Goal: Find specific page/section: Find specific page/section

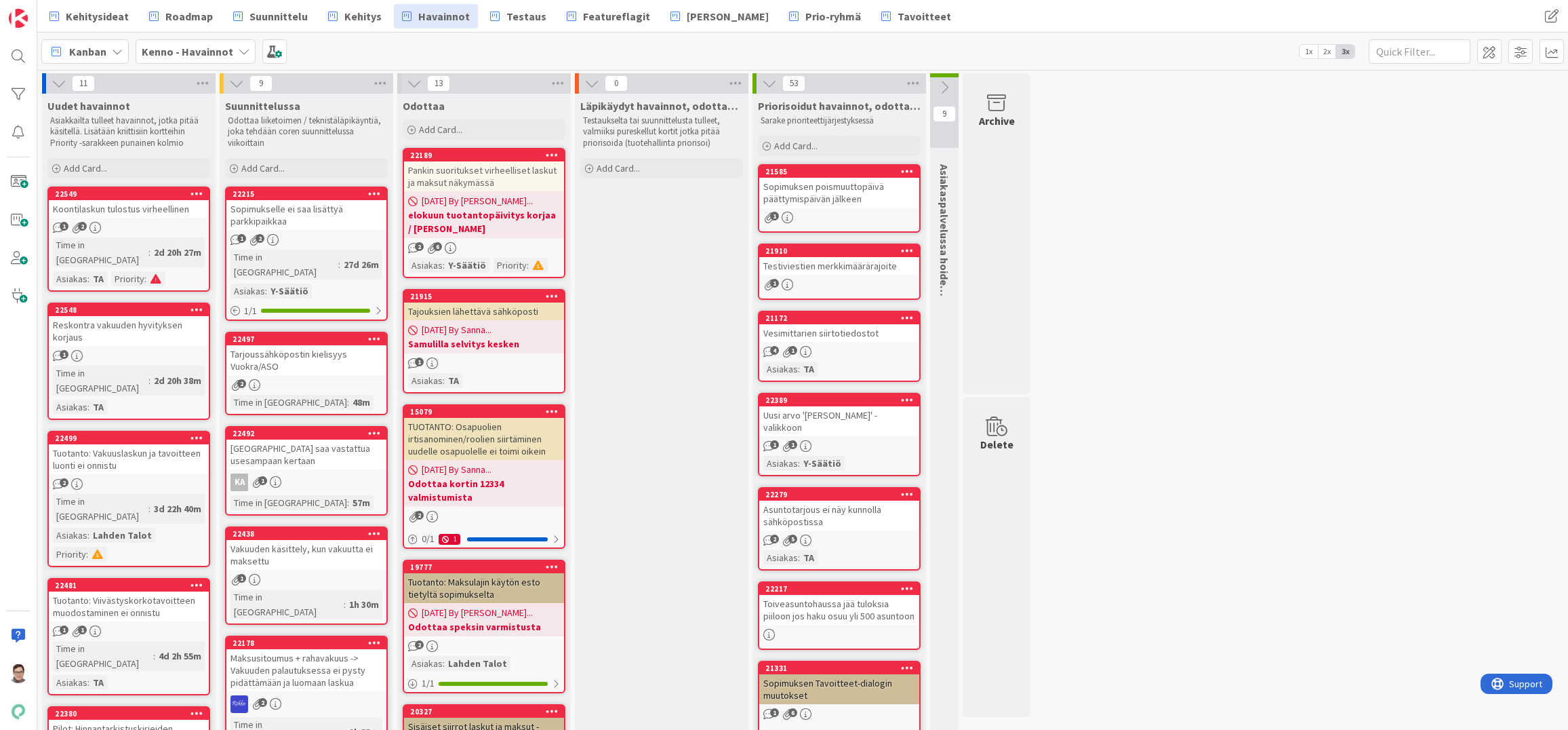
drag, startPoint x: 1046, startPoint y: 719, endPoint x: 920, endPoint y: 715, distance: 126.1
drag, startPoint x: 649, startPoint y: 711, endPoint x: 643, endPoint y: 719, distance: 10.0
click at [186, 18] on span "Roadmap" at bounding box center [189, 16] width 47 height 17
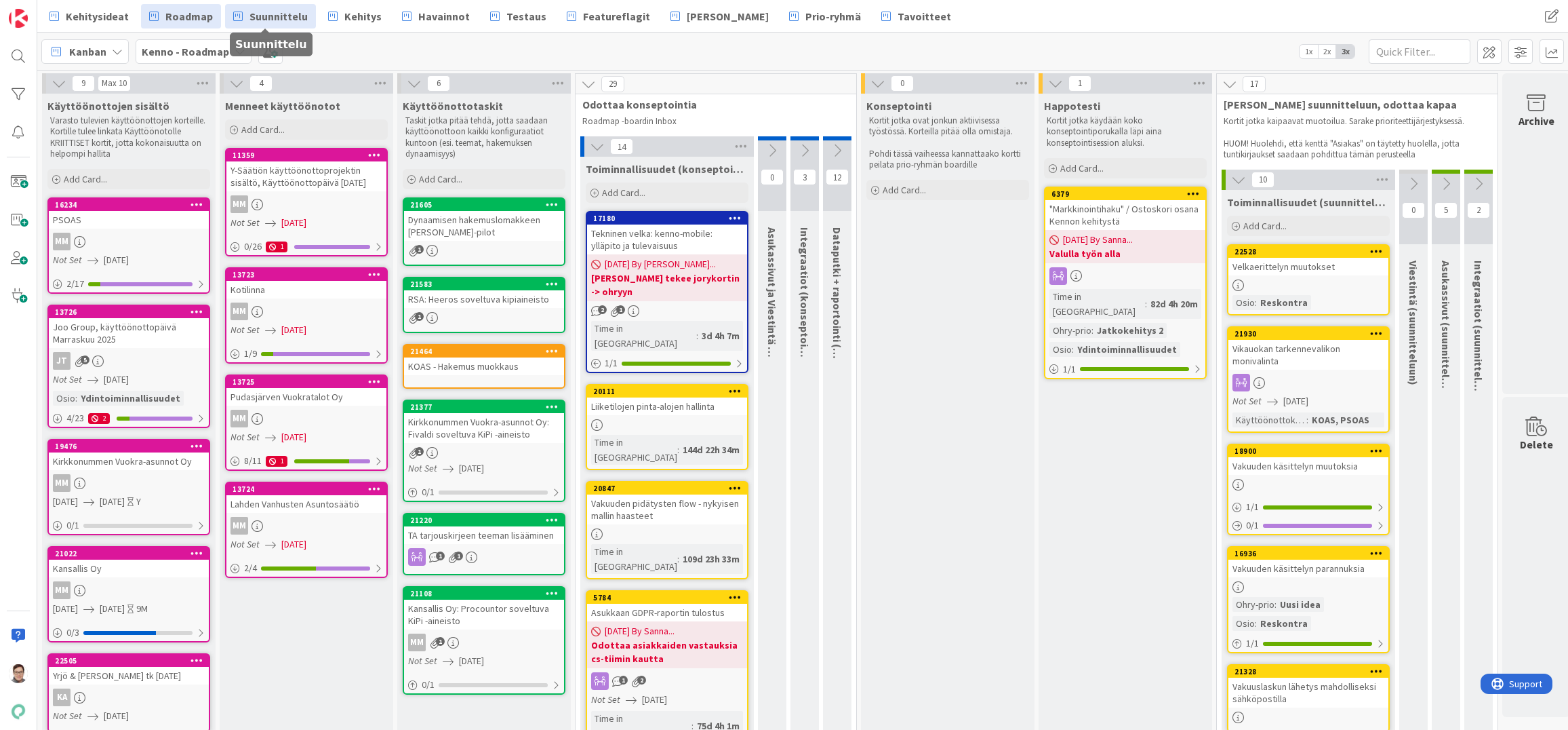
click at [277, 23] on span "Suunnittelu" at bounding box center [278, 16] width 58 height 17
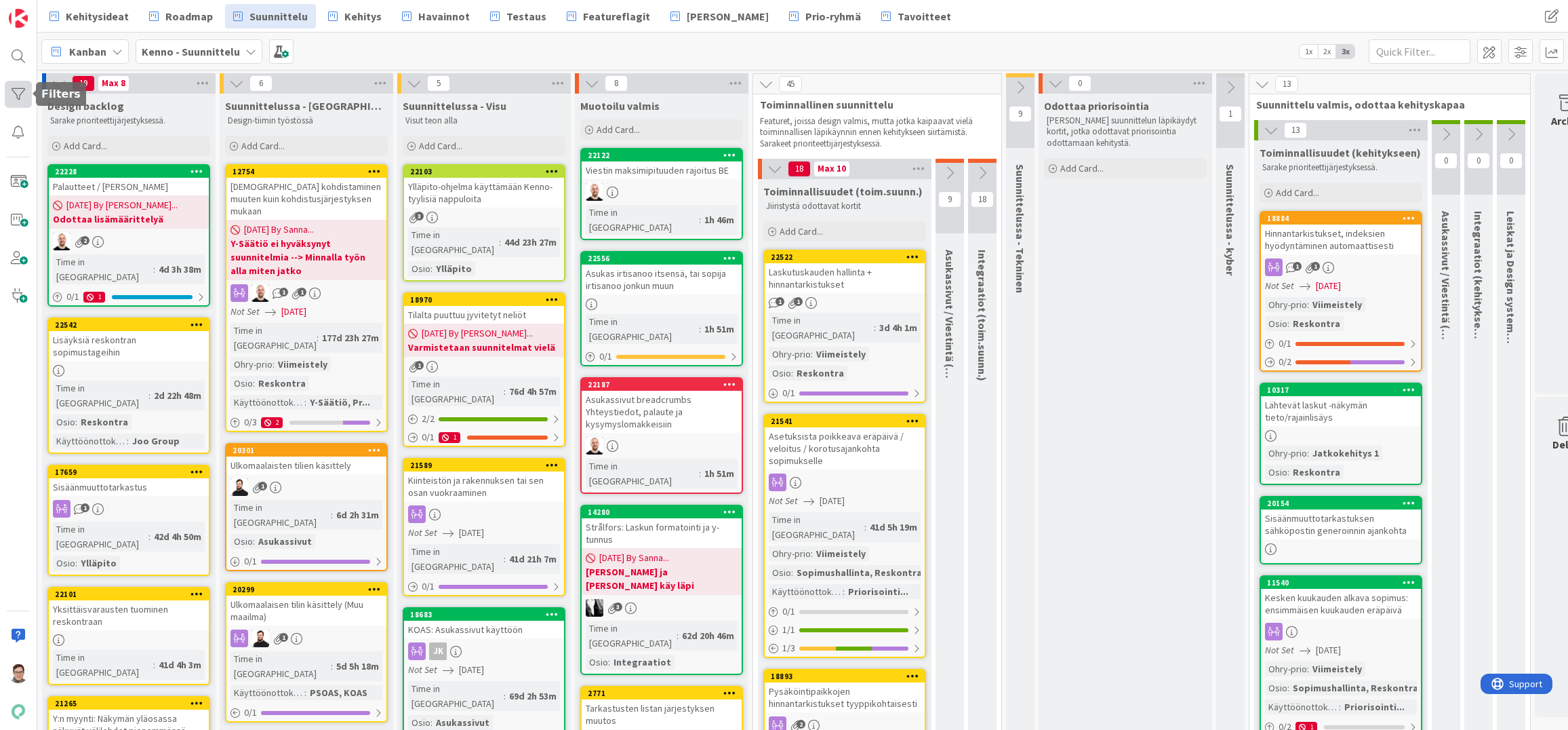
click at [18, 91] on div at bounding box center [19, 94] width 27 height 27
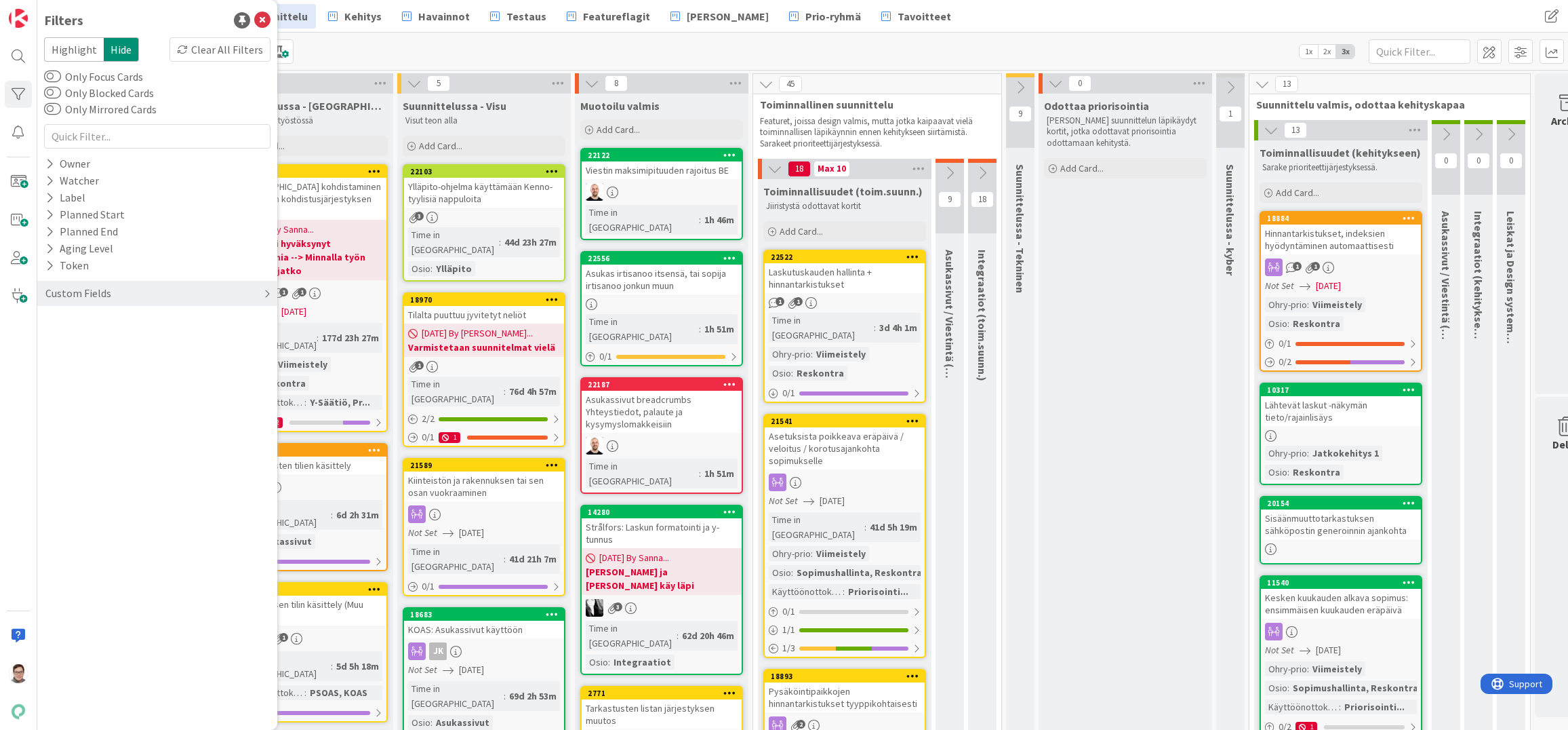
click at [86, 290] on div "Custom Fields" at bounding box center [78, 292] width 69 height 17
click at [72, 404] on button "Käyttöönottokriittisyys" at bounding box center [109, 405] width 130 height 17
click at [46, 478] on div "Pudasjärvi LVAS Y-Säätiö Joo Group PSOAS KOAS DAS ASO Priorisointiryhmä None" at bounding box center [157, 505] width 227 height 183
click at [52, 481] on icon at bounding box center [52, 480] width 10 height 10
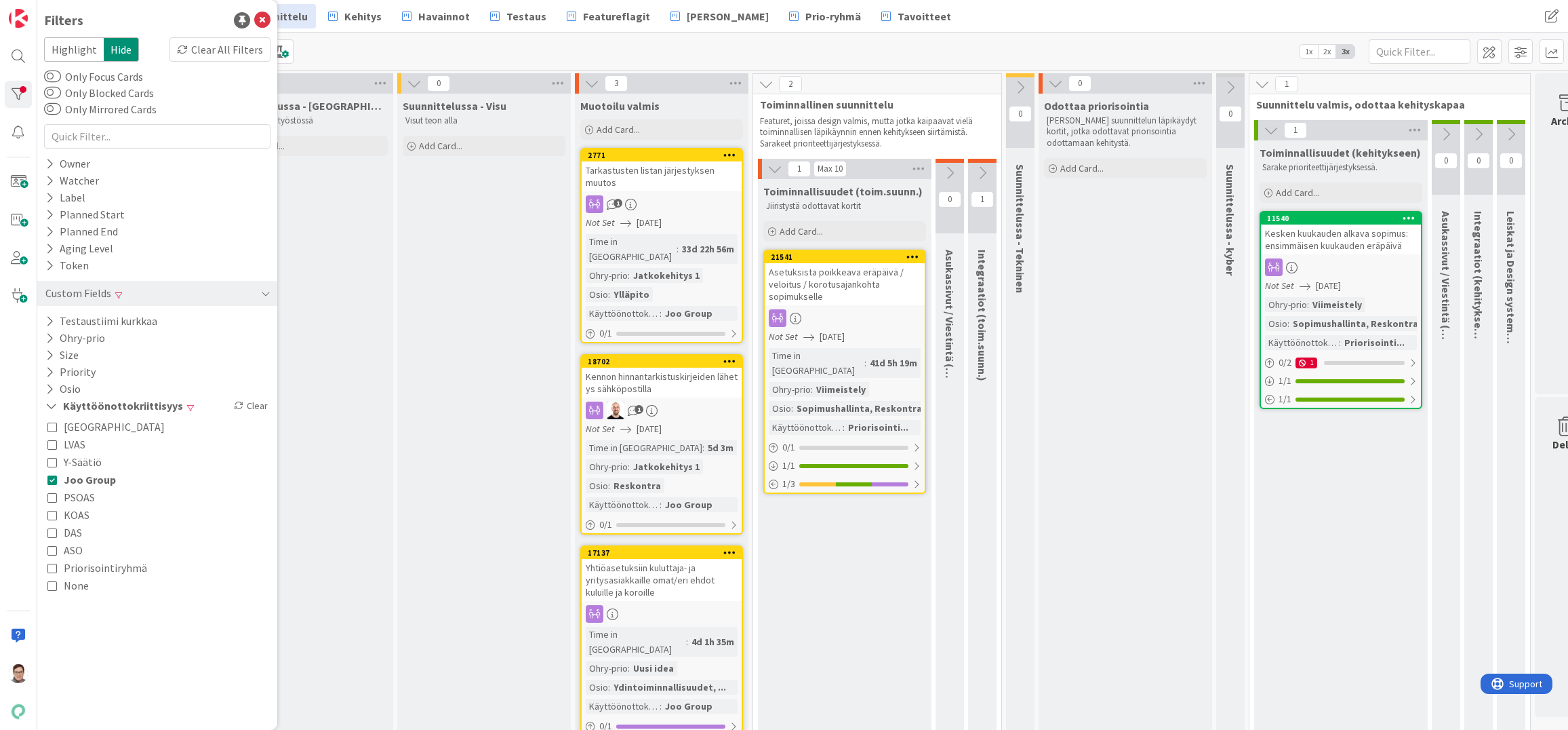
click at [52, 499] on icon at bounding box center [52, 497] width 10 height 10
click at [52, 516] on icon at bounding box center [52, 515] width 10 height 10
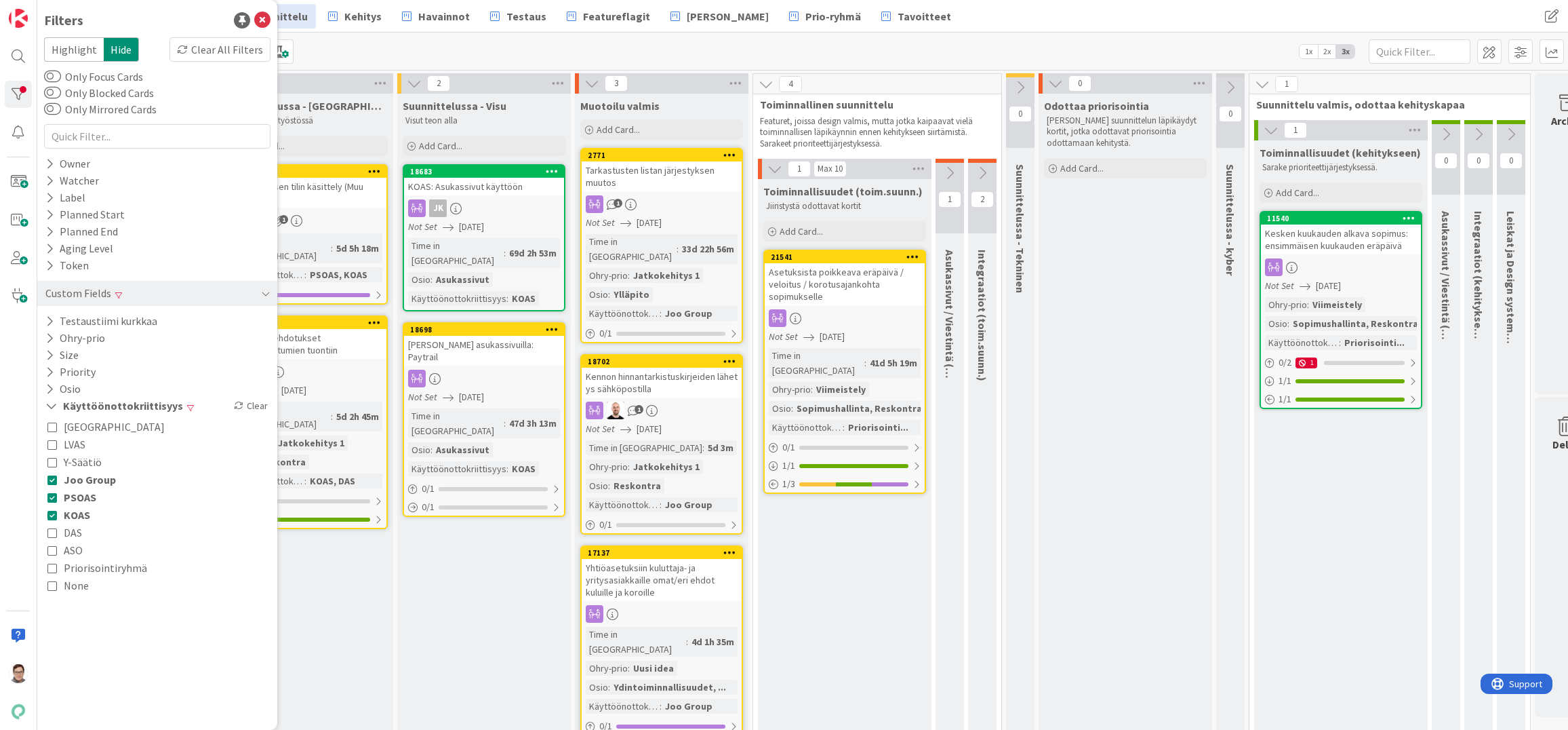
click at [52, 532] on icon at bounding box center [52, 533] width 10 height 10
click at [262, 23] on icon at bounding box center [262, 20] width 17 height 17
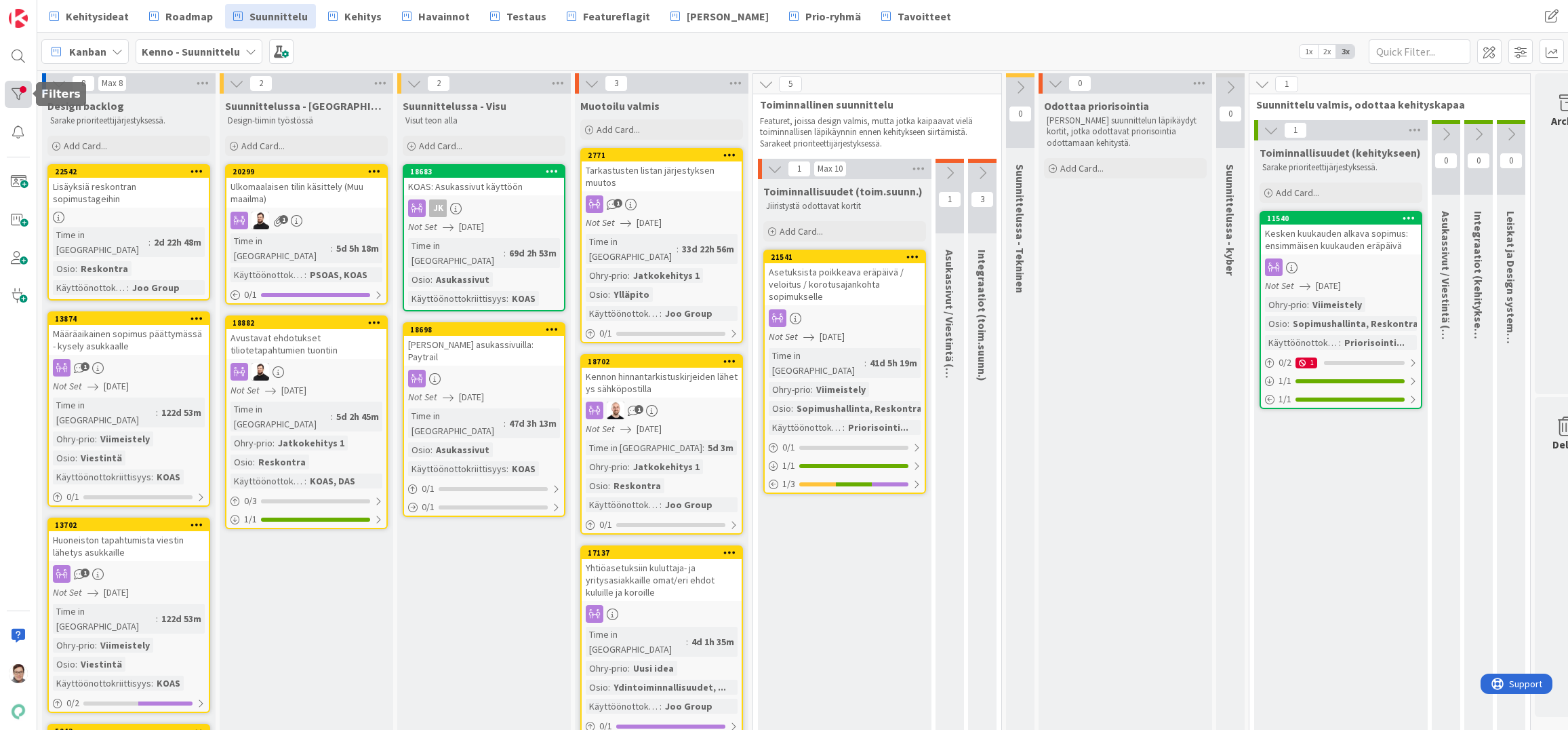
click at [20, 94] on div at bounding box center [19, 94] width 27 height 27
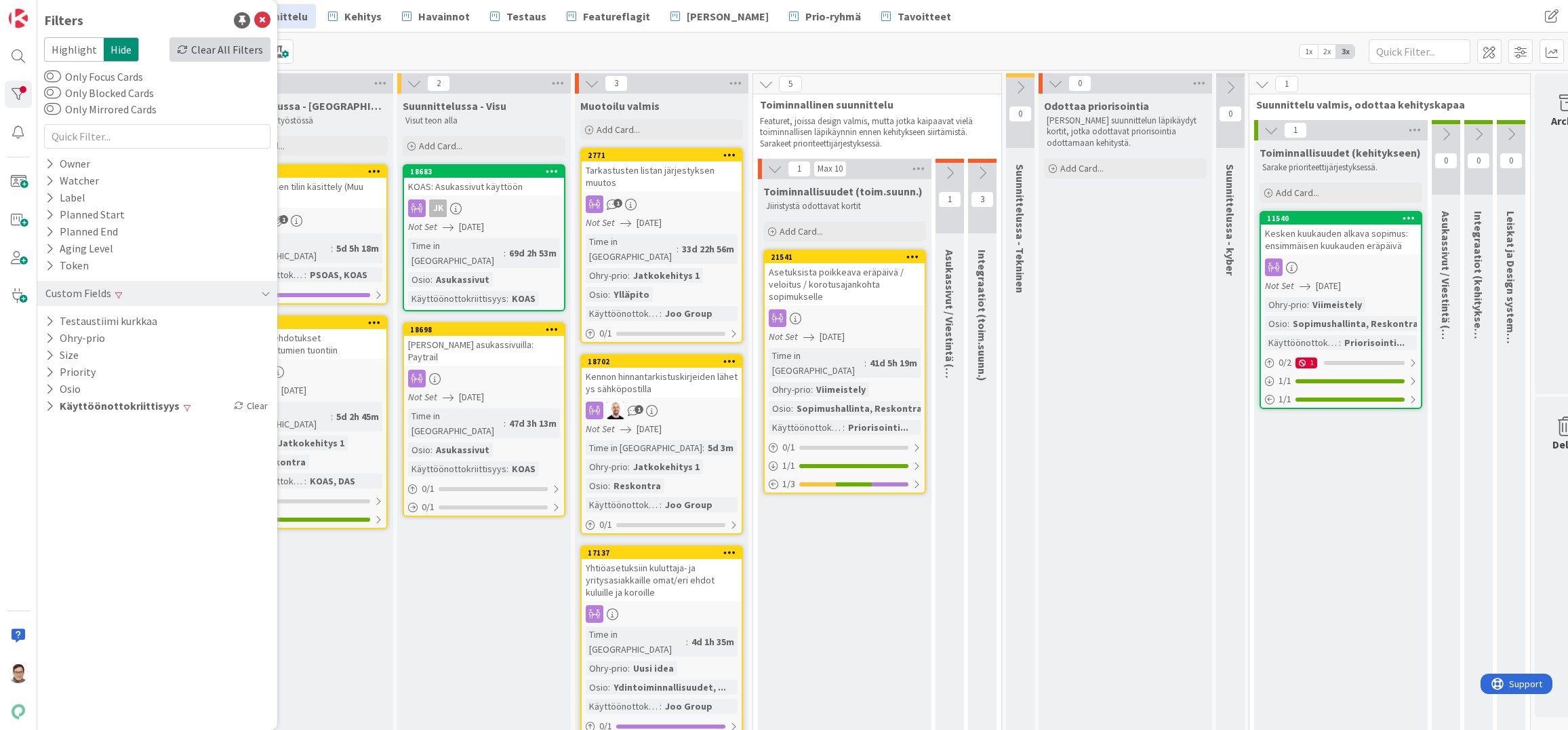
click at [250, 51] on div "Clear All Filters" at bounding box center [220, 49] width 101 height 25
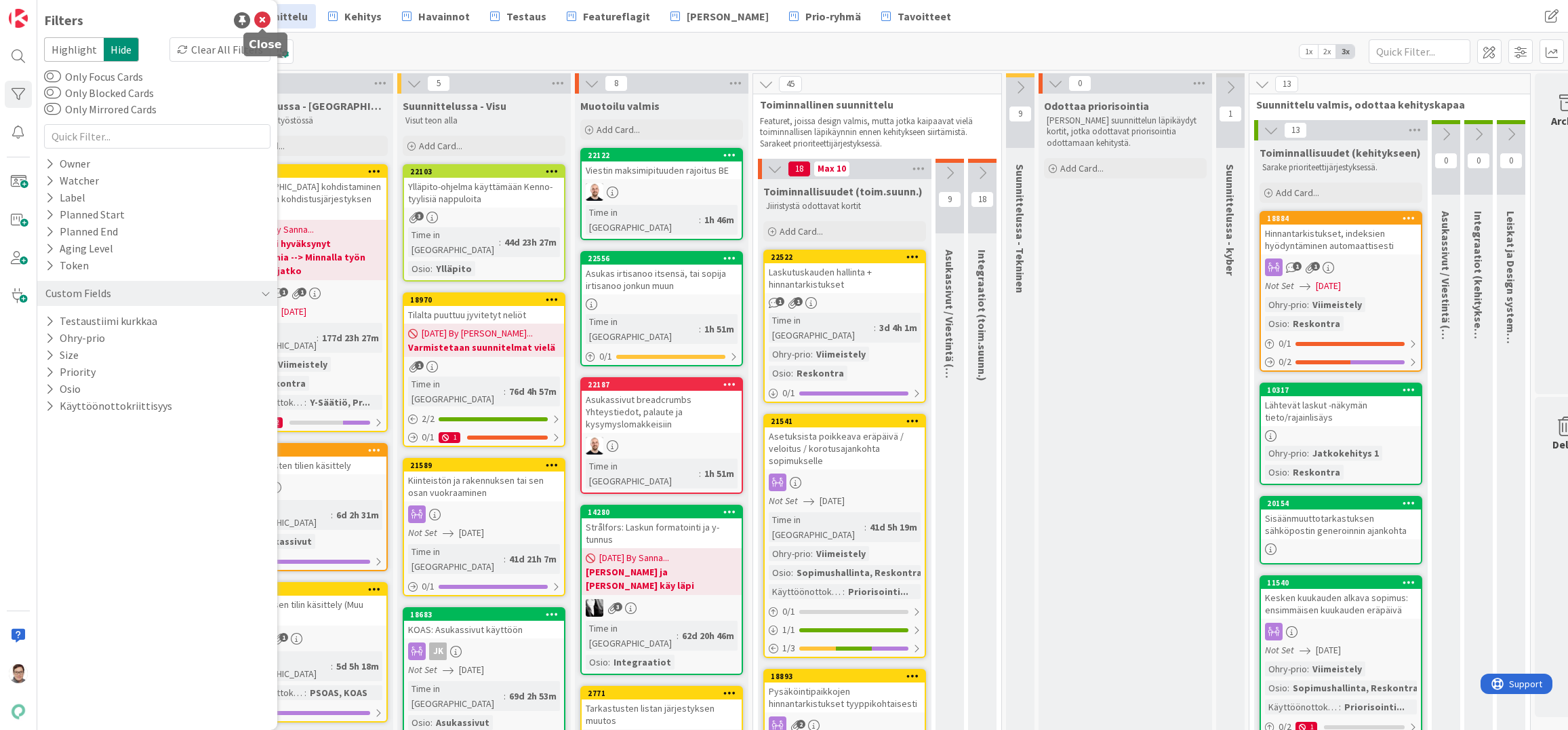
click at [264, 21] on icon at bounding box center [262, 20] width 17 height 17
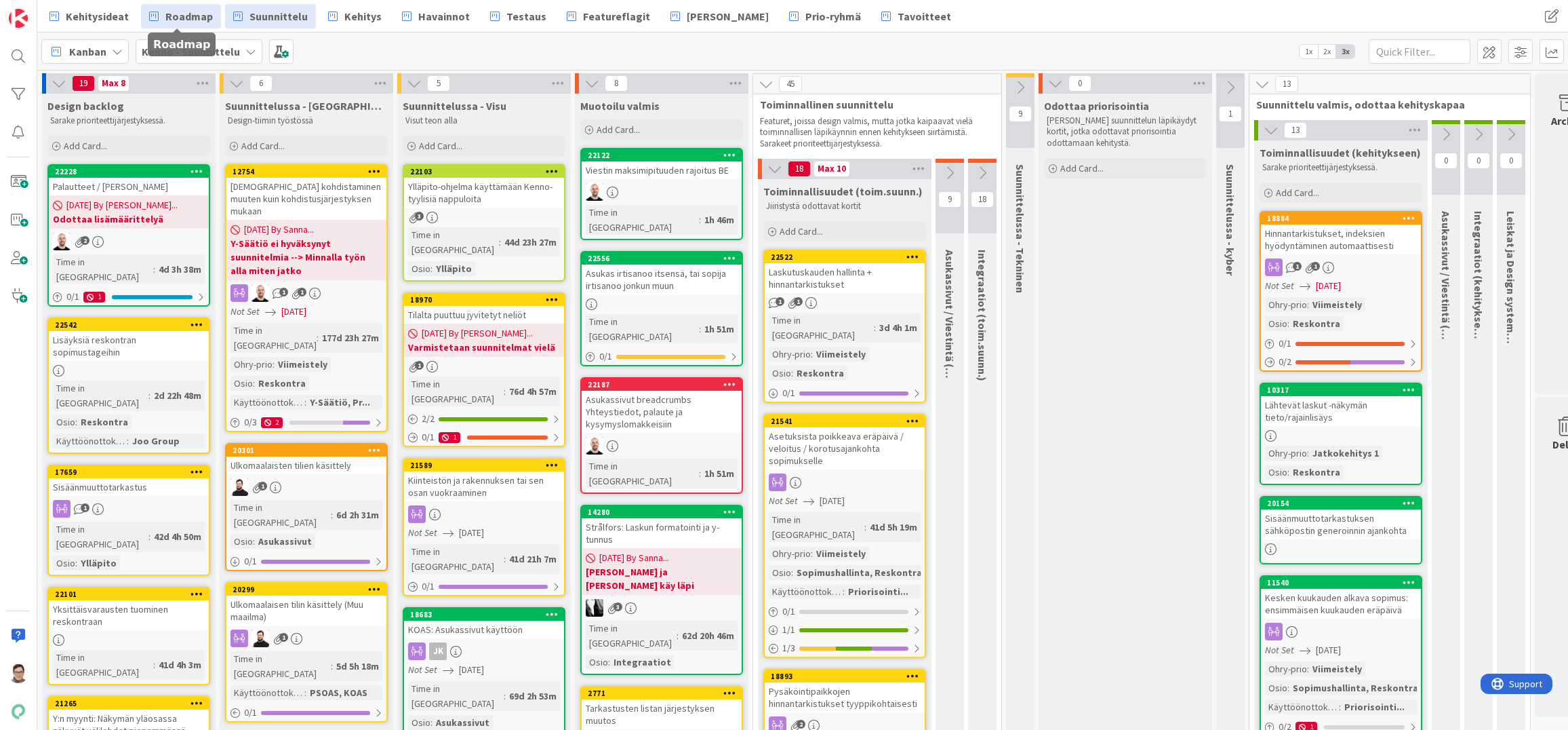
click at [179, 18] on span "Roadmap" at bounding box center [189, 16] width 47 height 17
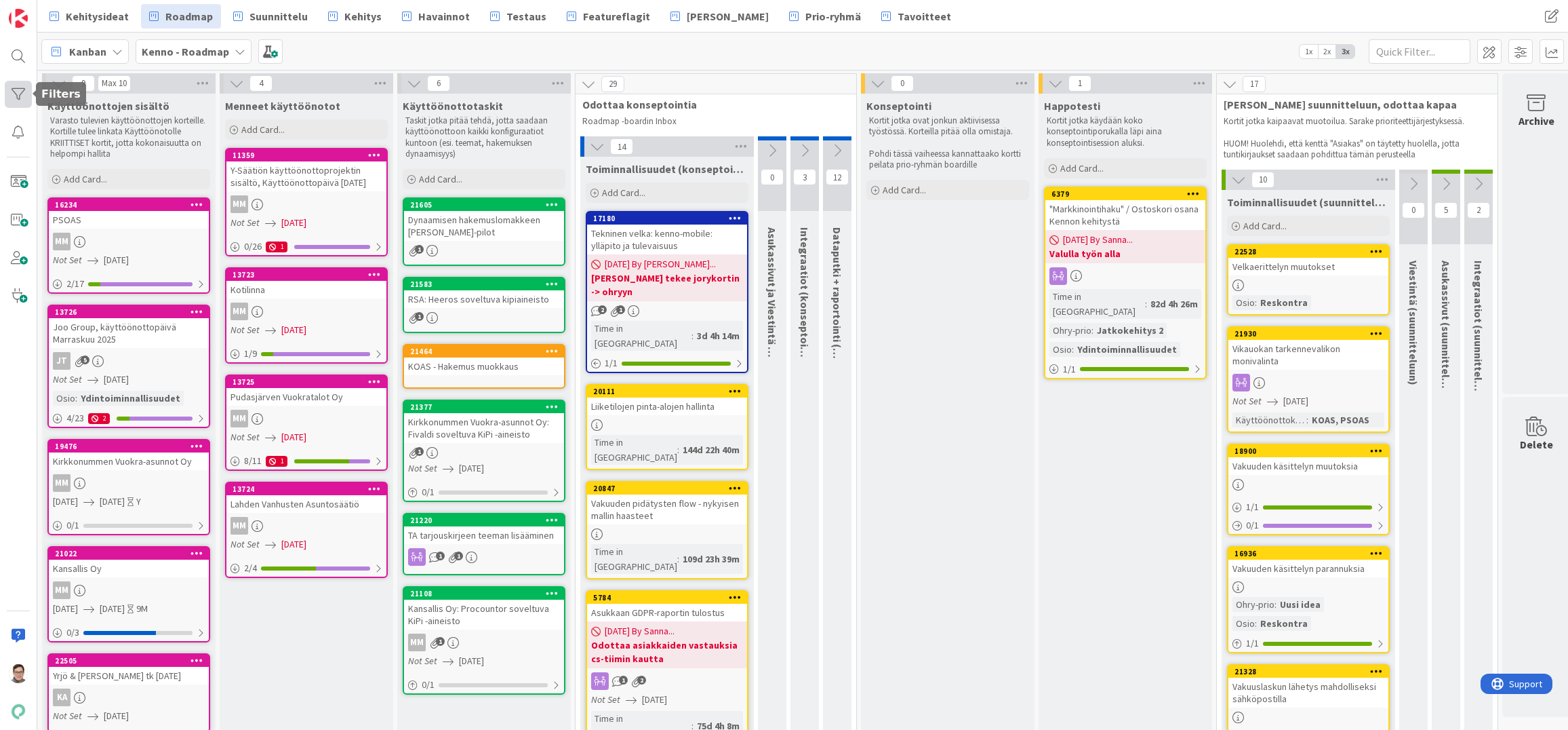
click at [22, 93] on div at bounding box center [19, 94] width 27 height 27
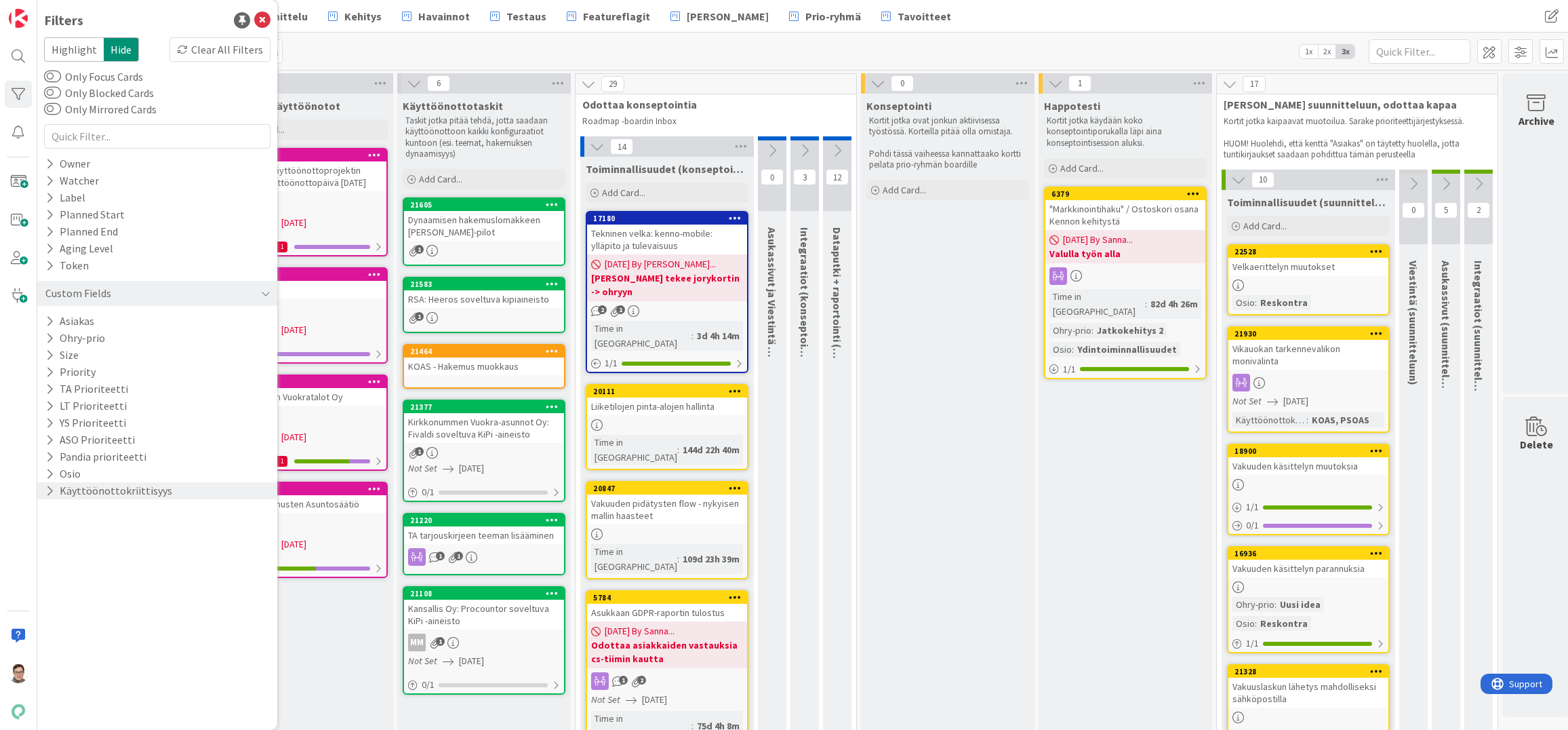
click at [47, 491] on icon at bounding box center [49, 491] width 9 height 12
click at [51, 563] on icon at bounding box center [52, 564] width 10 height 10
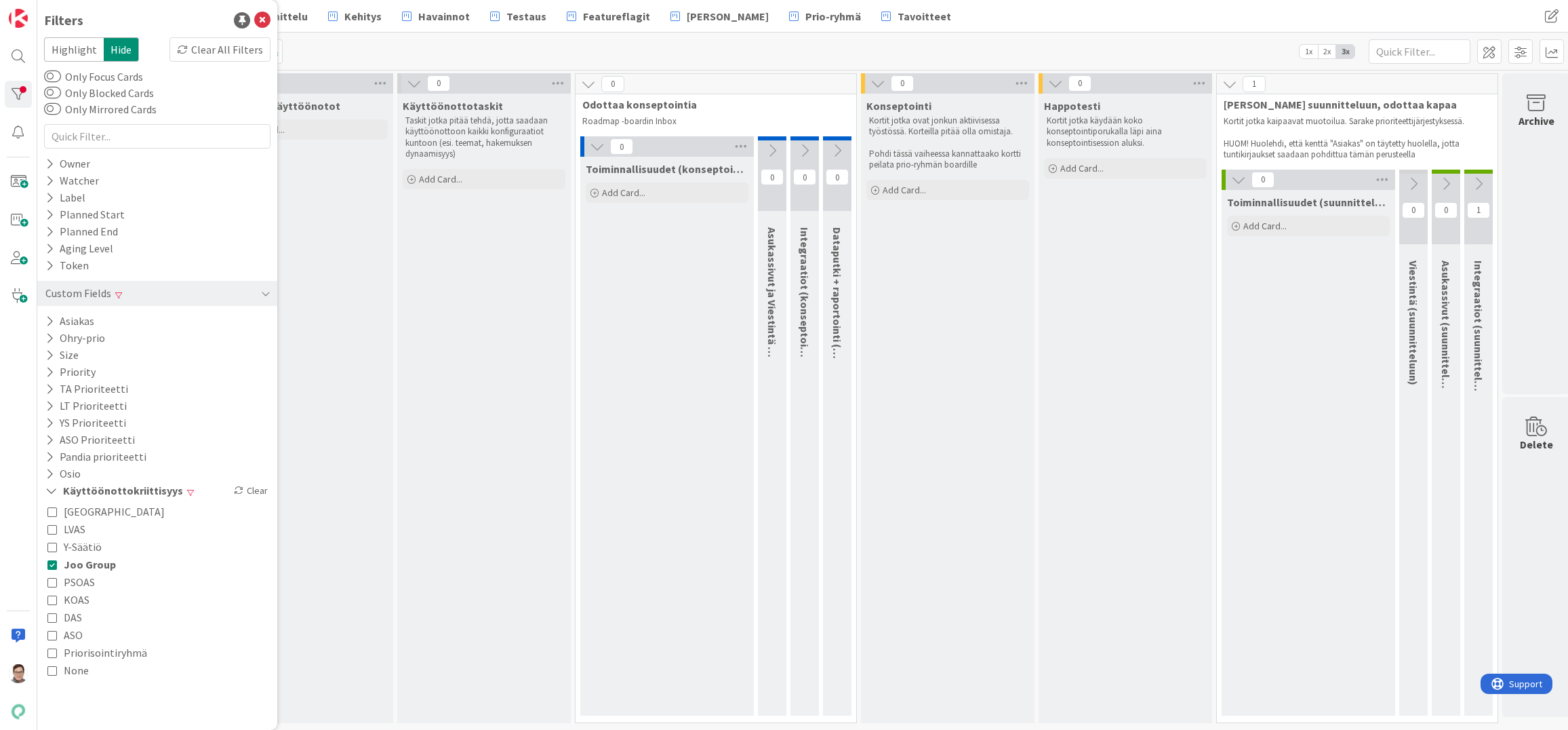
click at [53, 583] on icon at bounding box center [52, 582] width 10 height 10
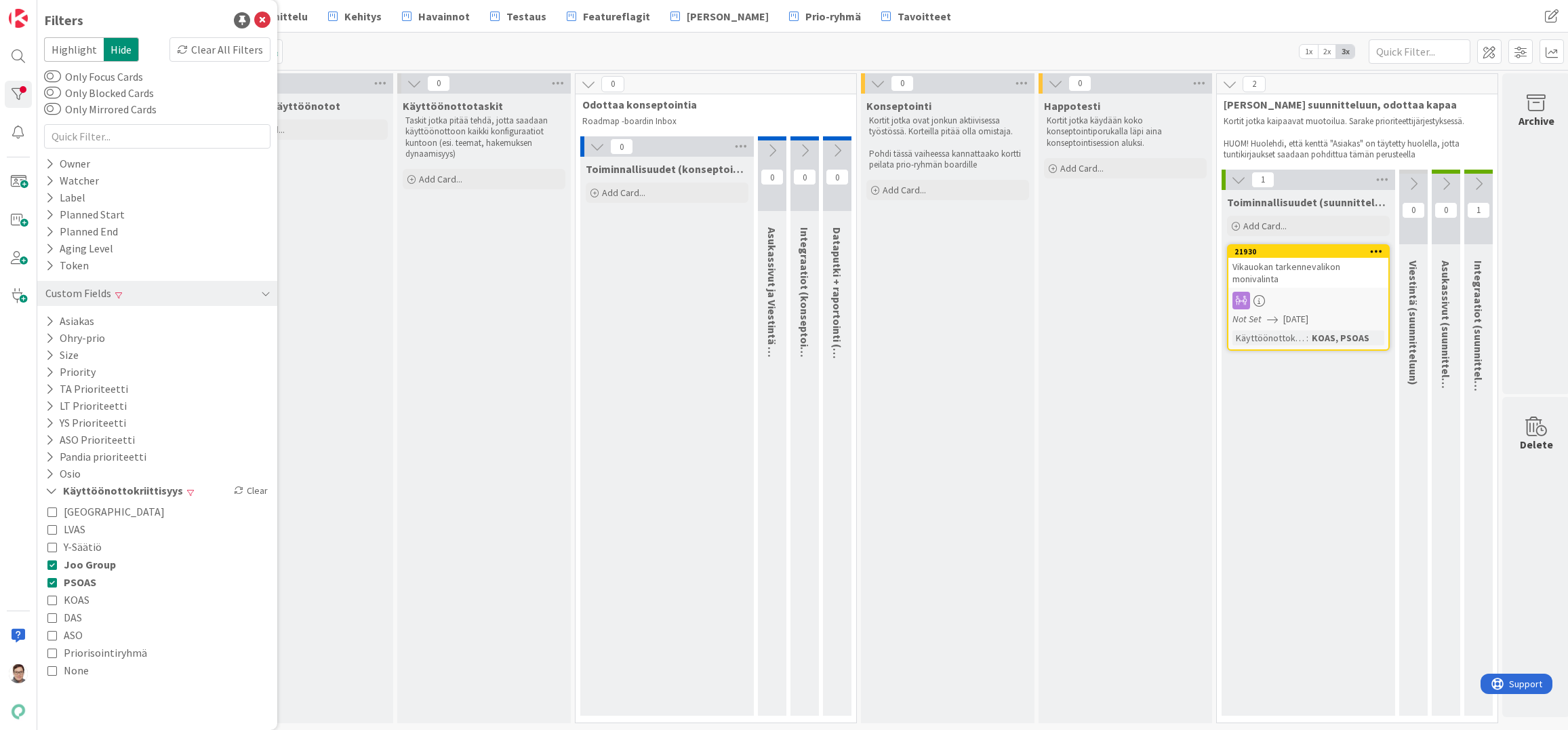
click at [52, 600] on icon at bounding box center [52, 600] width 10 height 10
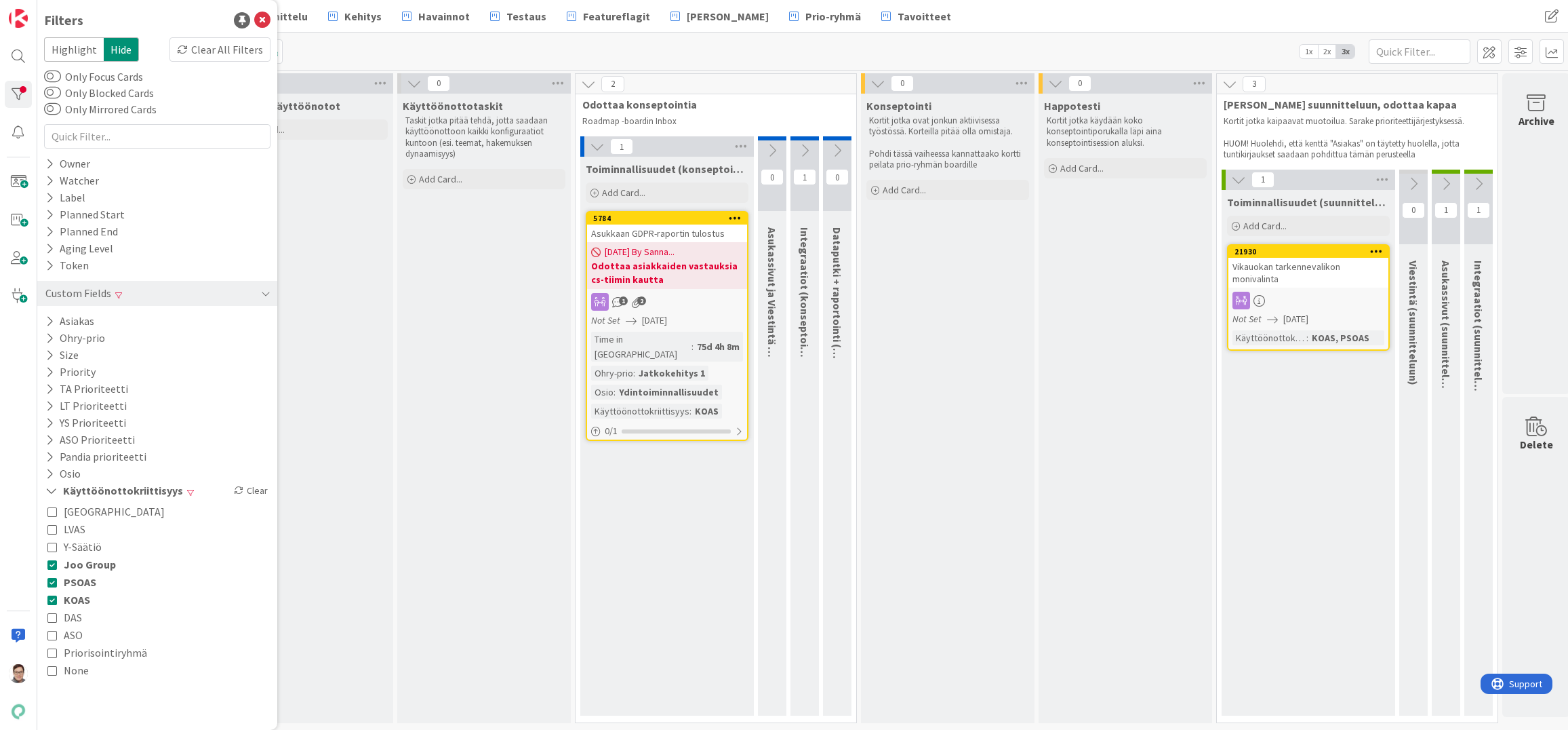
click at [52, 618] on icon at bounding box center [52, 617] width 10 height 10
click at [51, 633] on icon at bounding box center [52, 635] width 10 height 10
click at [260, 24] on icon at bounding box center [262, 20] width 17 height 17
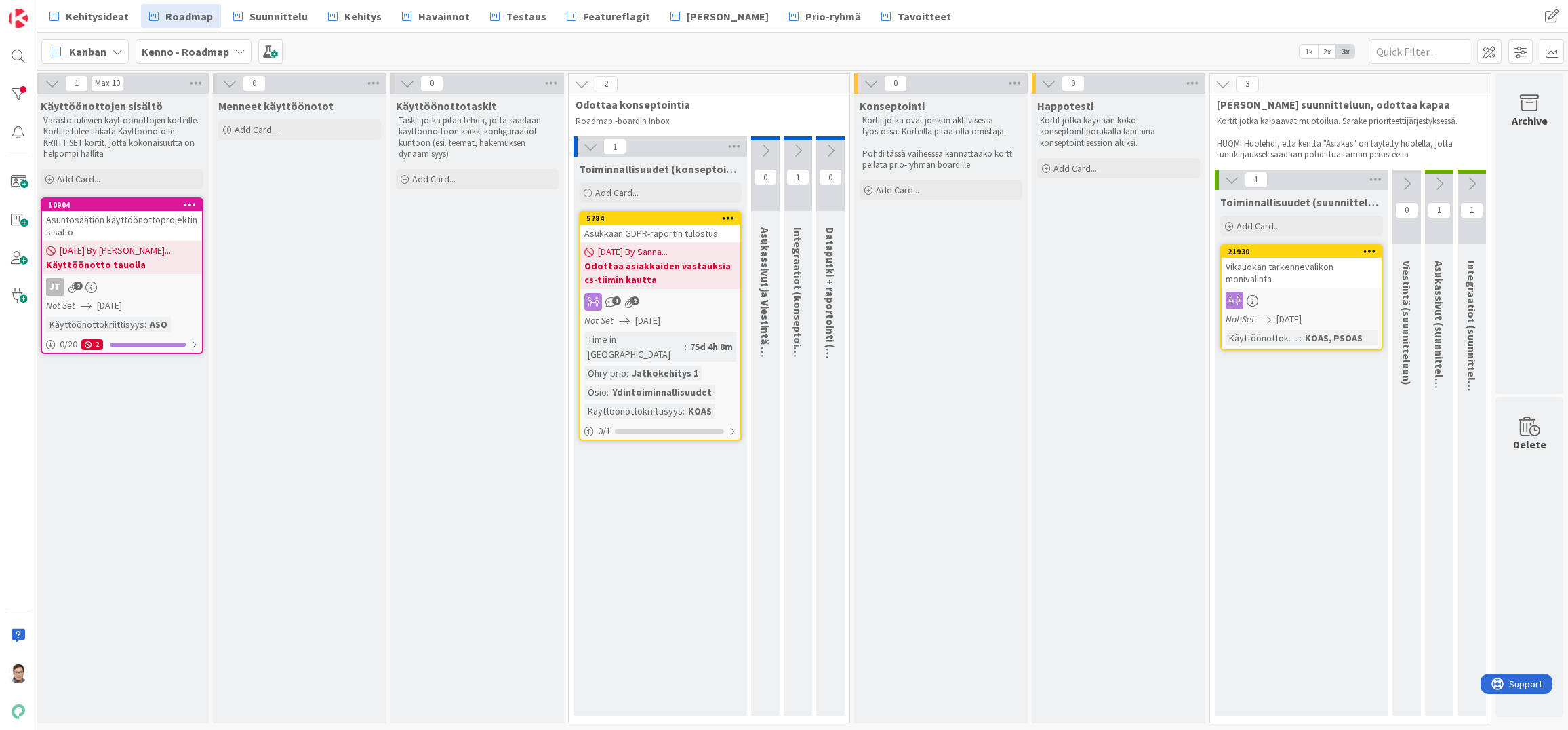
scroll to position [0, 14]
click at [1466, 187] on icon at bounding box center [1472, 183] width 15 height 15
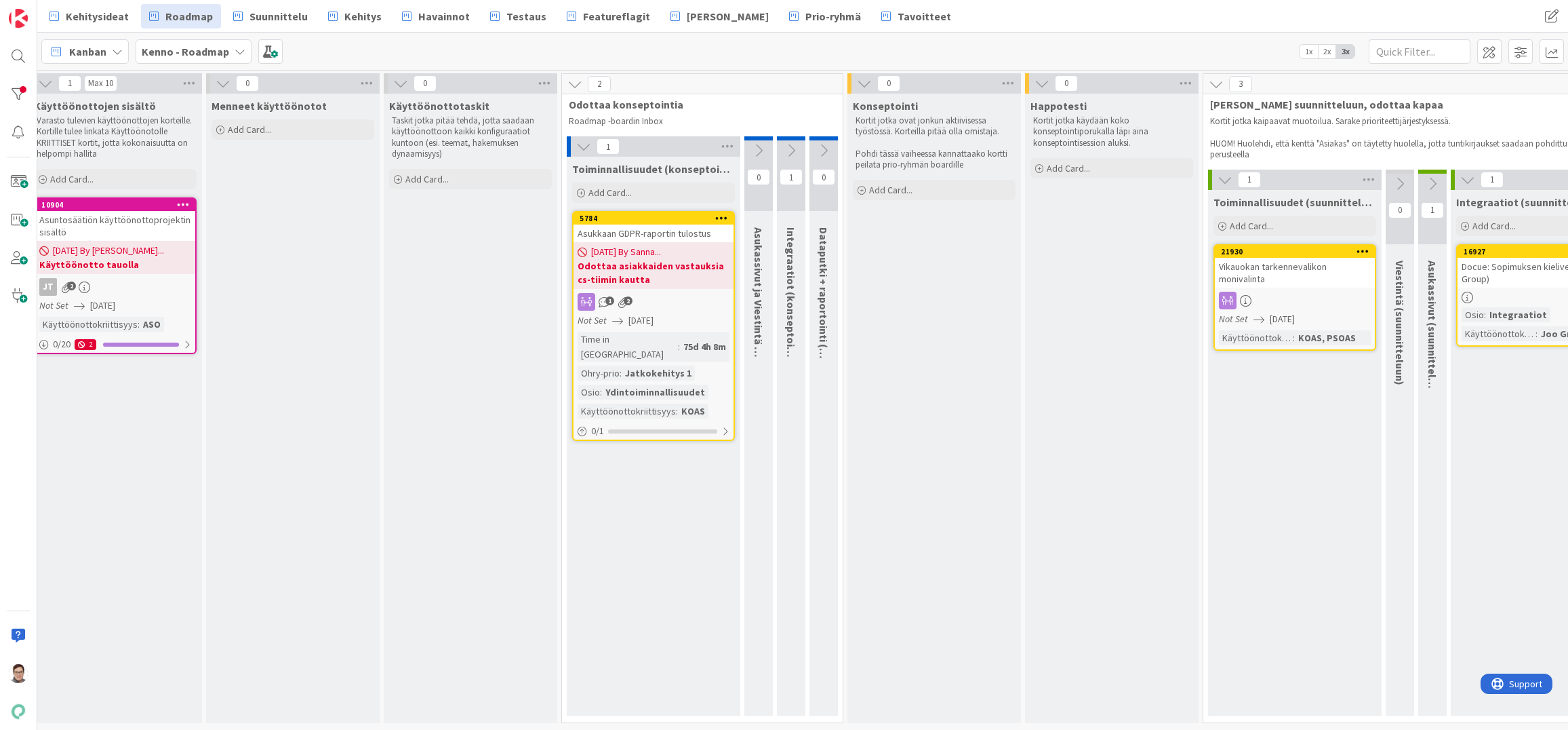
click at [1465, 182] on icon at bounding box center [1468, 180] width 15 height 15
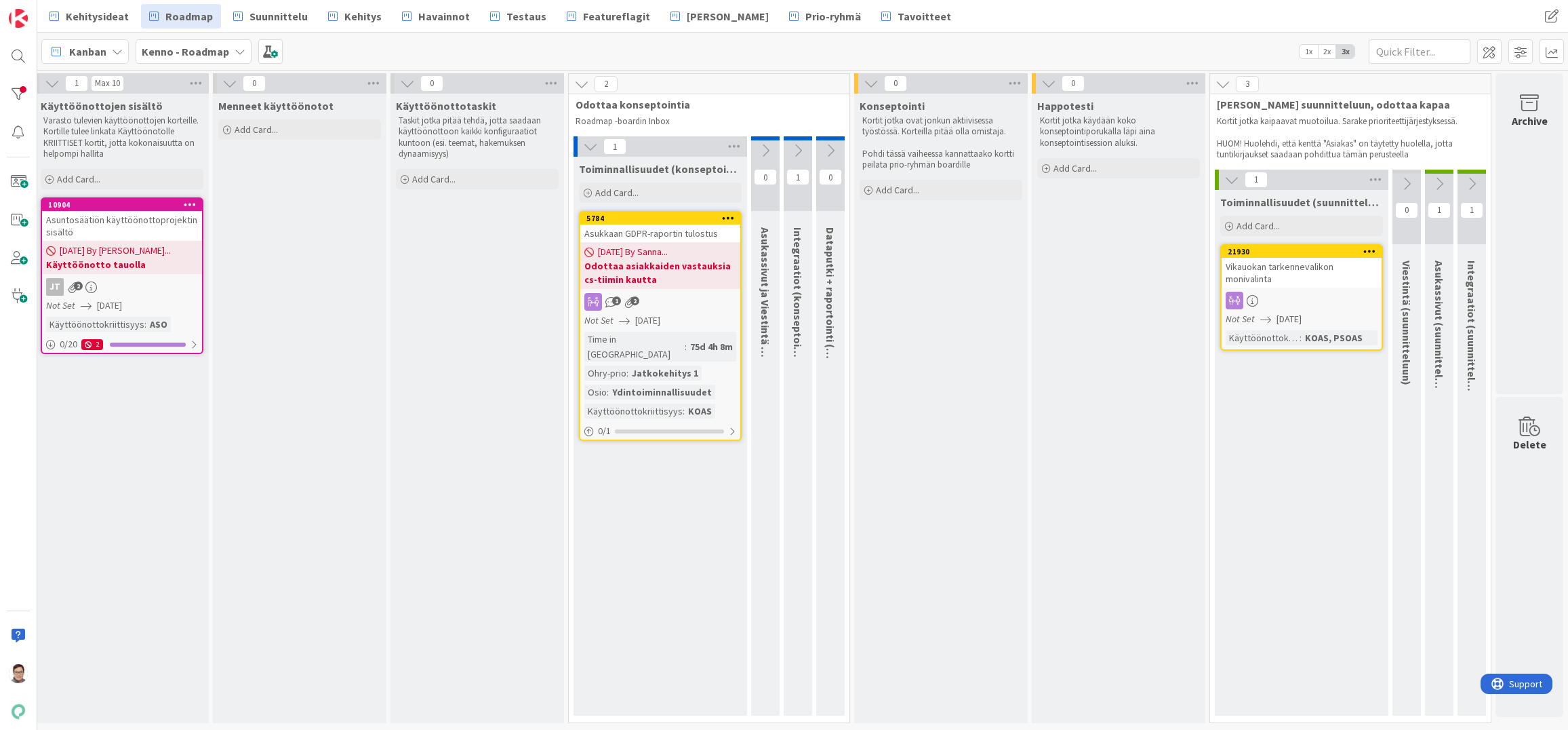
click at [1435, 183] on icon at bounding box center [1439, 183] width 15 height 15
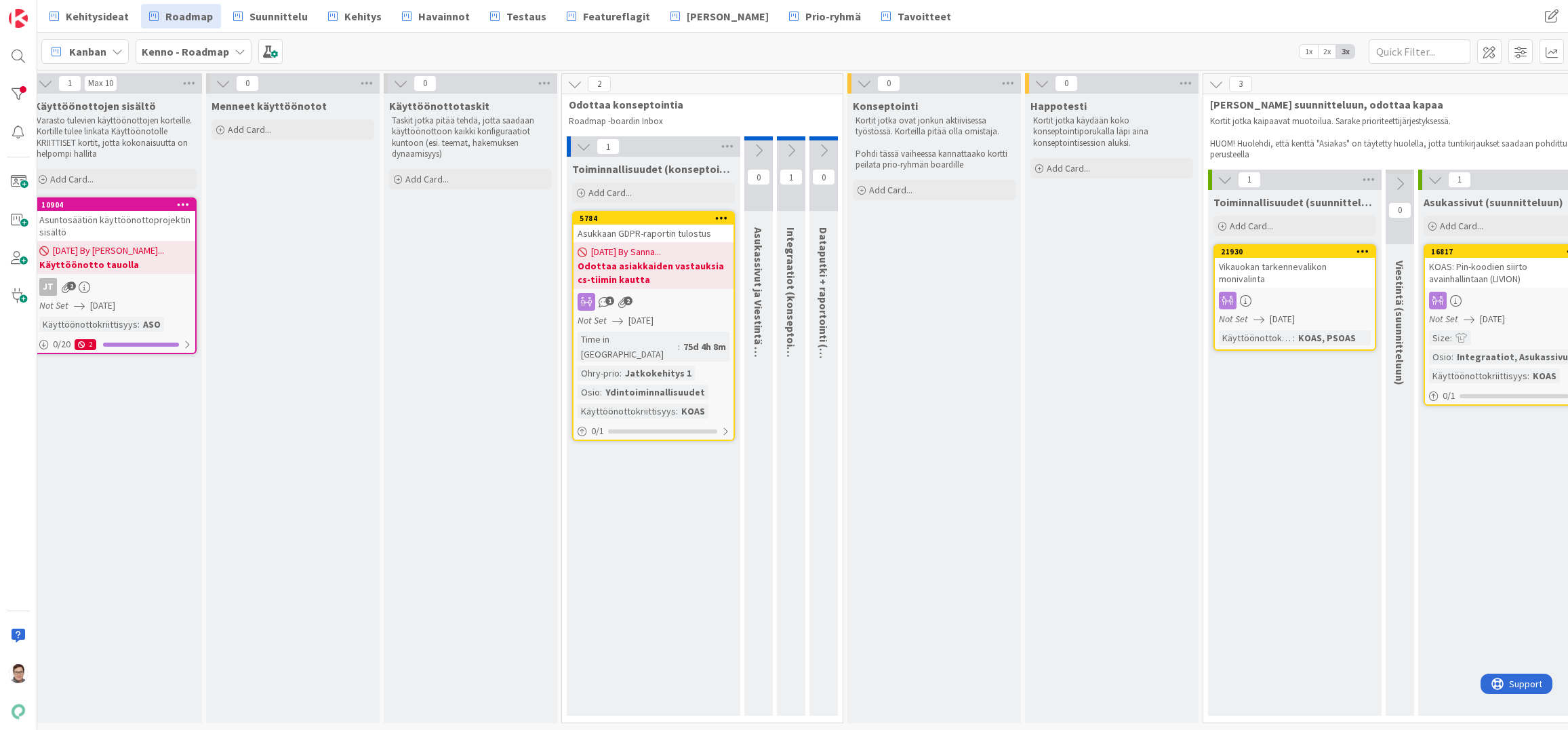
click at [1435, 183] on icon at bounding box center [1435, 180] width 15 height 15
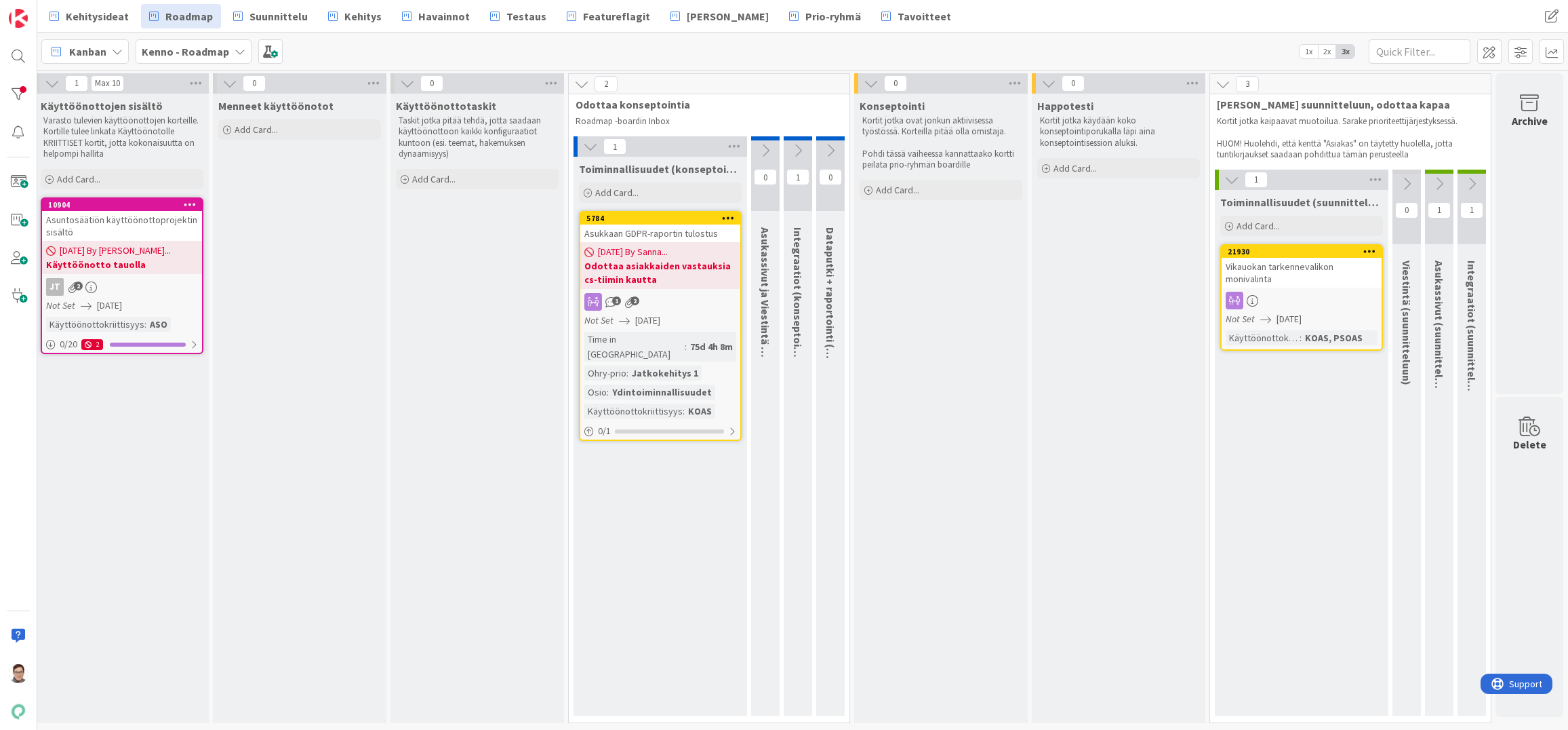
scroll to position [0, 0]
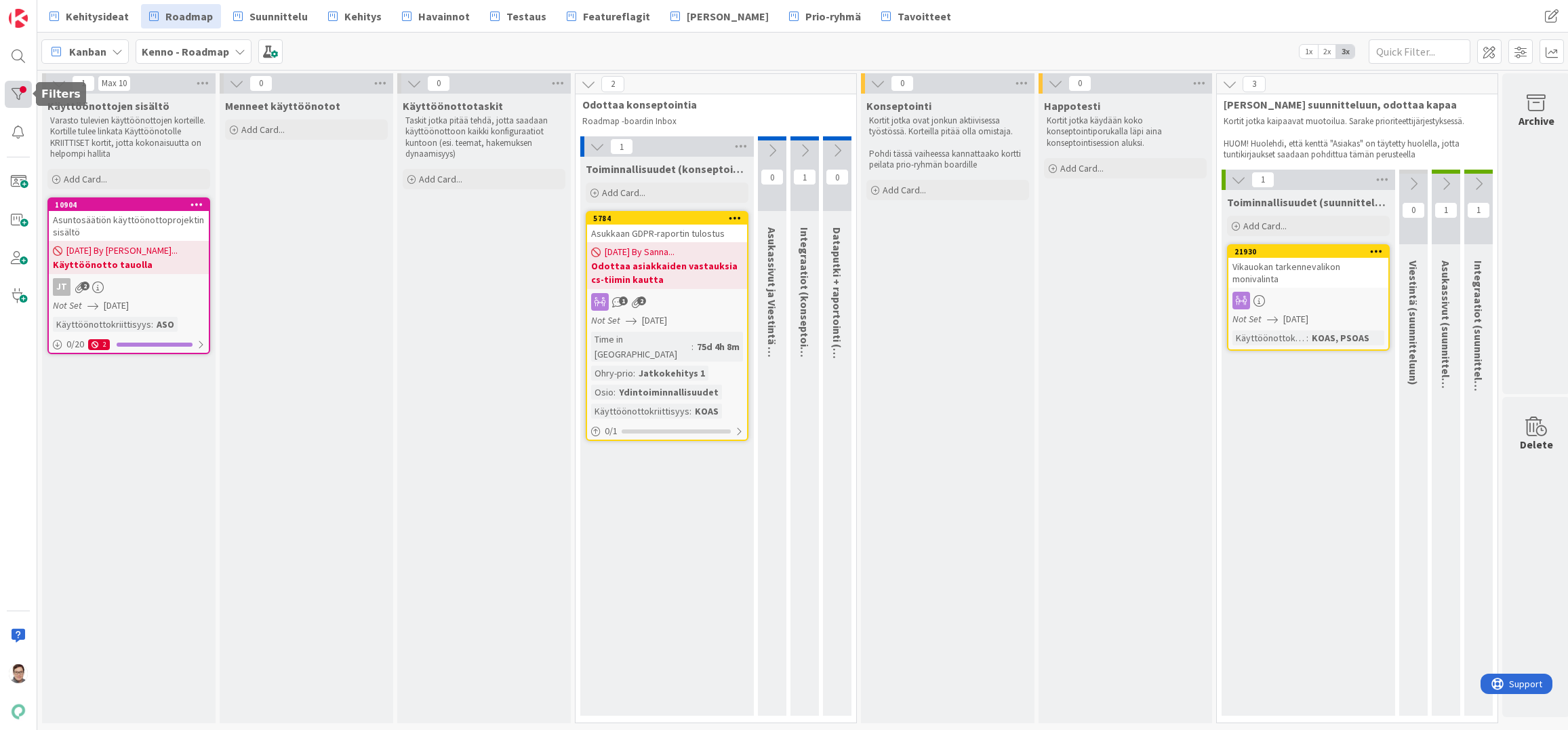
click at [17, 87] on div at bounding box center [19, 94] width 27 height 27
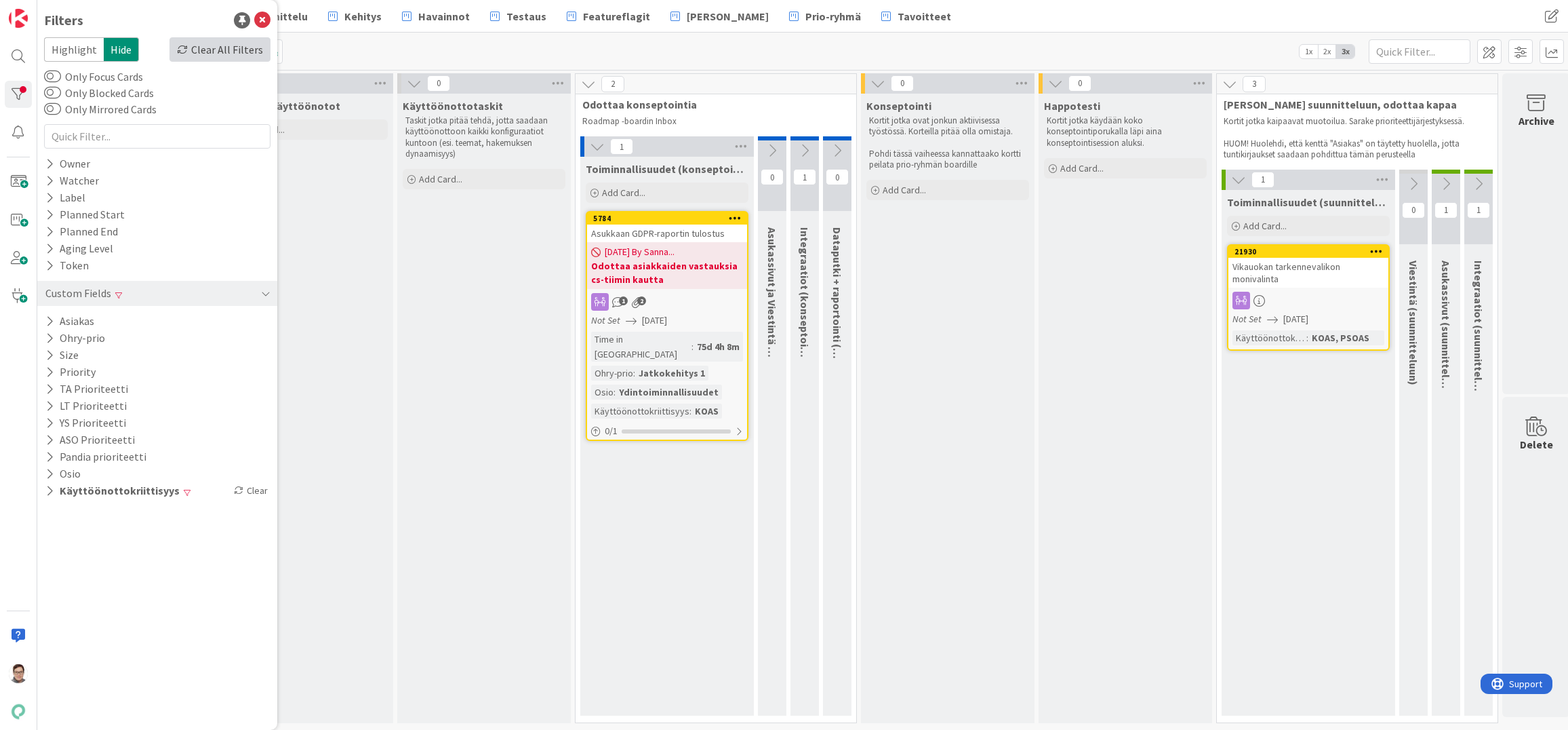
click at [221, 55] on div "Clear All Filters" at bounding box center [220, 49] width 101 height 25
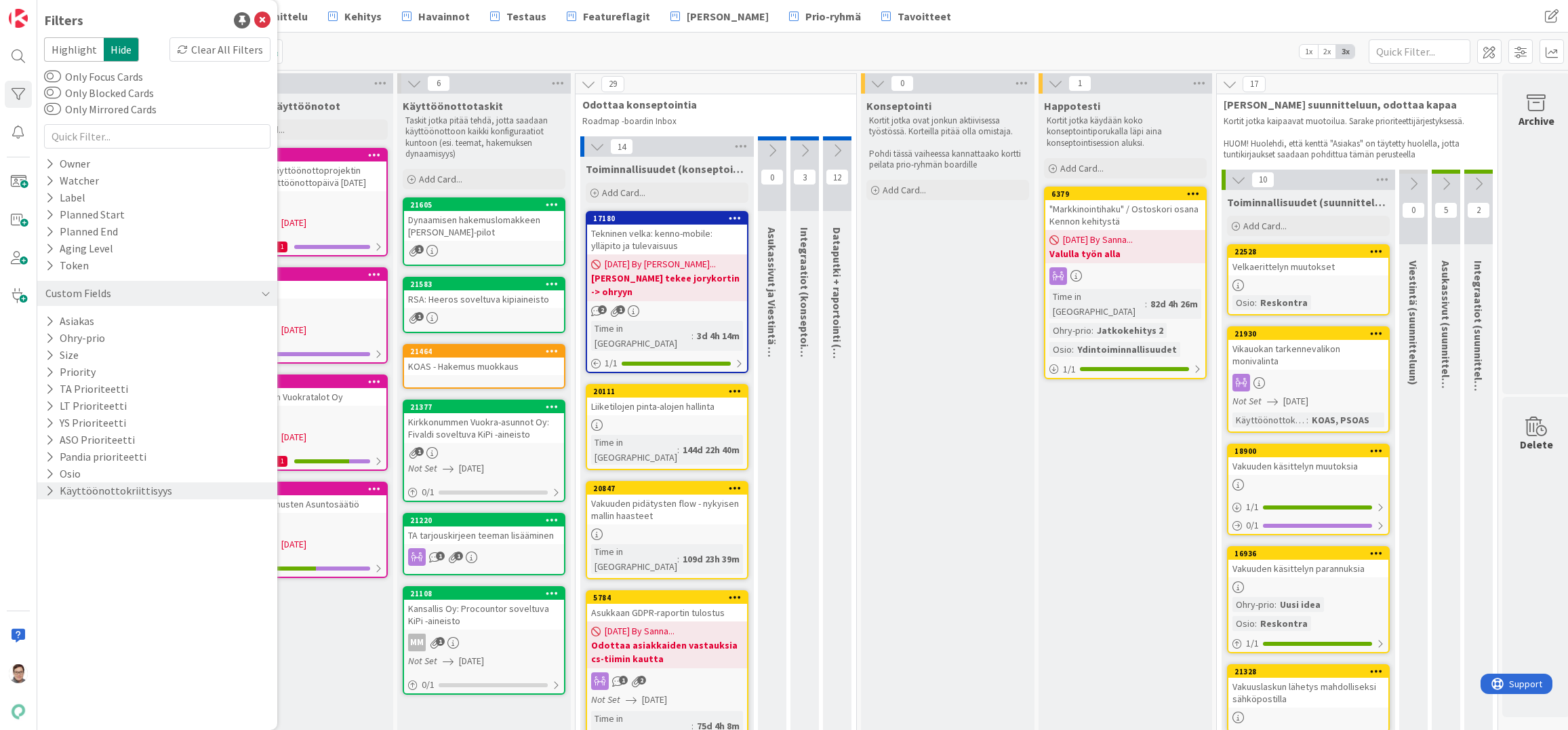
click at [47, 491] on icon at bounding box center [49, 491] width 9 height 12
click at [53, 563] on icon at bounding box center [52, 564] width 10 height 10
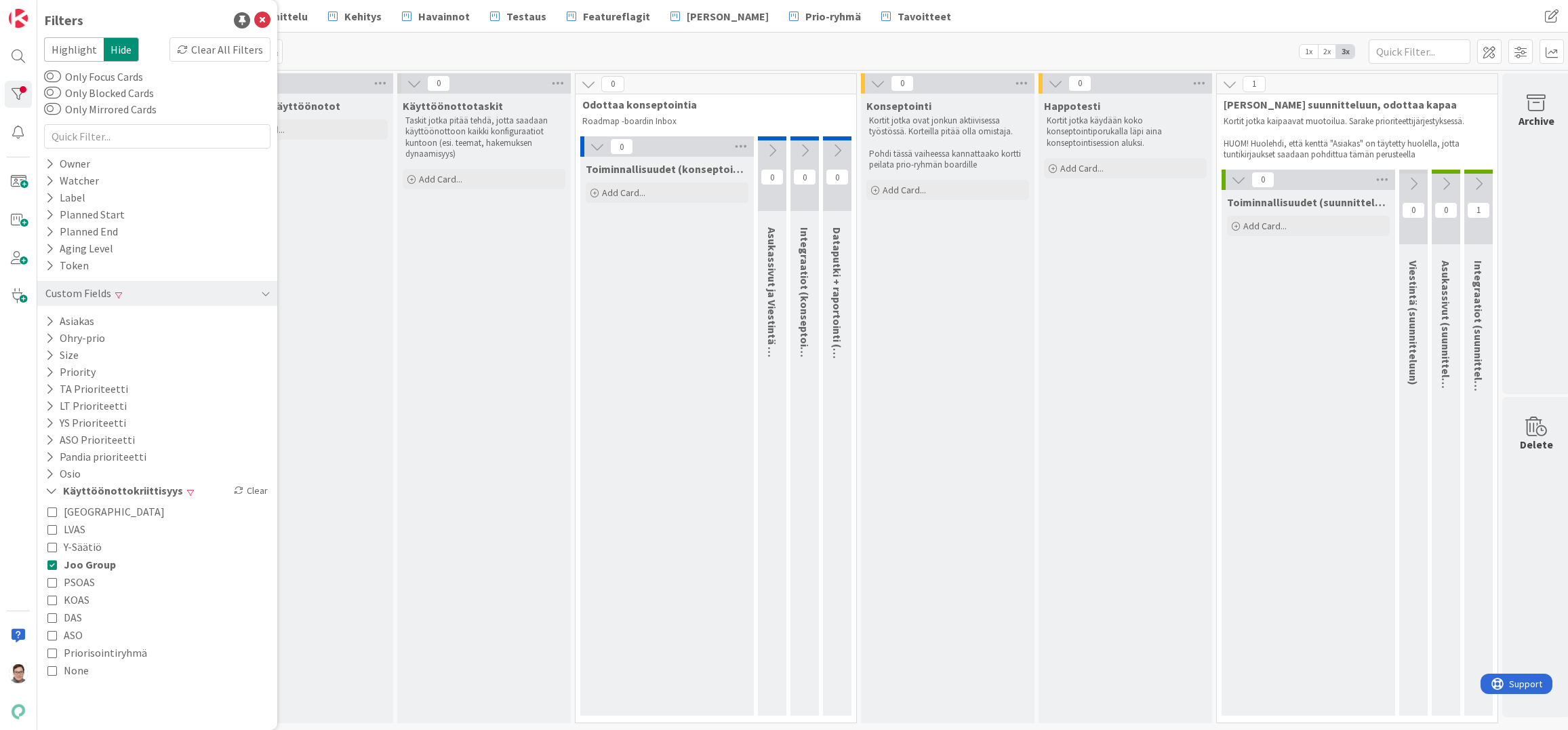
click at [345, 546] on div "Menneet käyttöönotot Add Card..." at bounding box center [306, 407] width 174 height 629
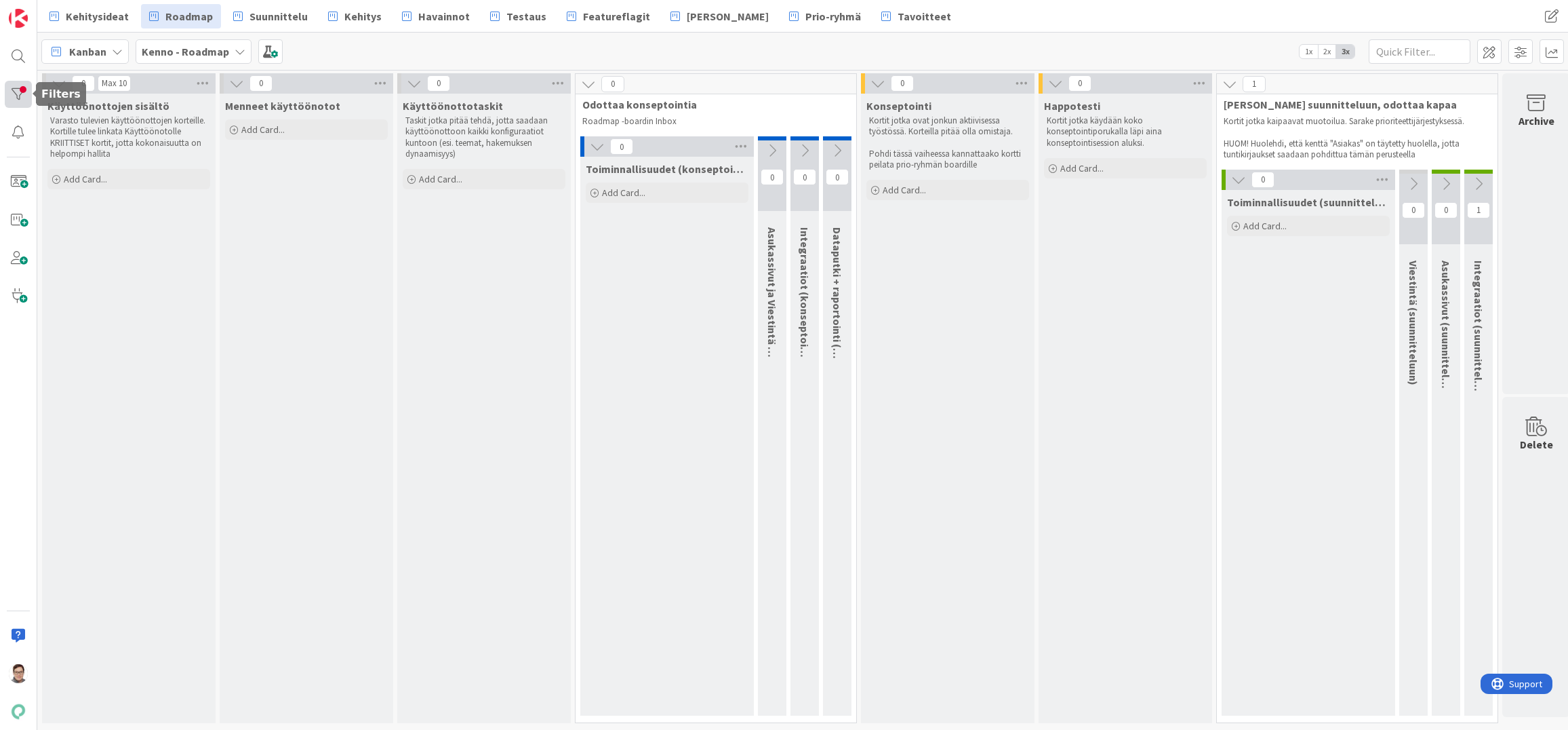
click at [17, 97] on div at bounding box center [19, 94] width 27 height 27
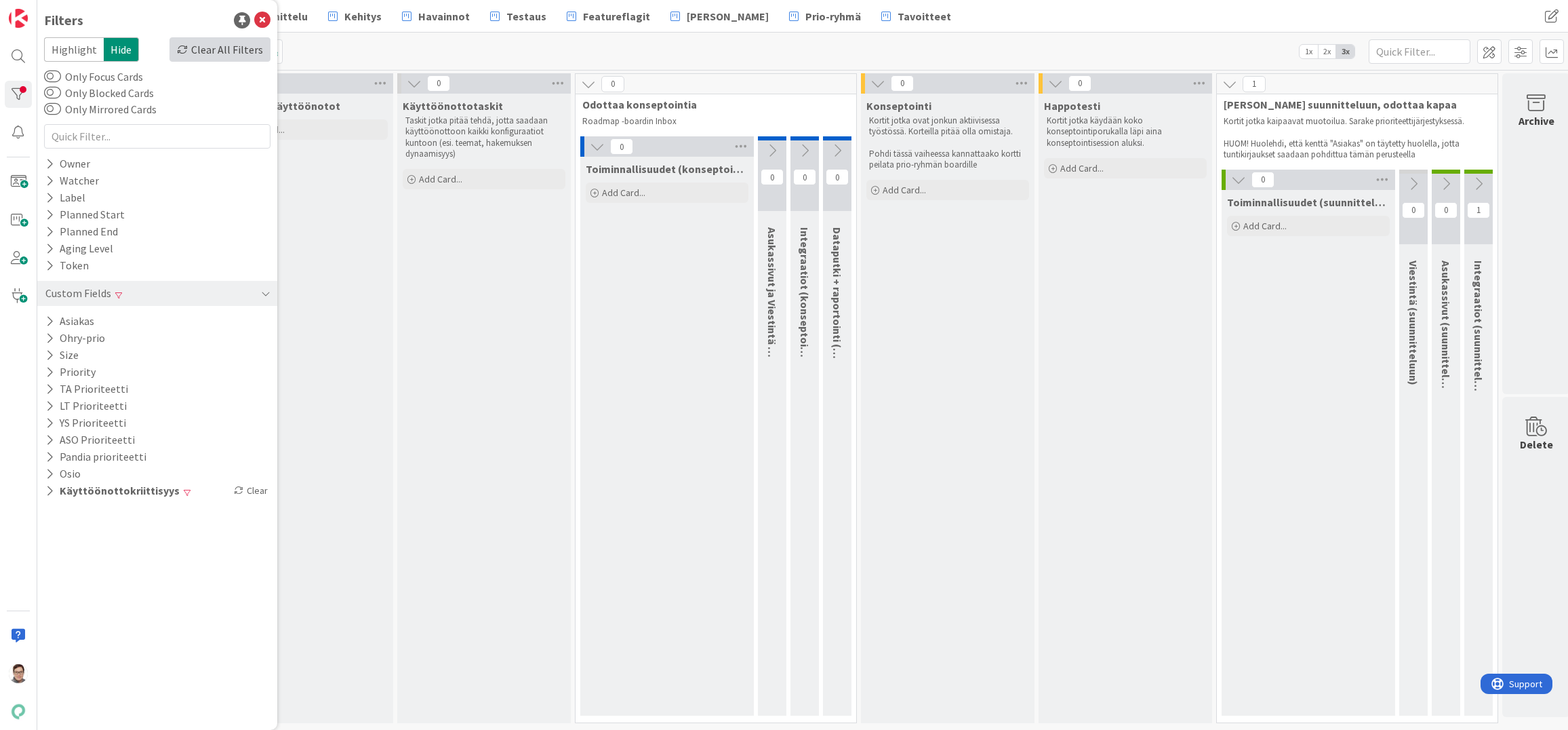
click at [244, 56] on div "Clear All Filters" at bounding box center [220, 49] width 101 height 25
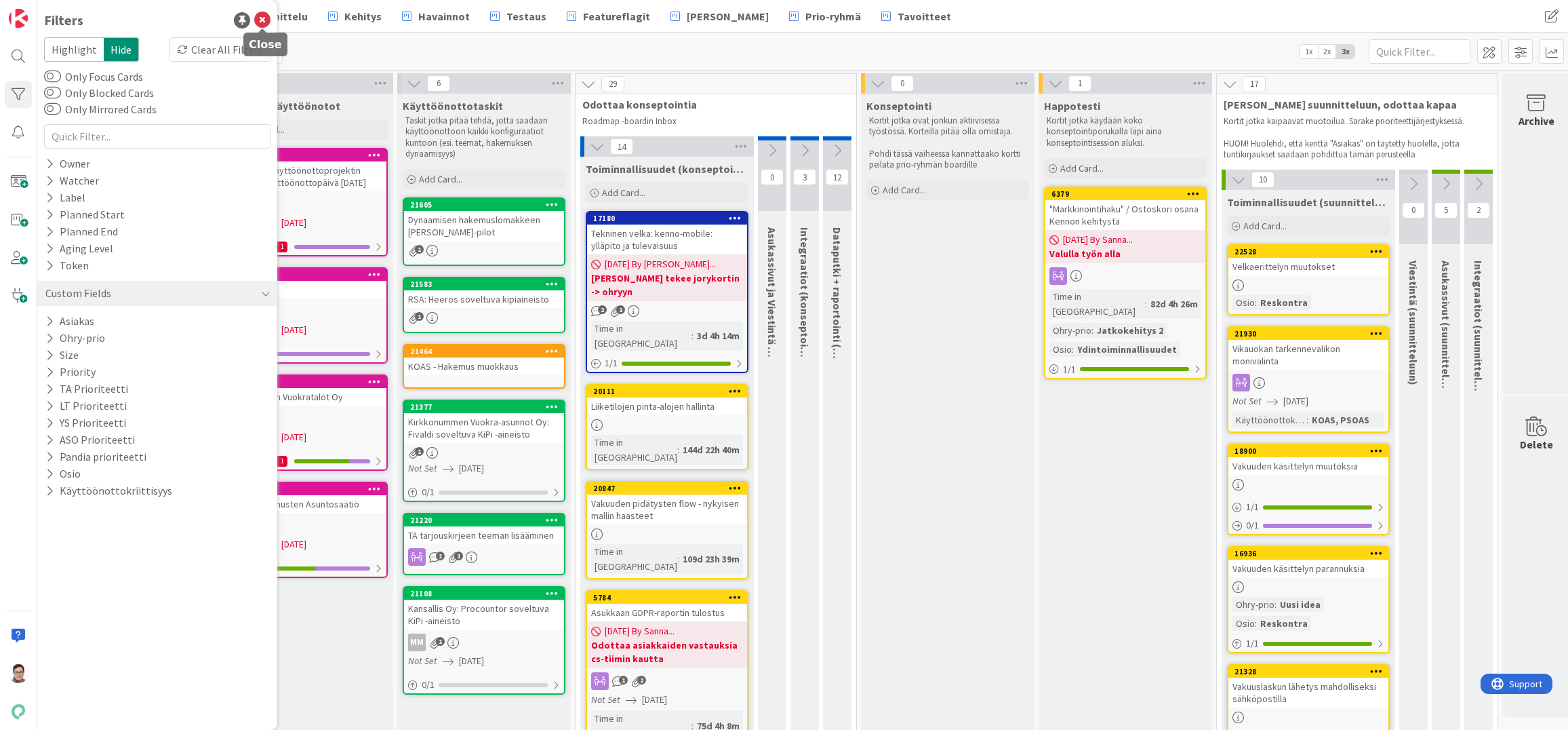
click at [265, 20] on icon at bounding box center [262, 20] width 17 height 17
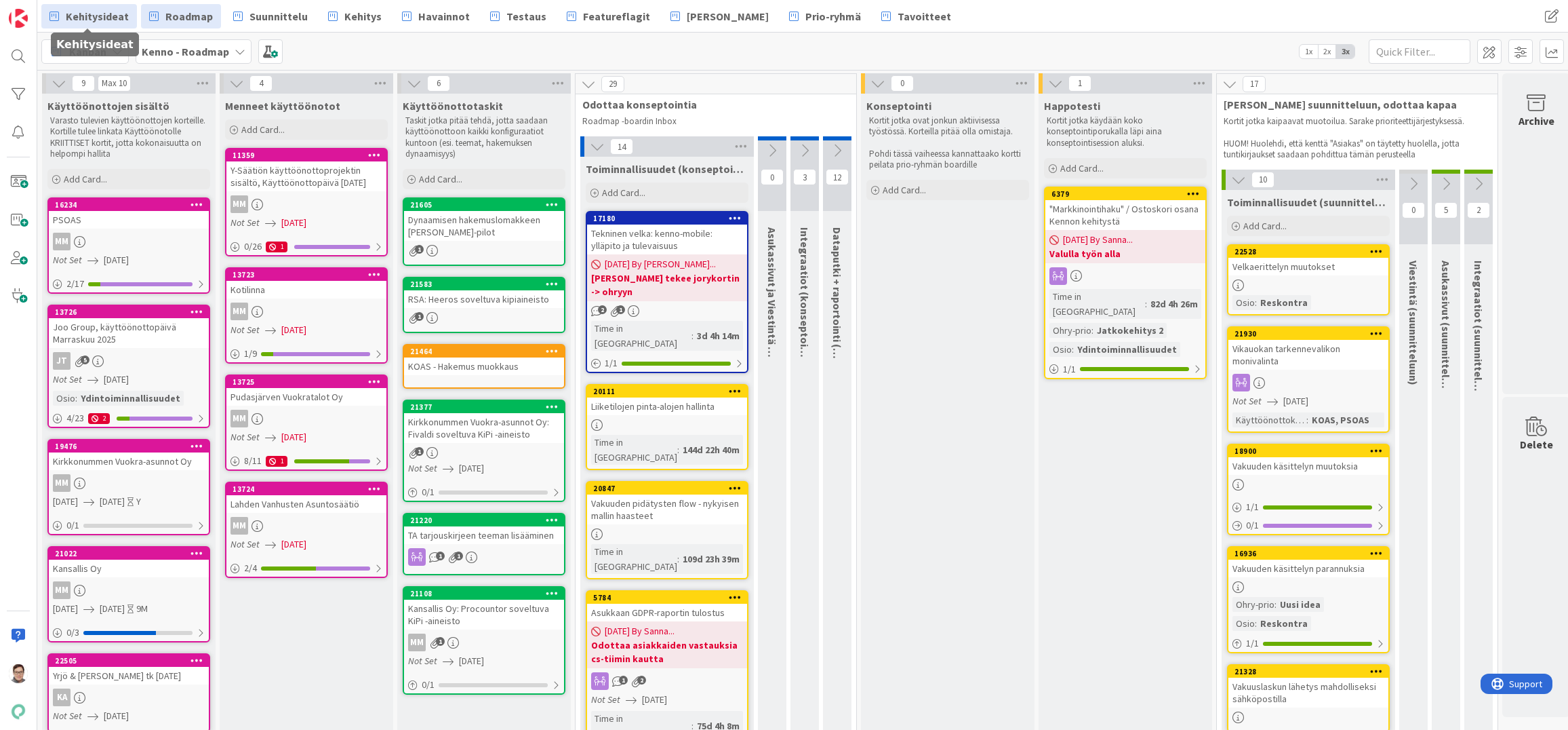
click at [98, 17] on span "Kehitysideat" at bounding box center [97, 16] width 63 height 17
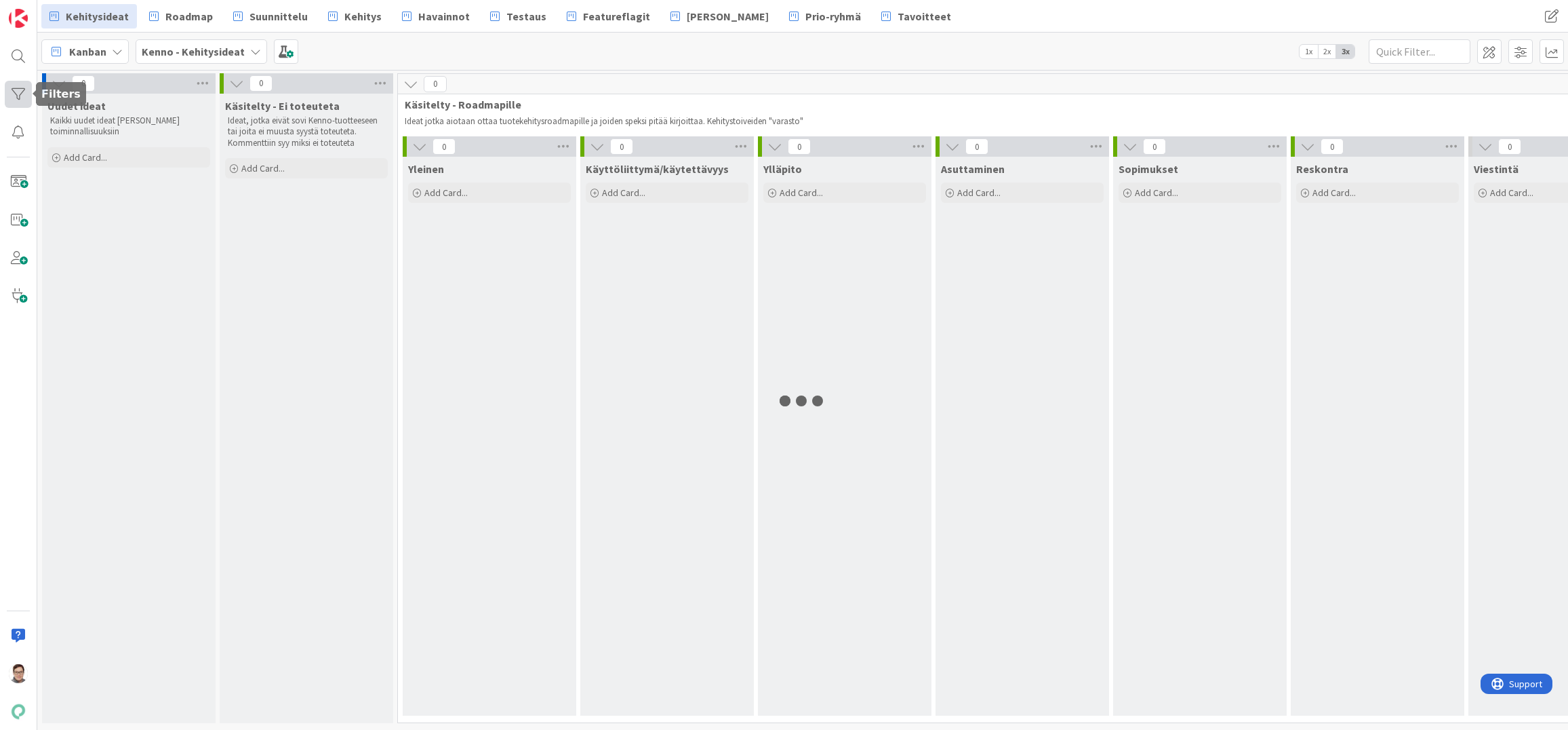
click at [17, 89] on div at bounding box center [19, 94] width 27 height 27
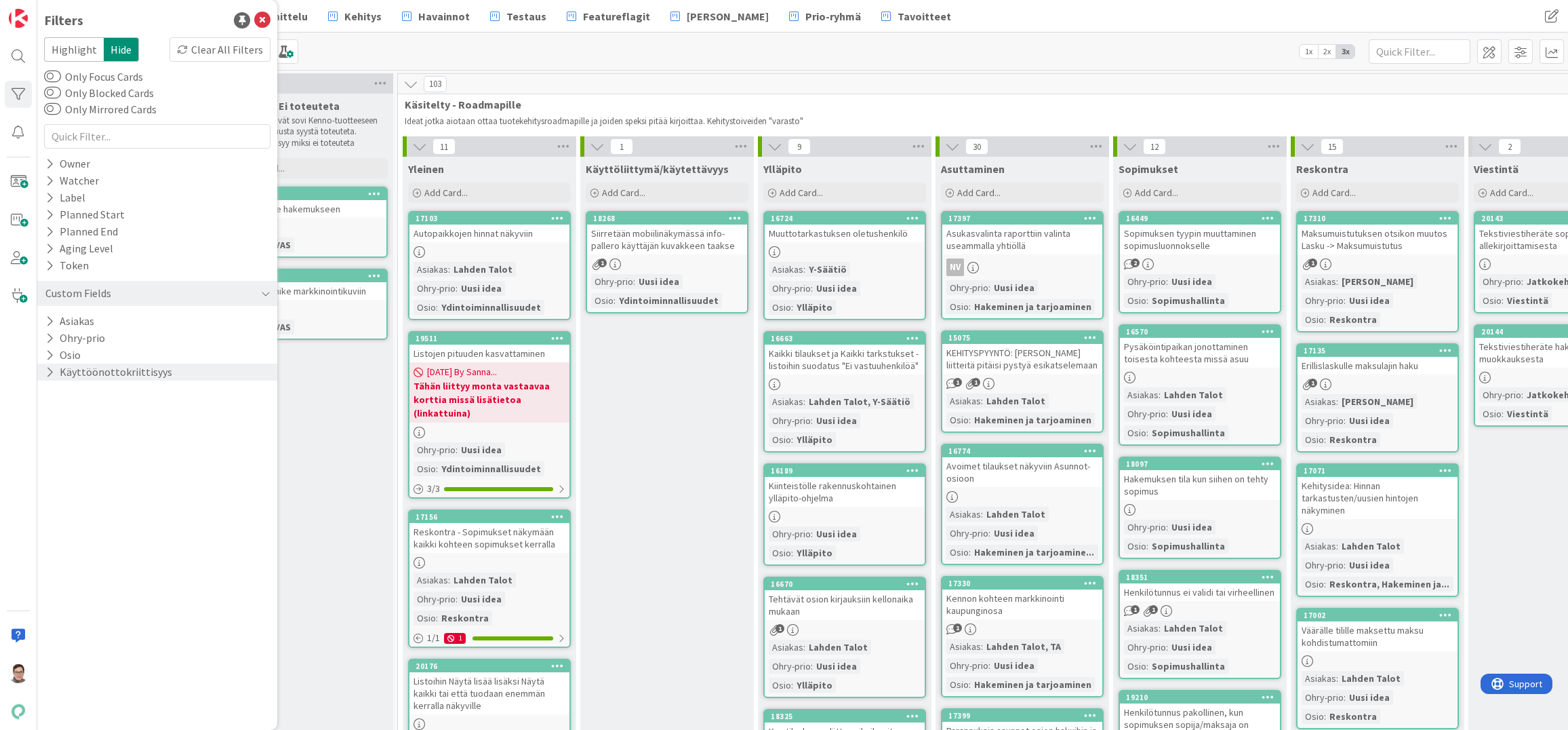
click at [100, 369] on button "Käyttöönottokriittisyys" at bounding box center [109, 371] width 130 height 17
click at [50, 443] on icon at bounding box center [52, 445] width 10 height 10
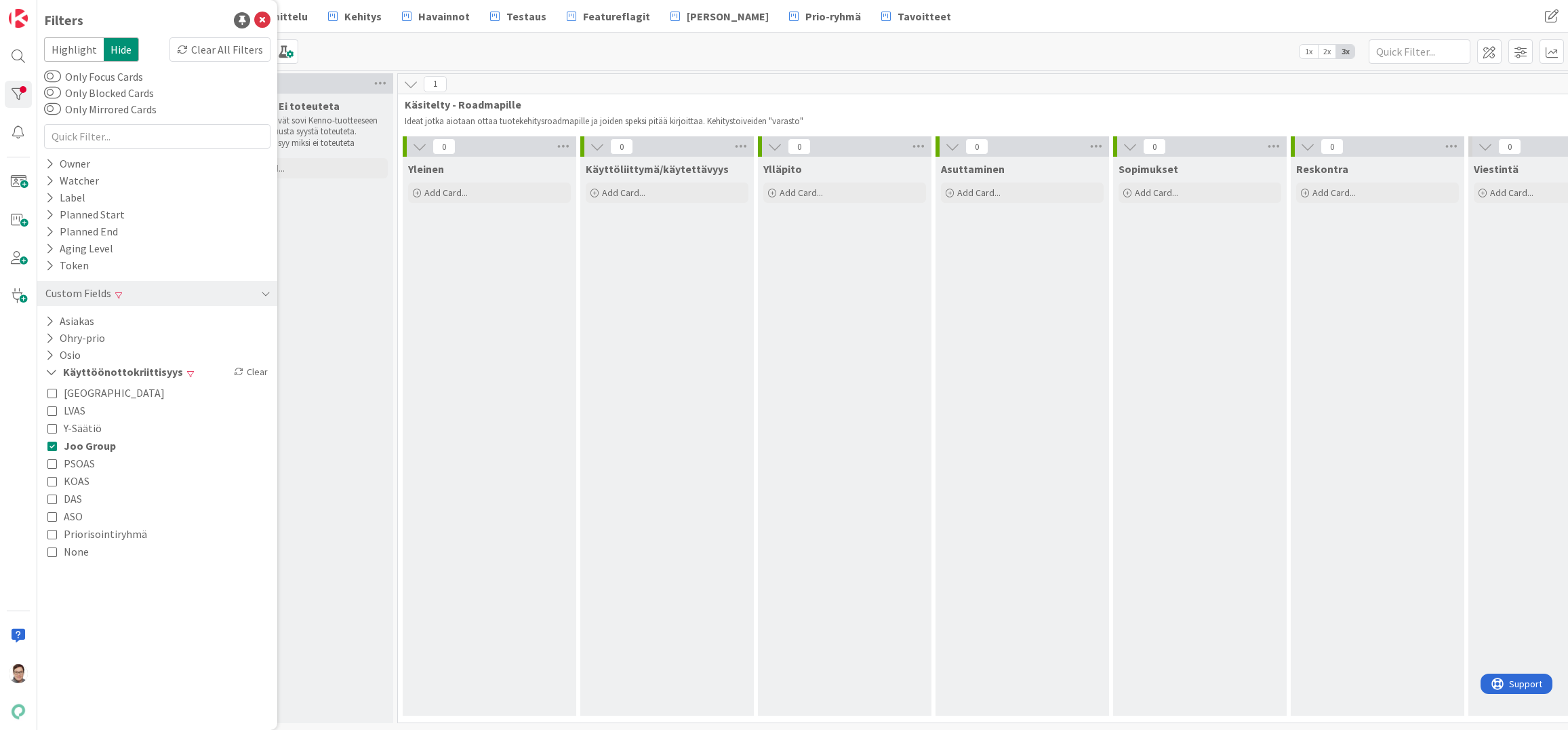
click at [342, 238] on div "Käsitelty - Ei toteuteta Ideat, jotka eivät sovi Kenno-tuotteeseen tai joita ei…" at bounding box center [306, 407] width 174 height 629
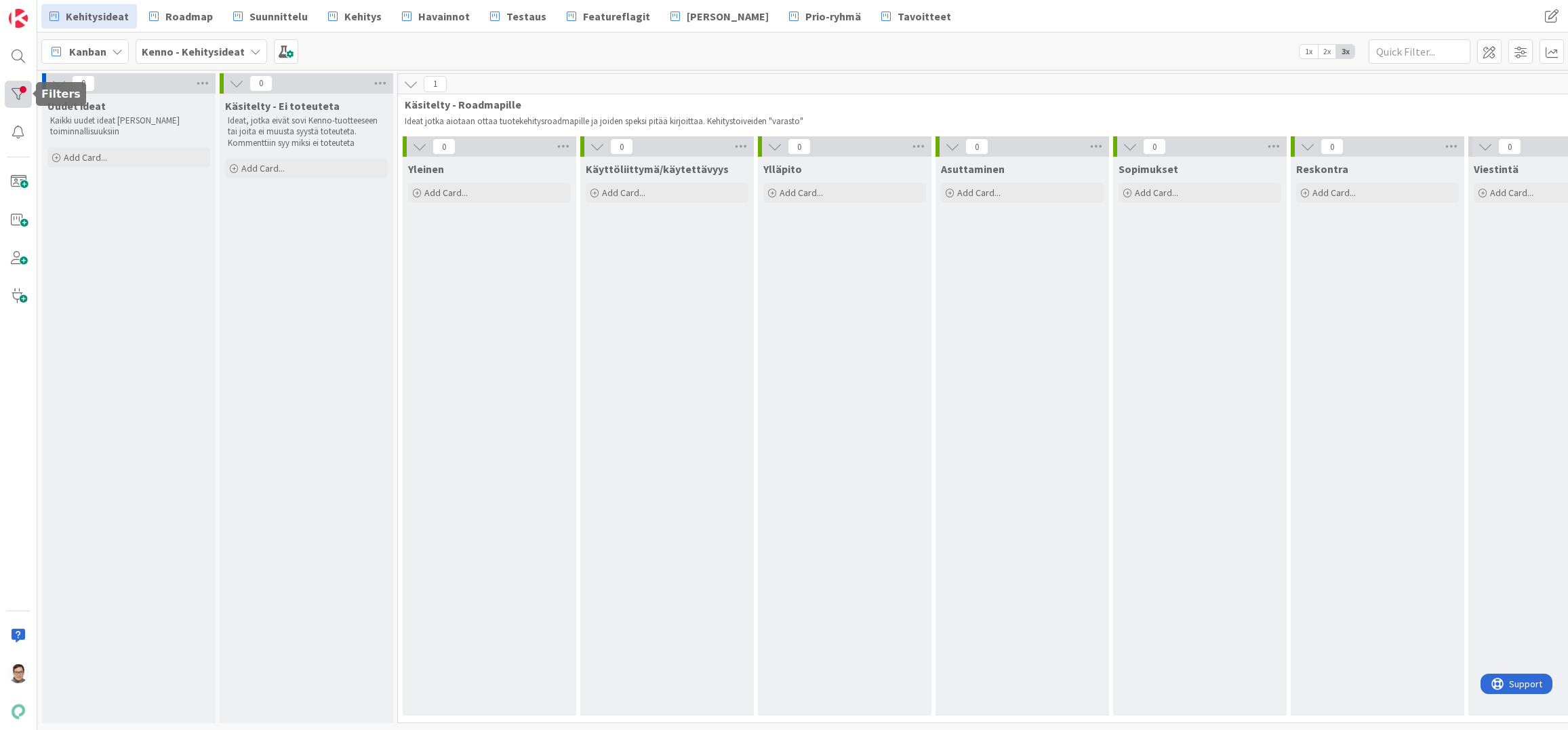
click at [10, 88] on div at bounding box center [19, 94] width 27 height 27
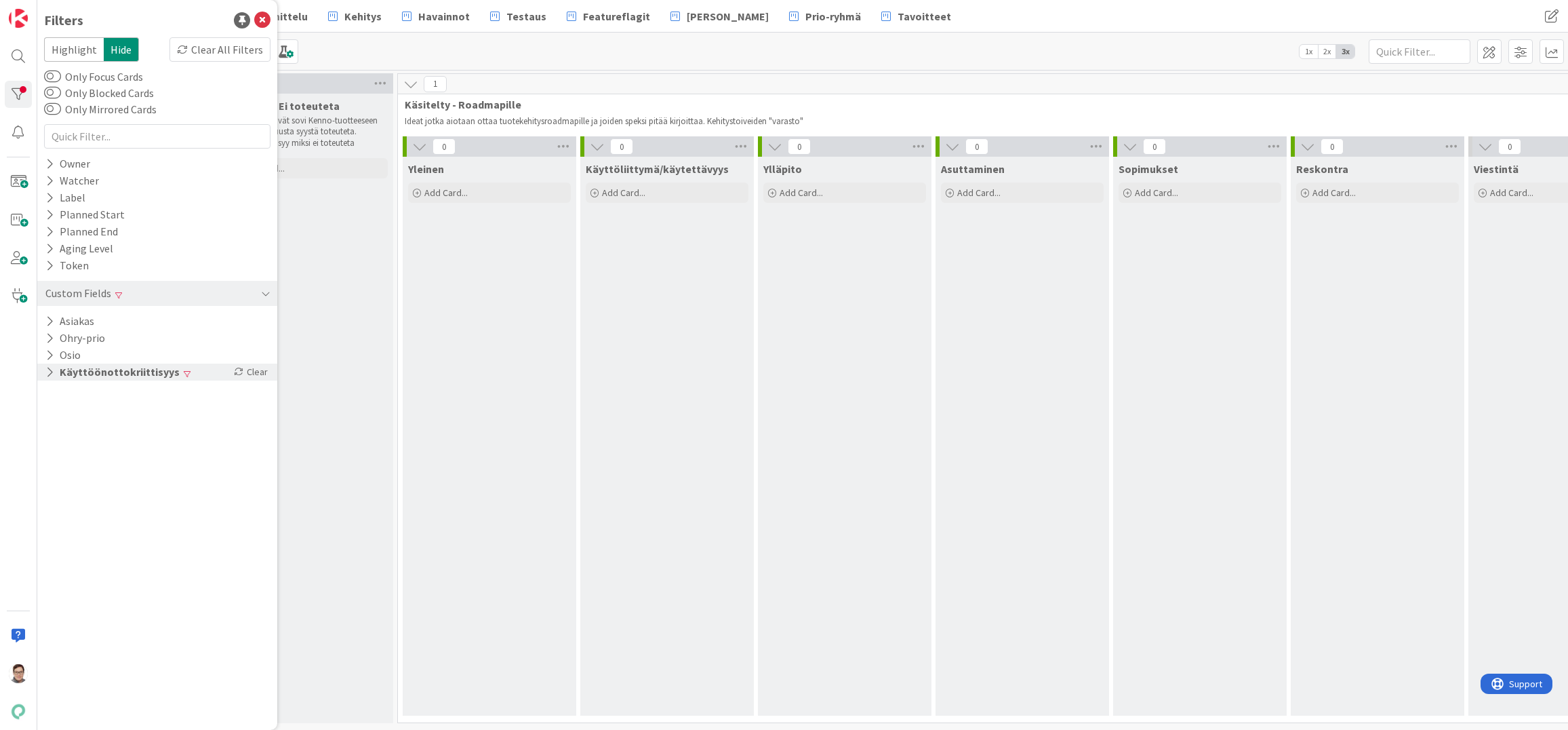
click at [49, 374] on icon at bounding box center [49, 372] width 9 height 12
click at [52, 464] on icon at bounding box center [52, 463] width 10 height 10
click at [47, 482] on icon at bounding box center [52, 481] width 10 height 10
click at [52, 499] on icon at bounding box center [52, 498] width 10 height 10
click at [49, 517] on icon at bounding box center [52, 516] width 10 height 10
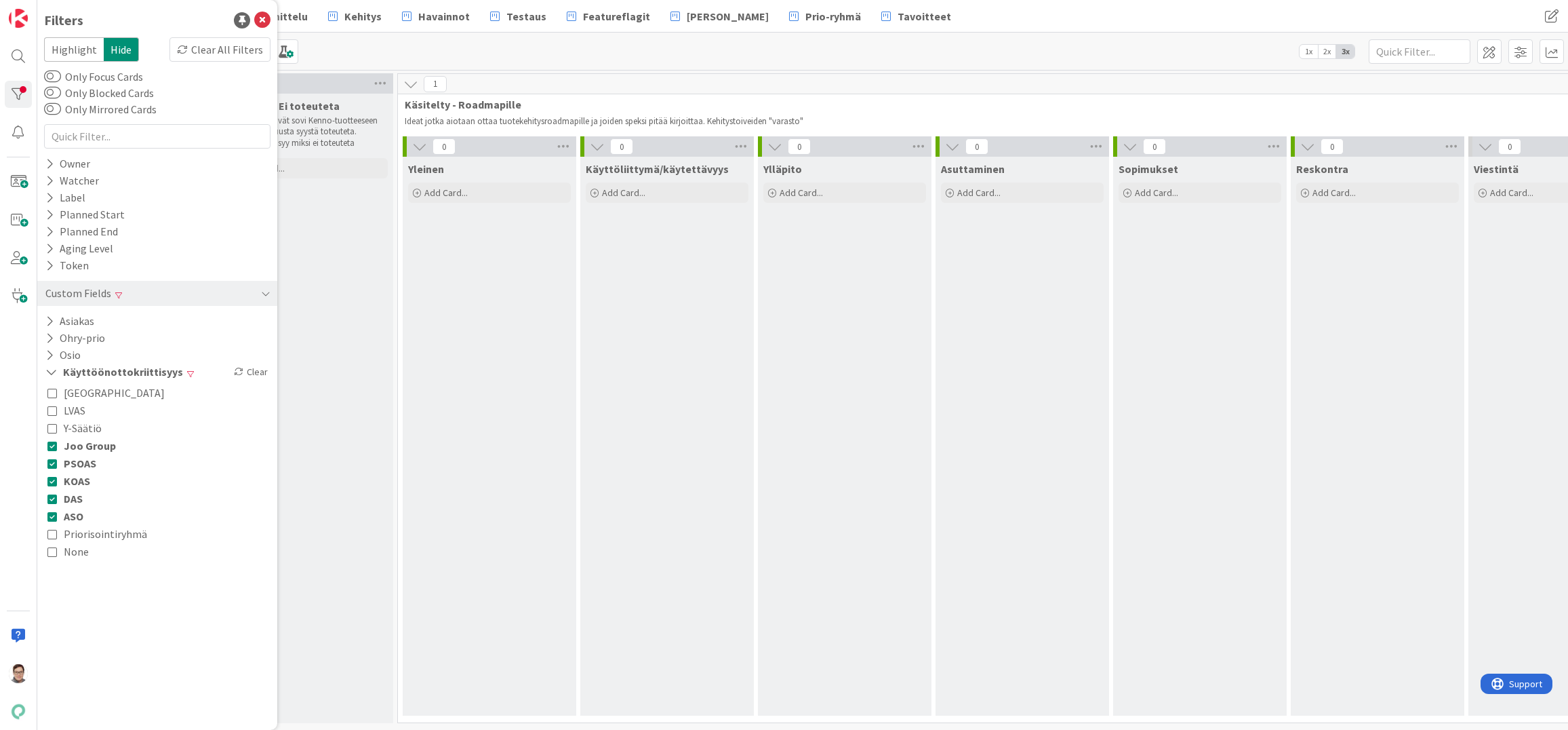
click at [340, 523] on div "Käsitelty - Ei toteuteta Ideat, jotka eivät sovi Kenno-tuotteeseen tai joita ei…" at bounding box center [306, 407] width 174 height 629
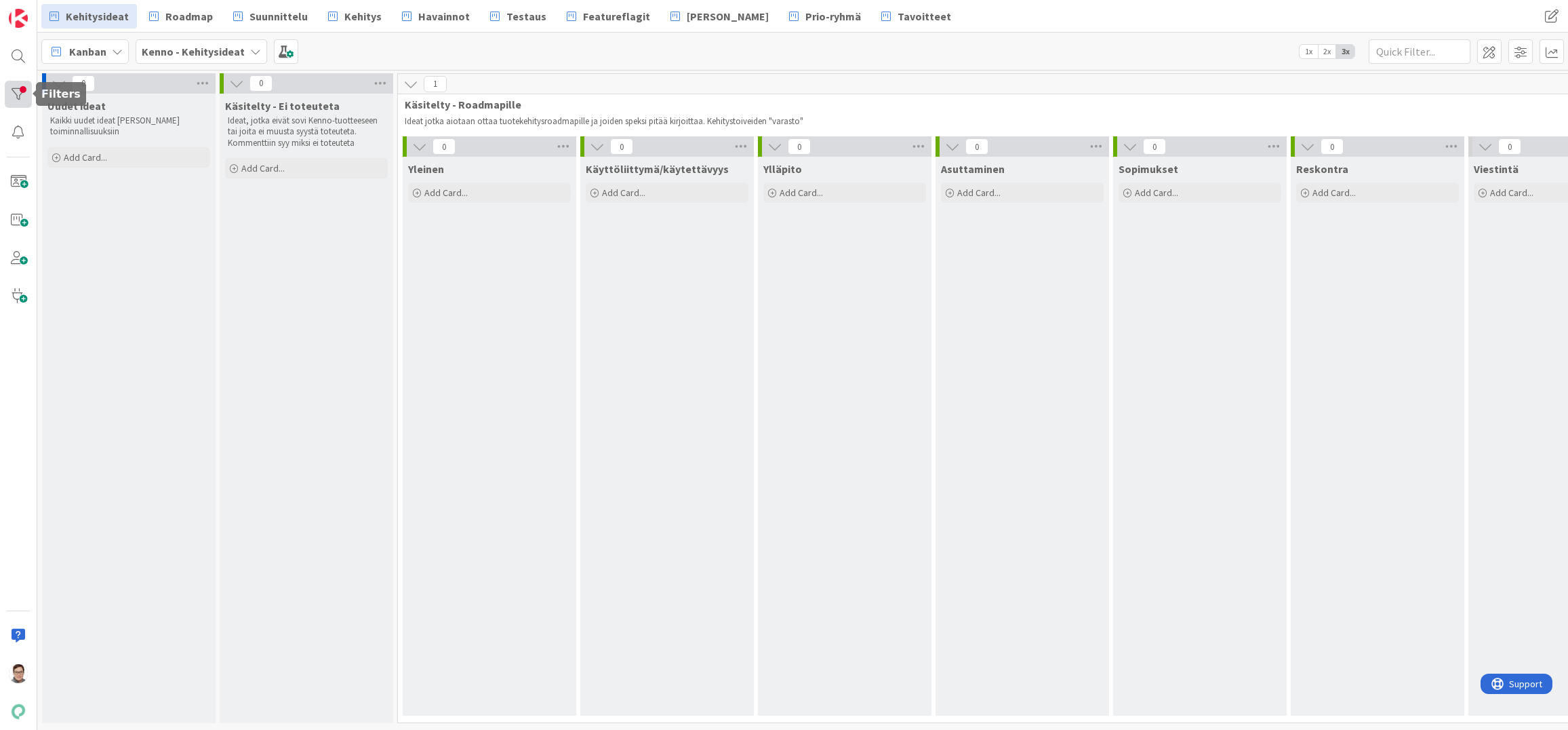
click at [24, 92] on div at bounding box center [19, 94] width 27 height 27
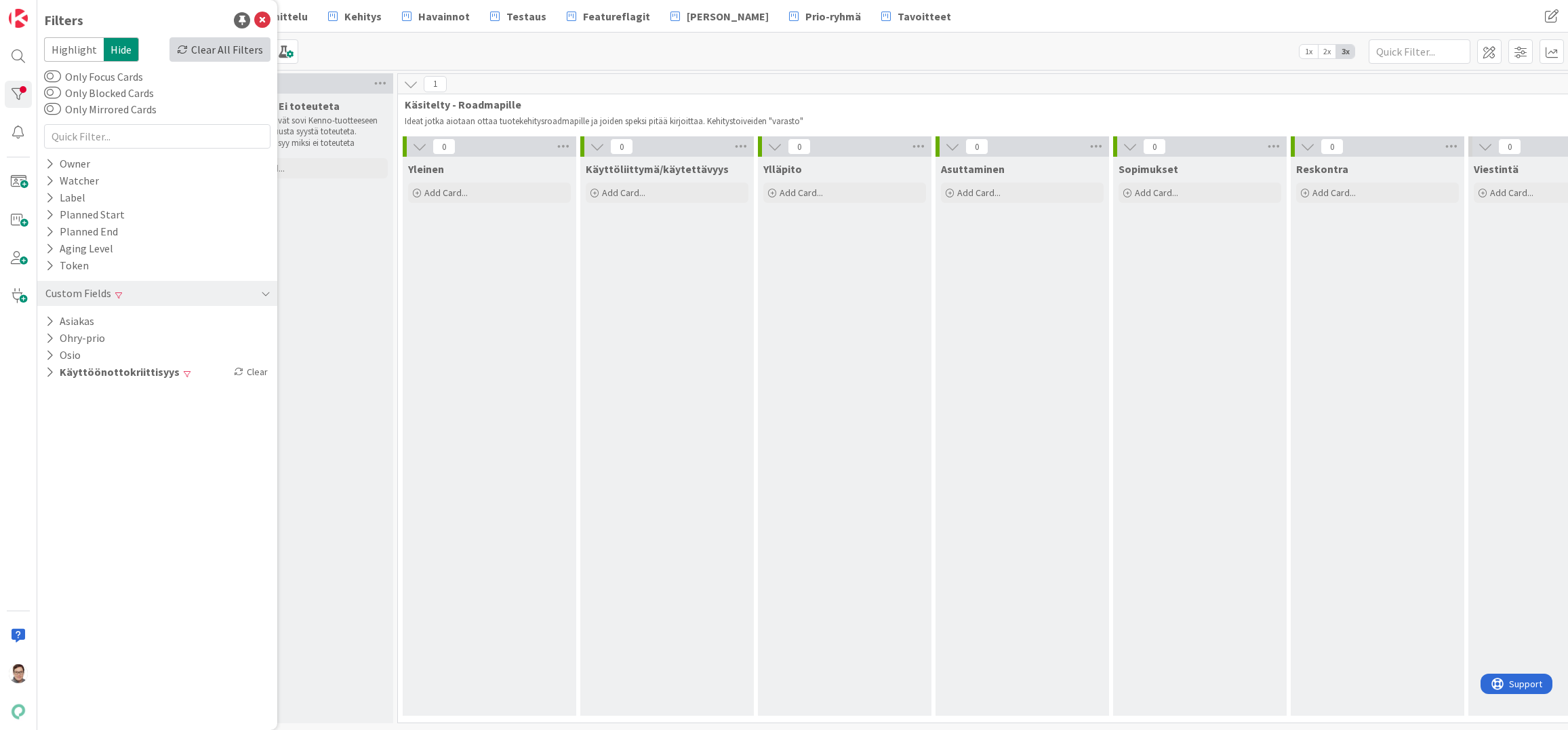
click at [216, 44] on div "Clear All Filters" at bounding box center [220, 49] width 101 height 25
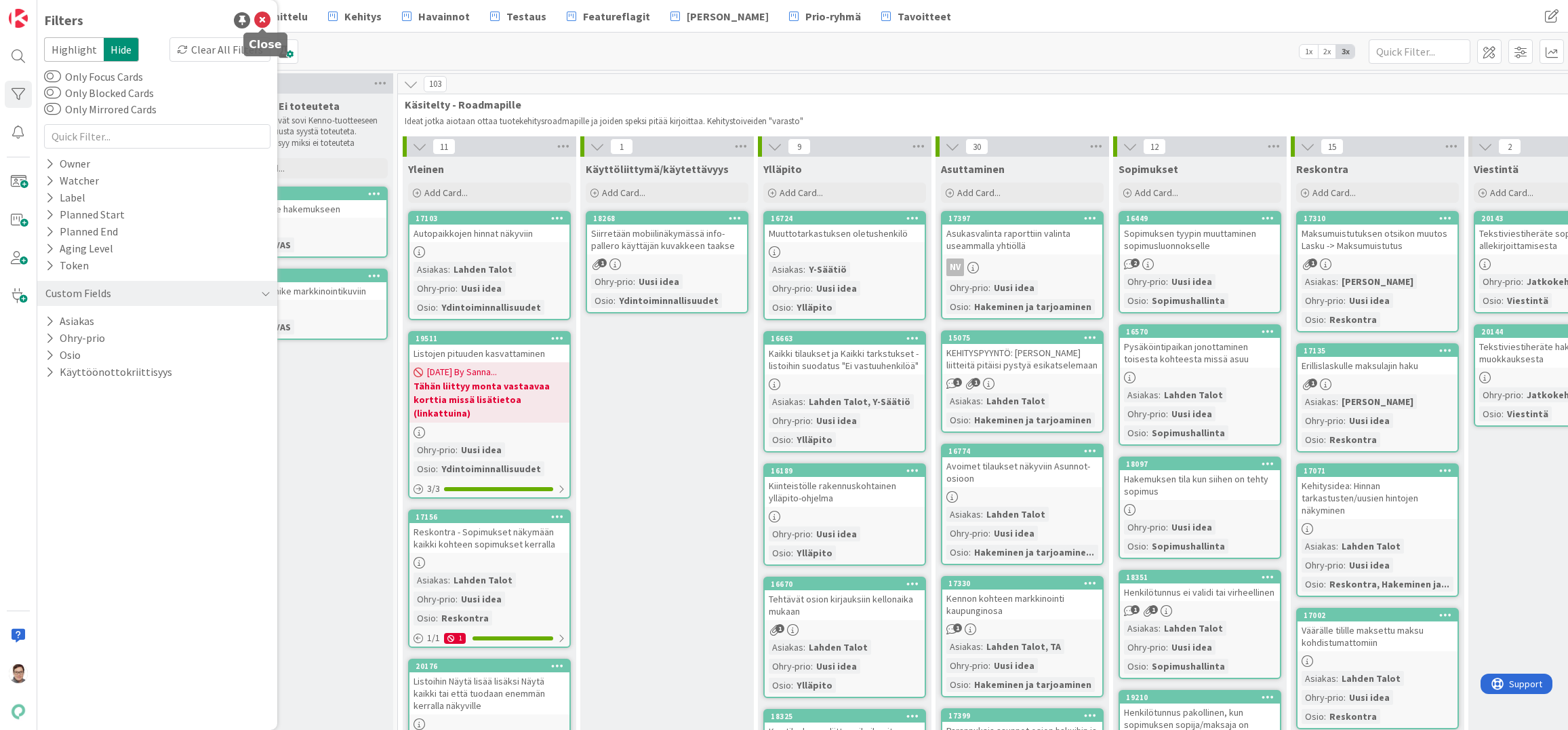
click at [263, 21] on icon at bounding box center [262, 20] width 17 height 17
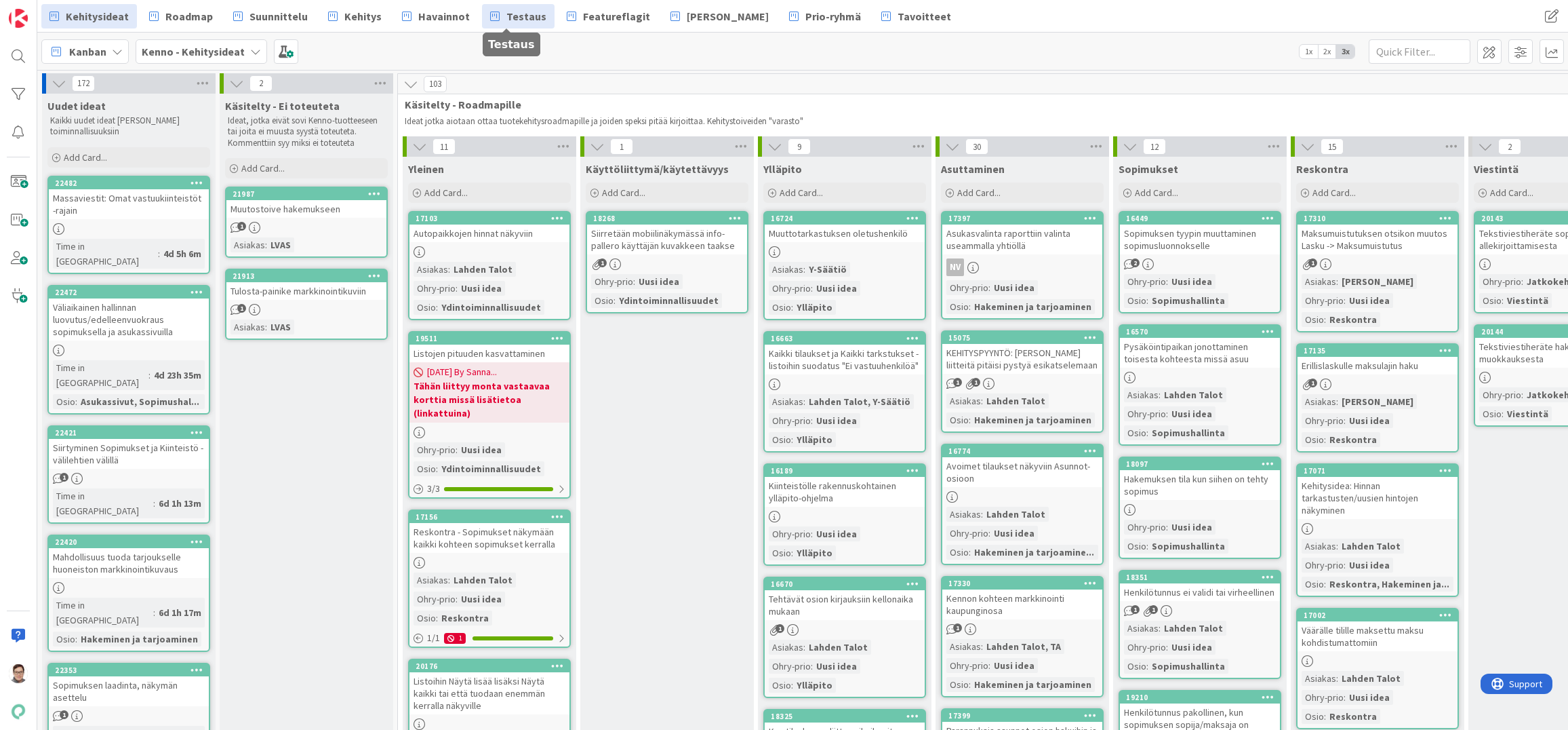
click at [519, 17] on span "Testaus" at bounding box center [526, 16] width 40 height 17
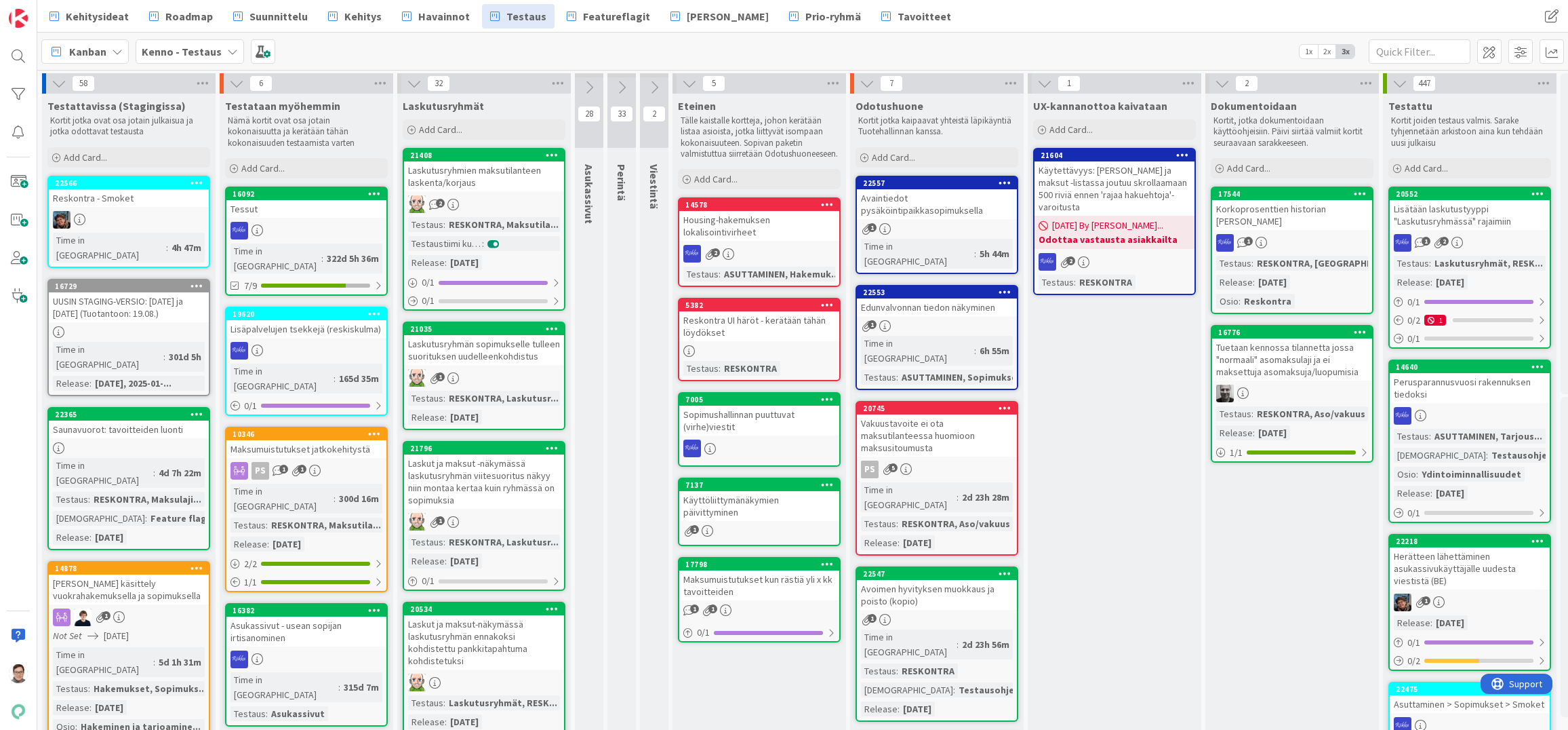
click at [922, 414] on div "Vakuustavoite ei ota maksutilanteessa huomioon maksusitoumusta" at bounding box center [936, 435] width 160 height 42
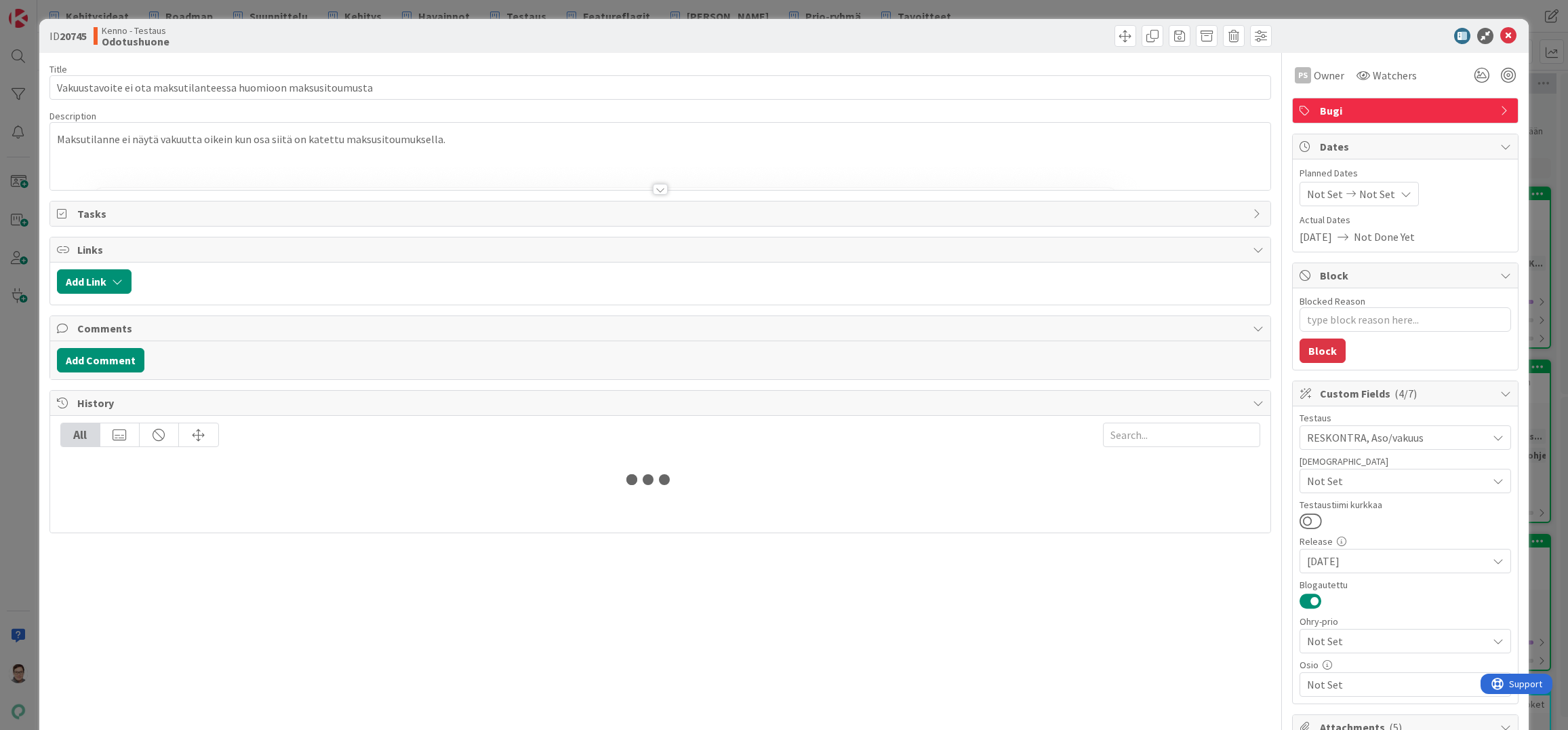
type textarea "x"
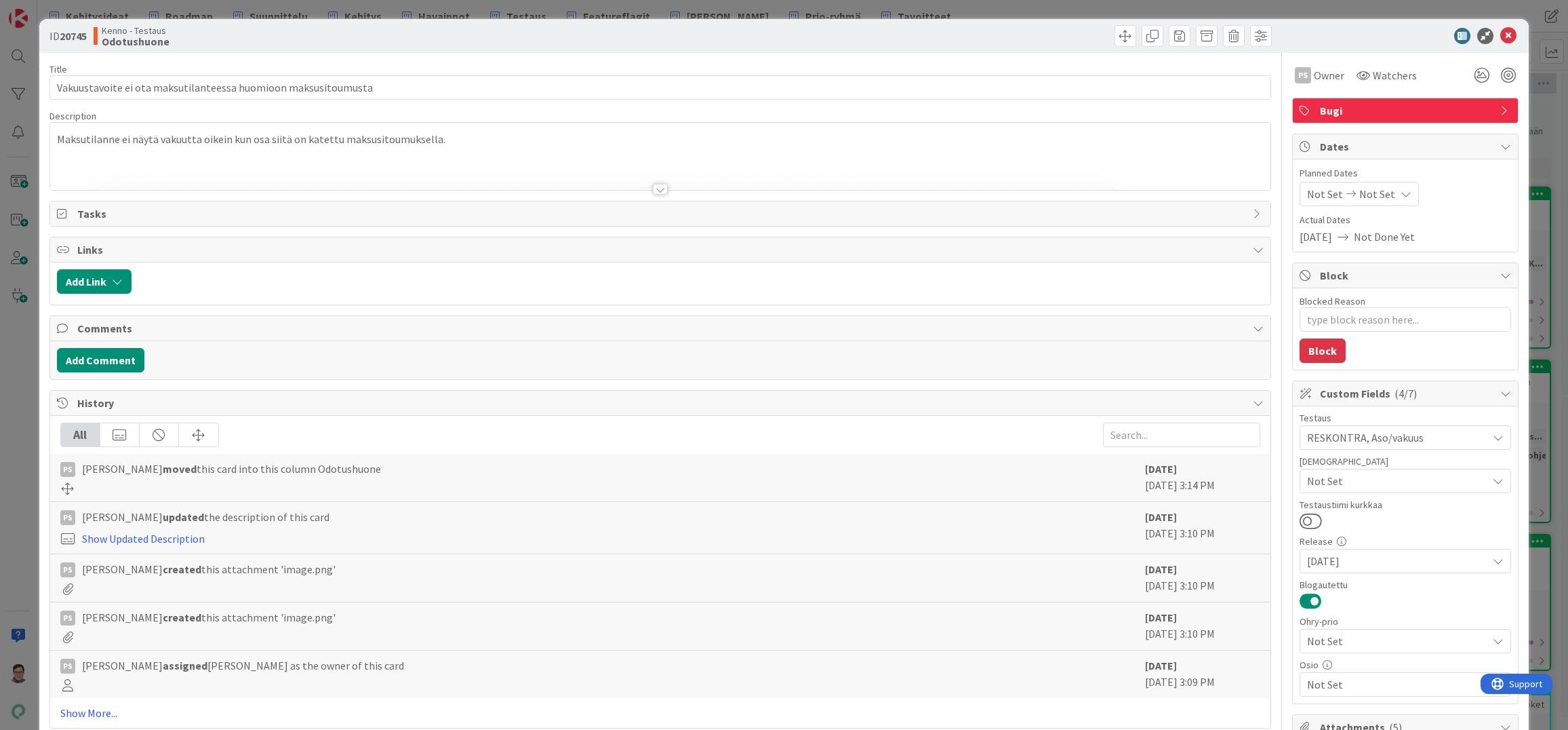
click at [653, 185] on div at bounding box center [659, 188] width 15 height 11
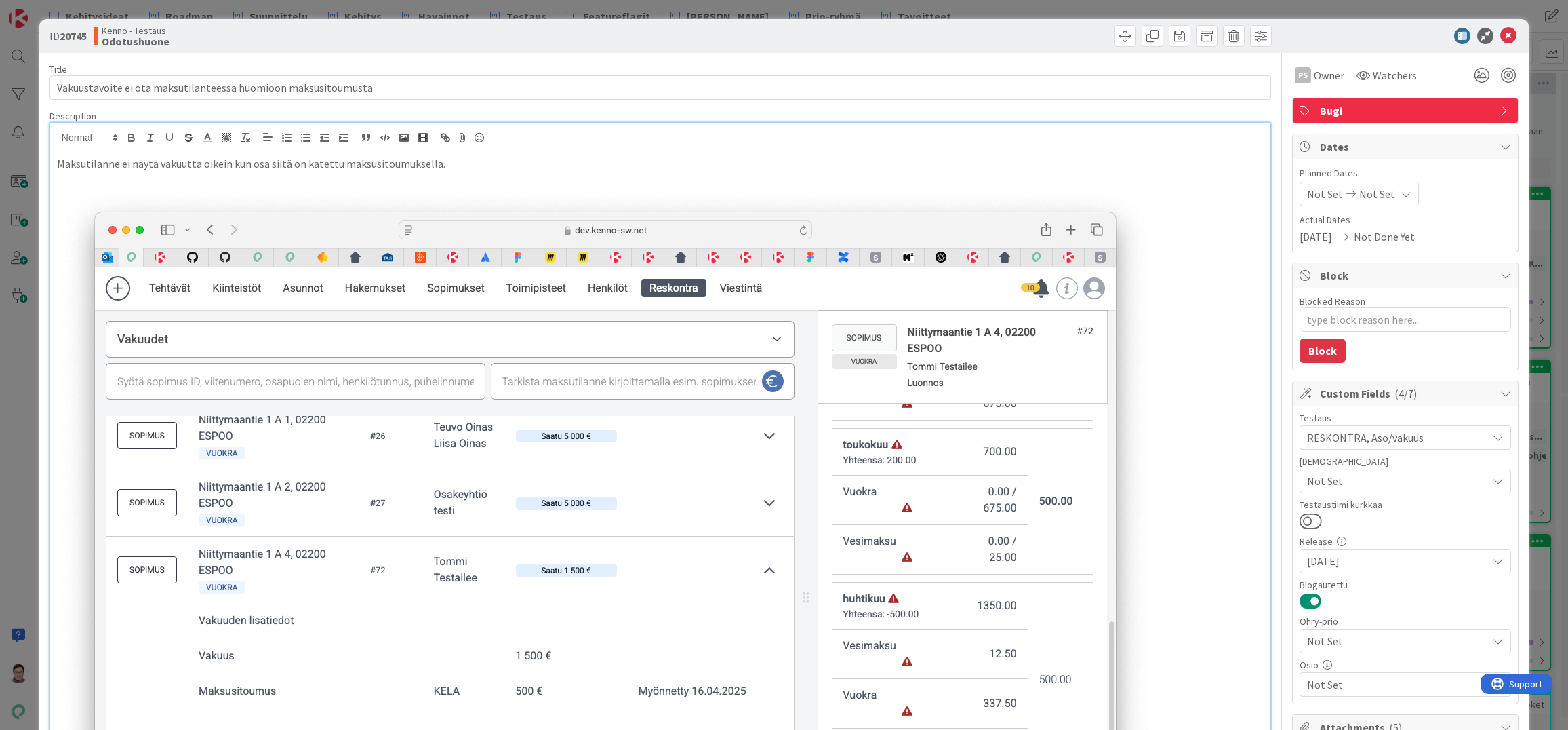
drag, startPoint x: 552, startPoint y: 339, endPoint x: 946, endPoint y: 195, distance: 419.5
click at [946, 195] on img at bounding box center [605, 556] width 1097 height 741
click at [1502, 37] on icon at bounding box center [1508, 35] width 17 height 17
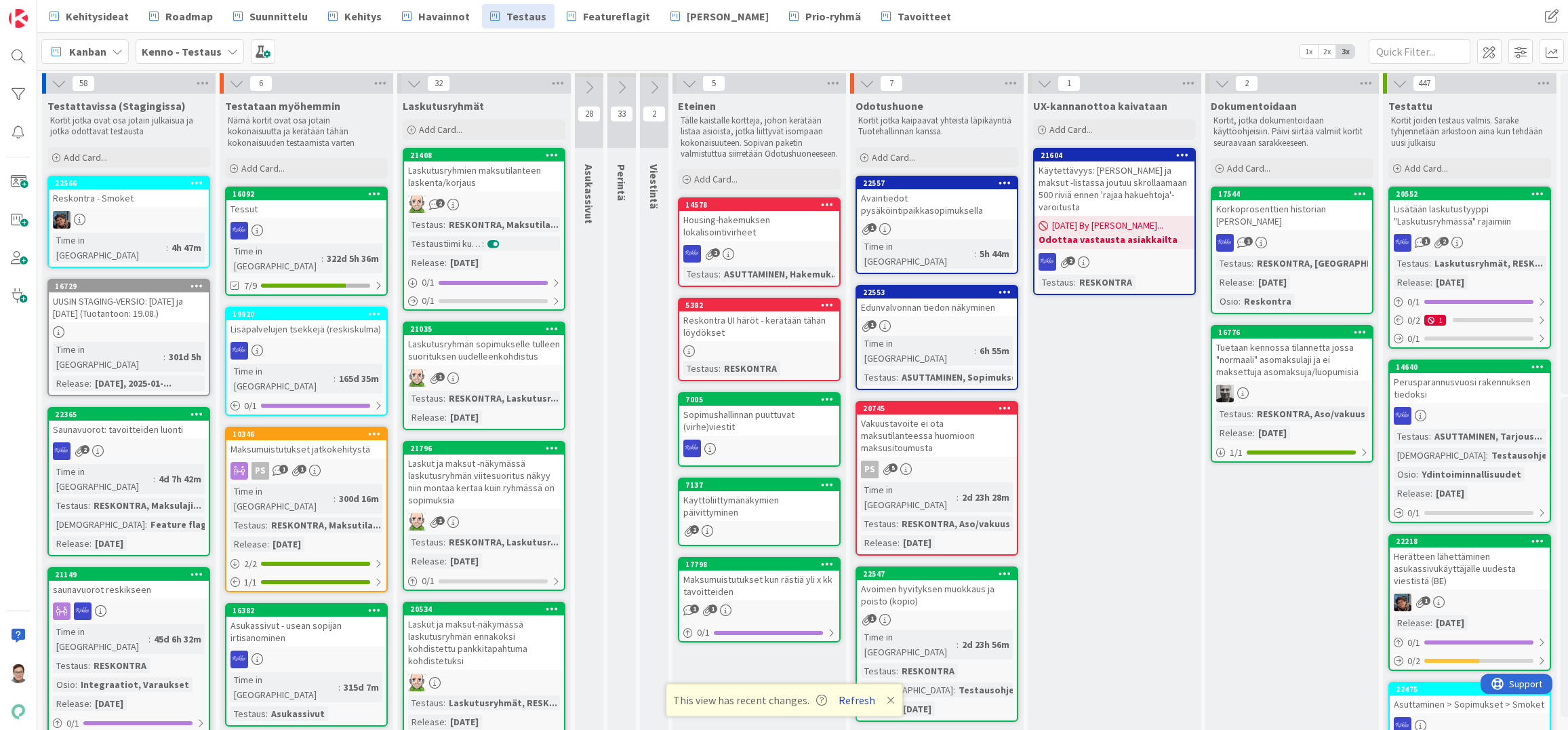
click at [862, 698] on button "Refresh" at bounding box center [857, 700] width 46 height 18
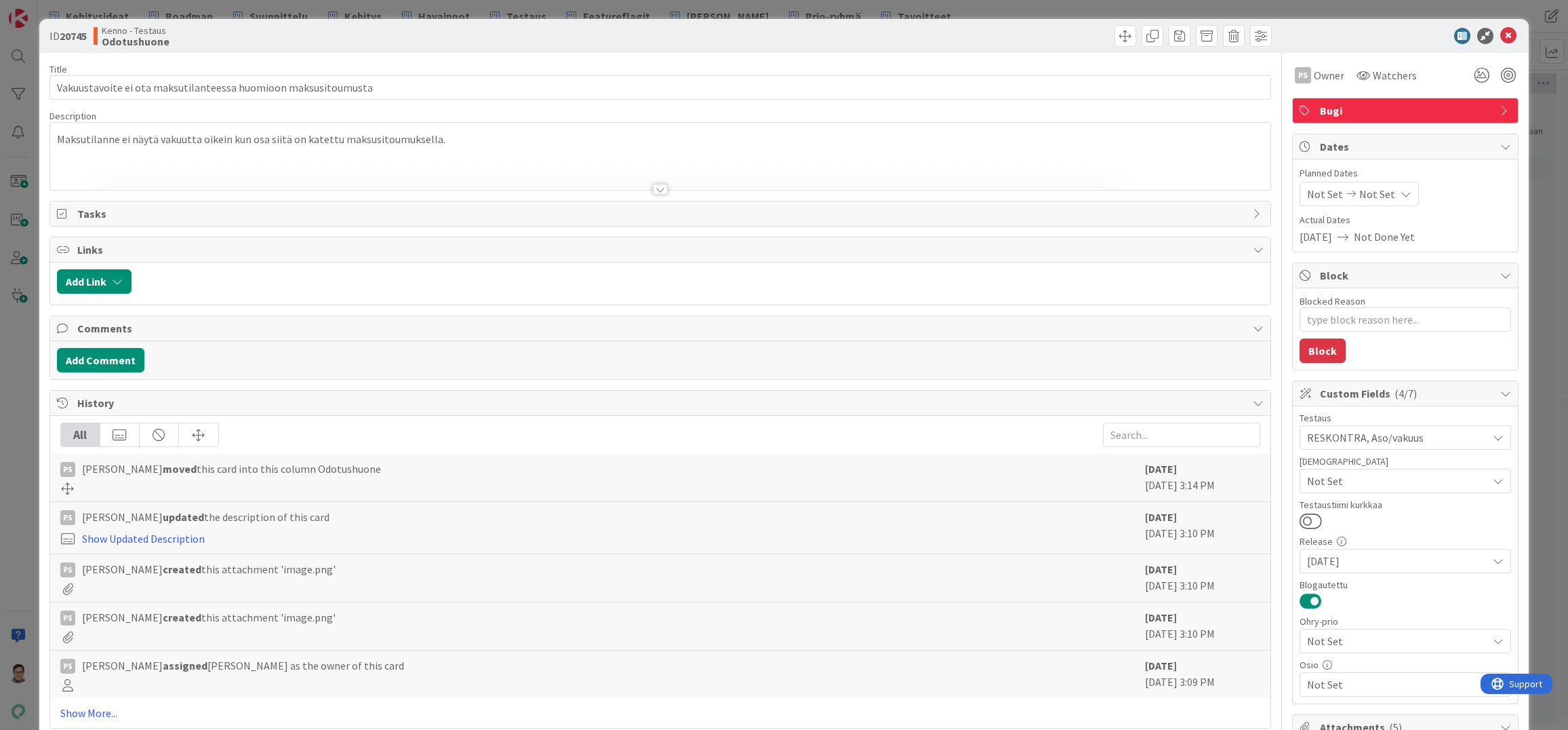
click at [653, 190] on div at bounding box center [659, 188] width 15 height 11
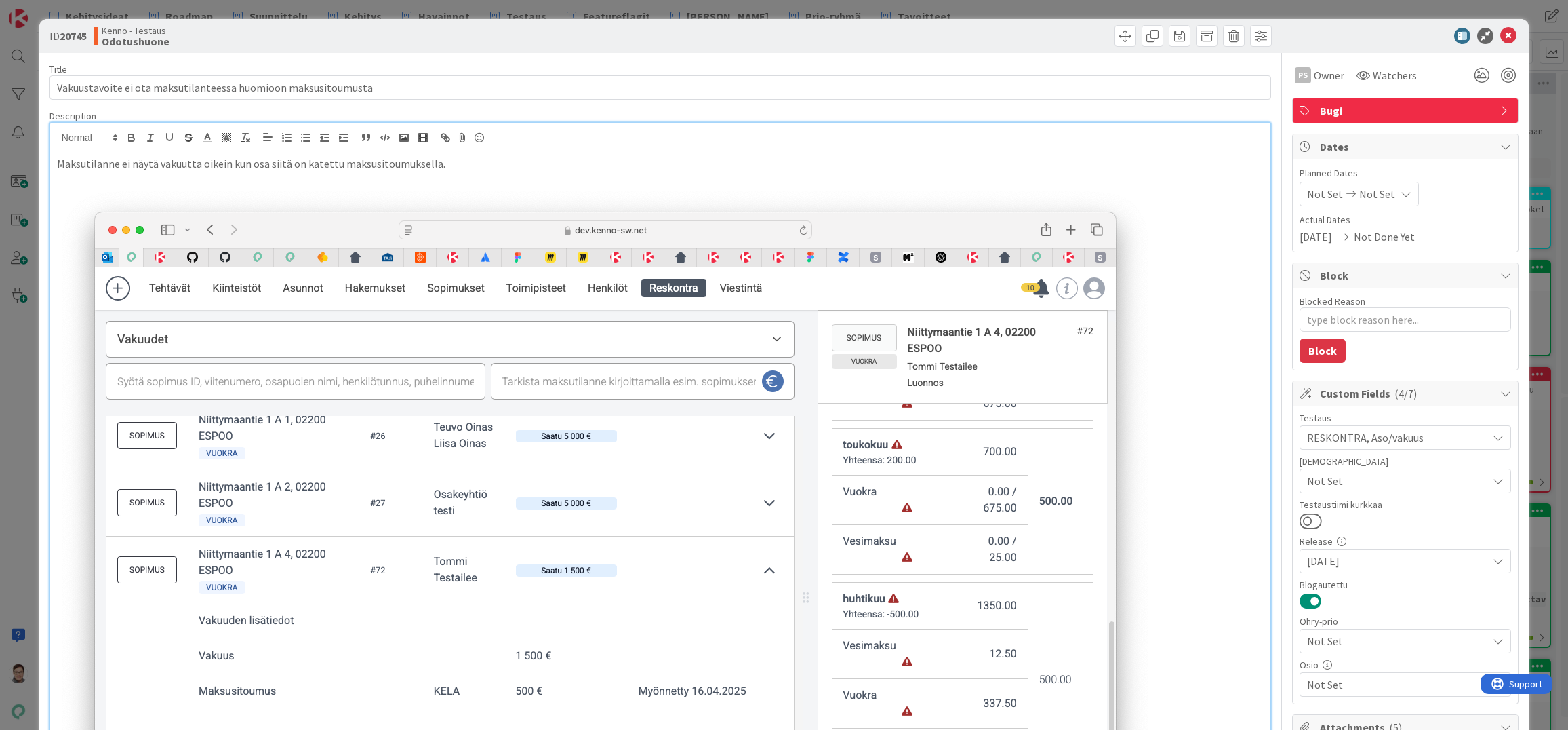
type textarea "x"
drag, startPoint x: 1499, startPoint y: 39, endPoint x: 1482, endPoint y: 34, distance: 17.7
click at [1500, 39] on icon at bounding box center [1508, 35] width 17 height 17
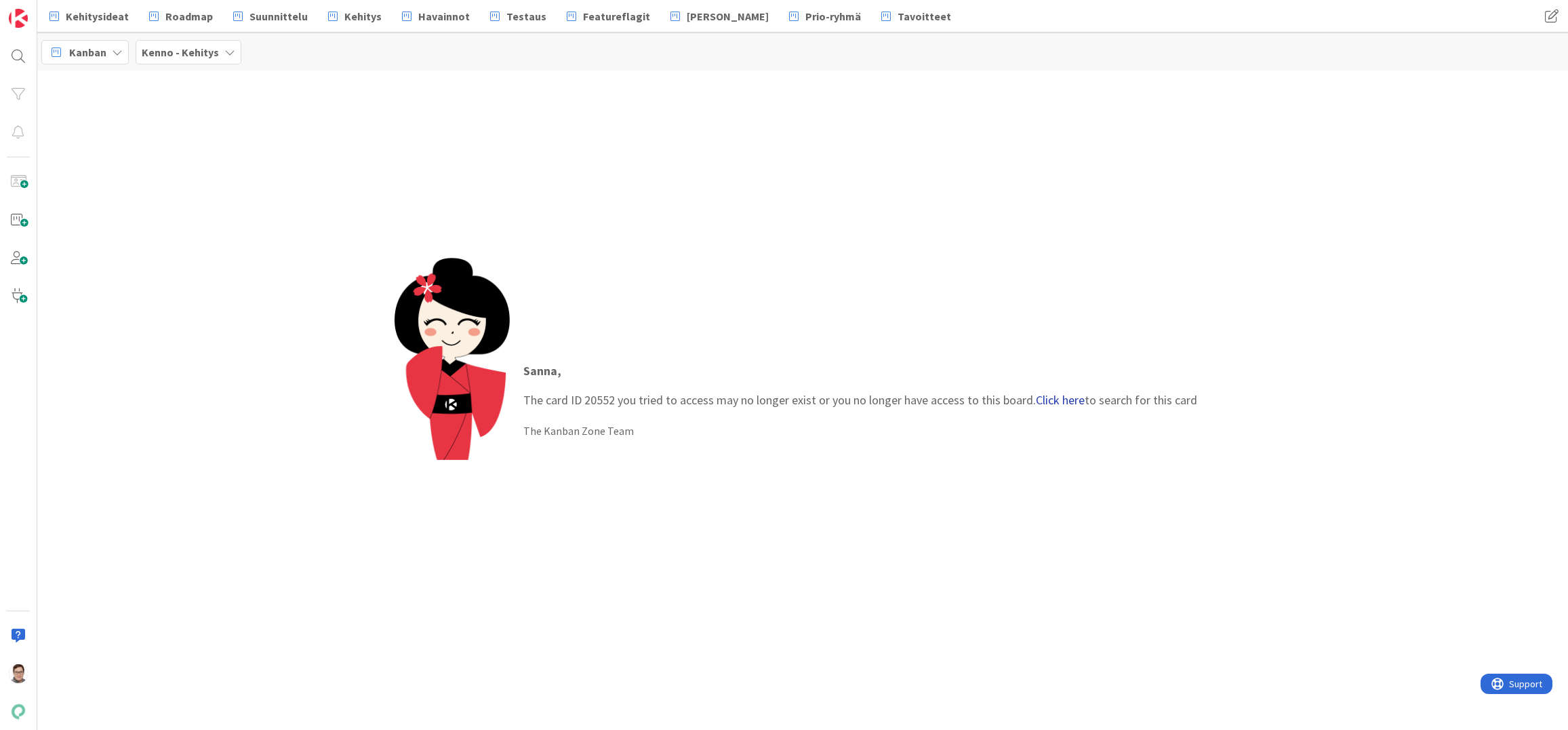
click at [1059, 397] on link "Click here" at bounding box center [1061, 399] width 49 height 16
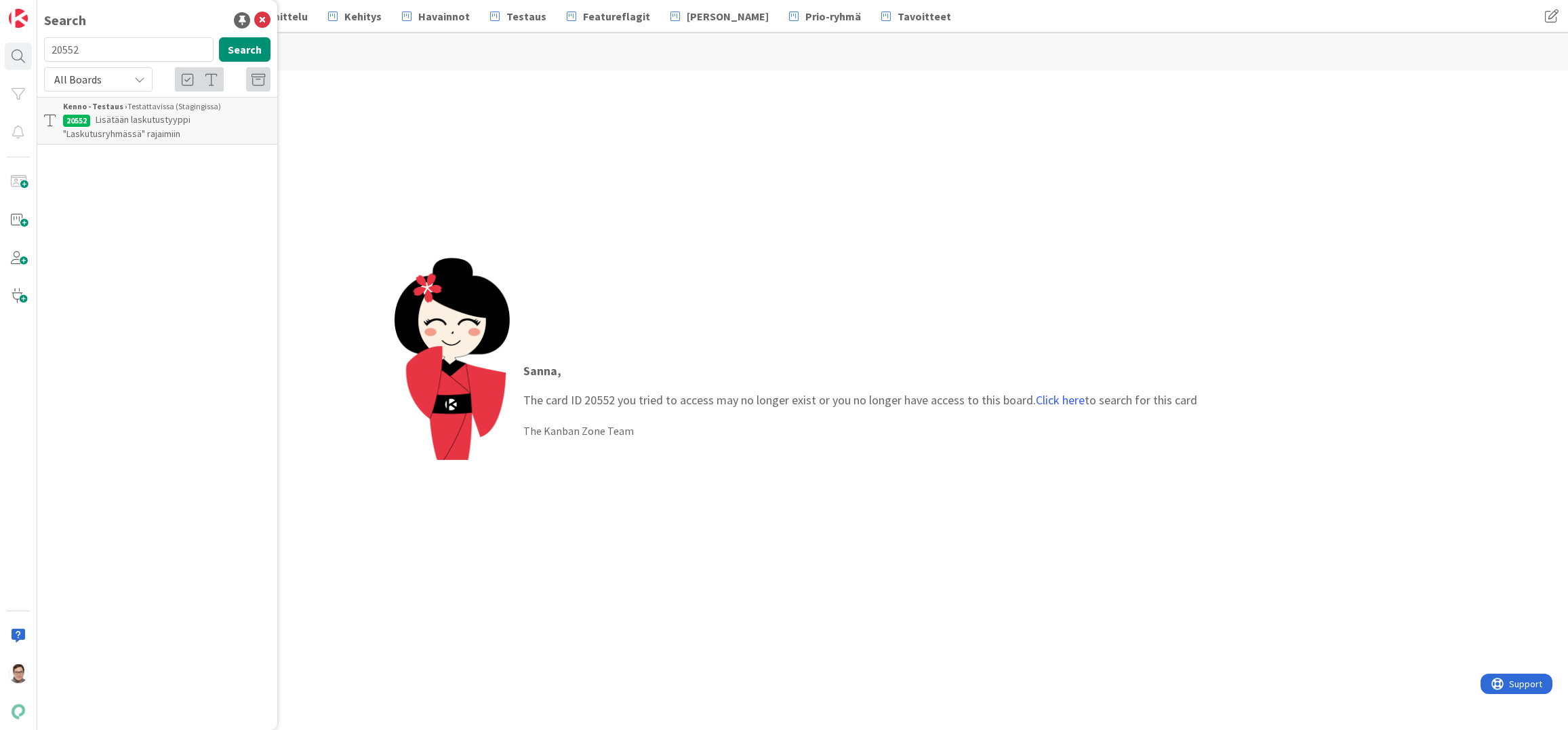
click at [131, 114] on span "Lisätään laskutustyyppi "Laskutusryhmässä" rajaimiin" at bounding box center [127, 126] width 128 height 26
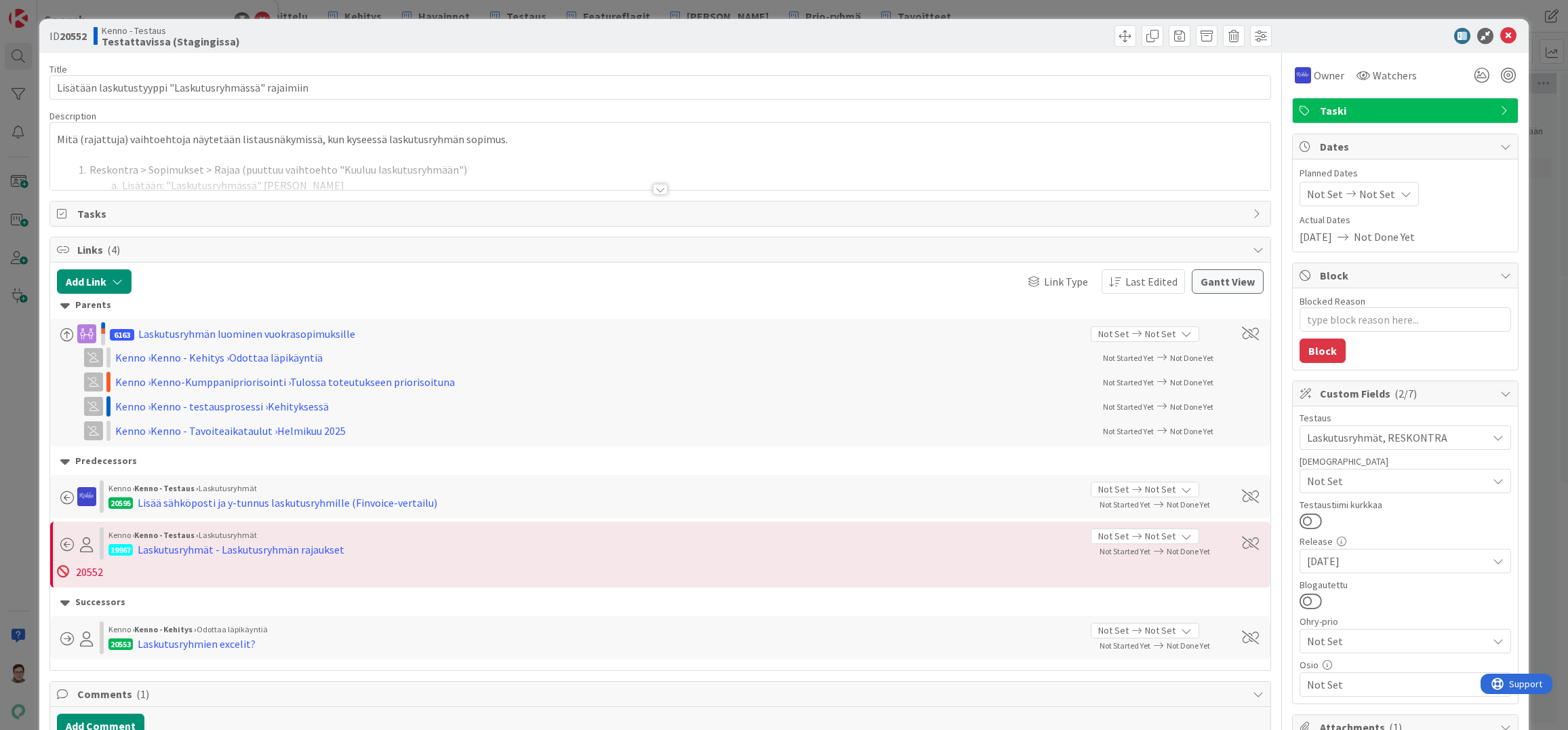
click at [653, 190] on div at bounding box center [659, 188] width 15 height 11
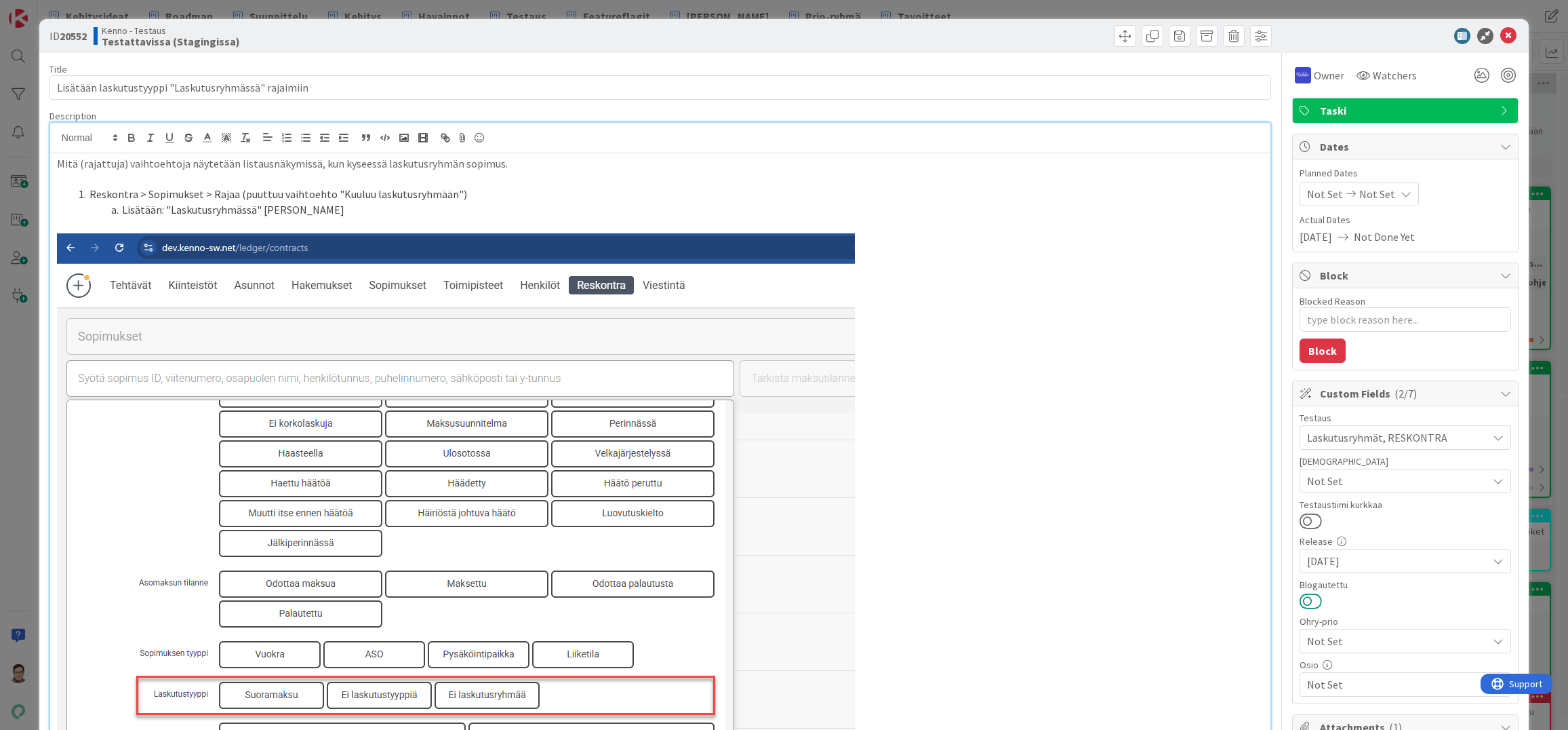
click at [1305, 600] on button at bounding box center [1311, 600] width 23 height 18
type textarea "x"
click at [1503, 34] on icon at bounding box center [1508, 35] width 17 height 17
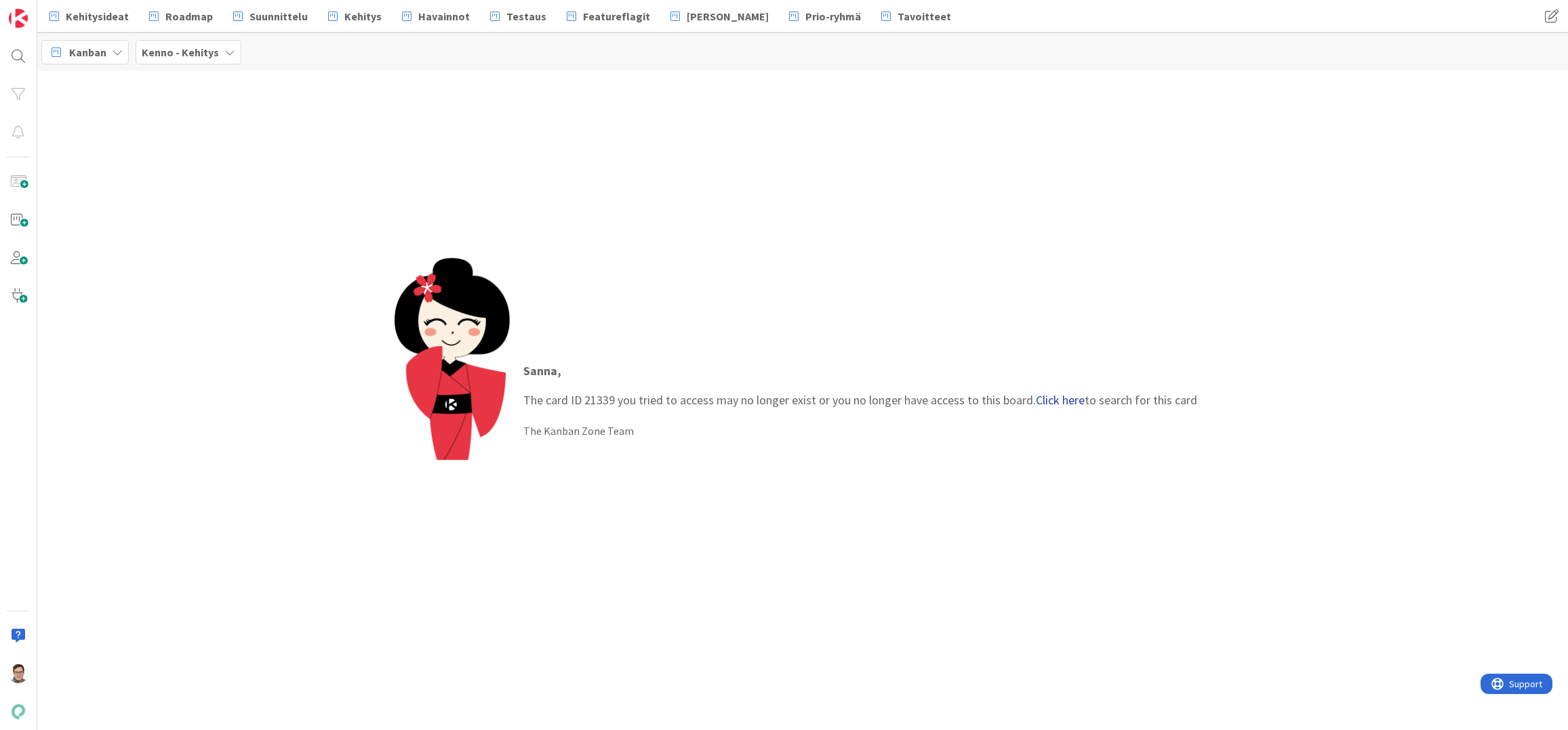
click at [1051, 401] on link "Click here" at bounding box center [1061, 399] width 49 height 16
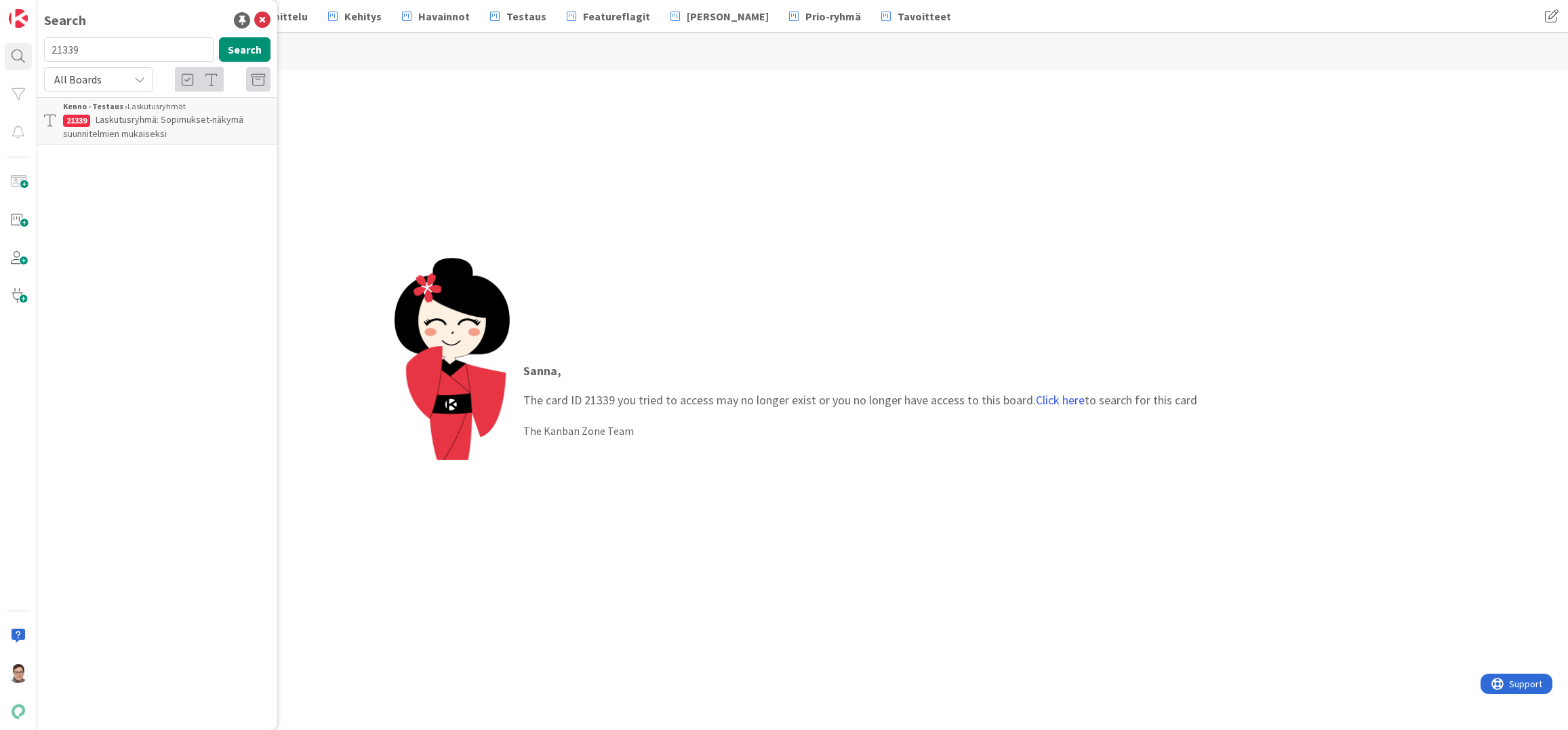
click at [120, 124] on span "Laskutusryhmä: Sopimukset-näkymä suunnitelmien mukaiseksi" at bounding box center [153, 126] width 181 height 26
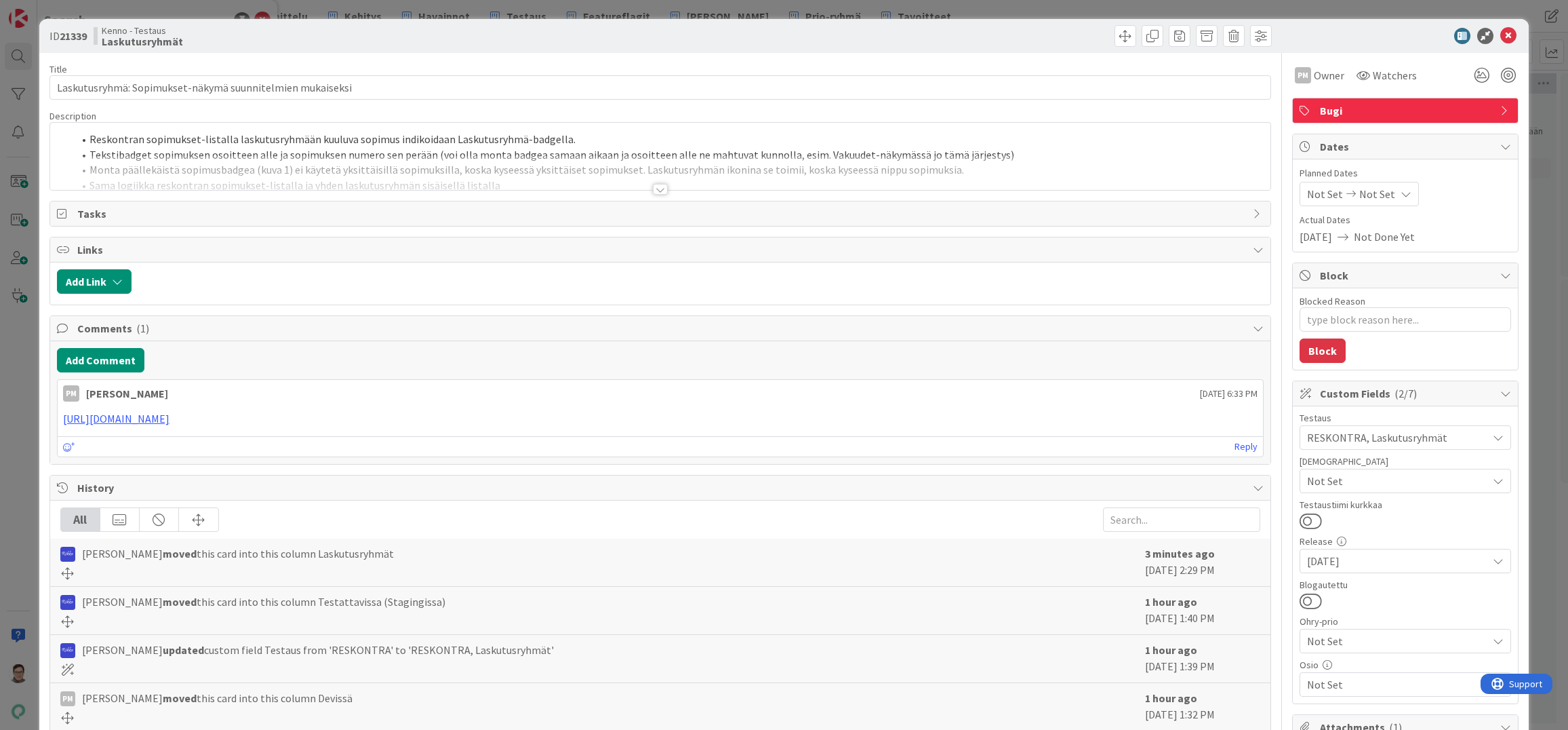
click at [658, 186] on div at bounding box center [659, 188] width 15 height 11
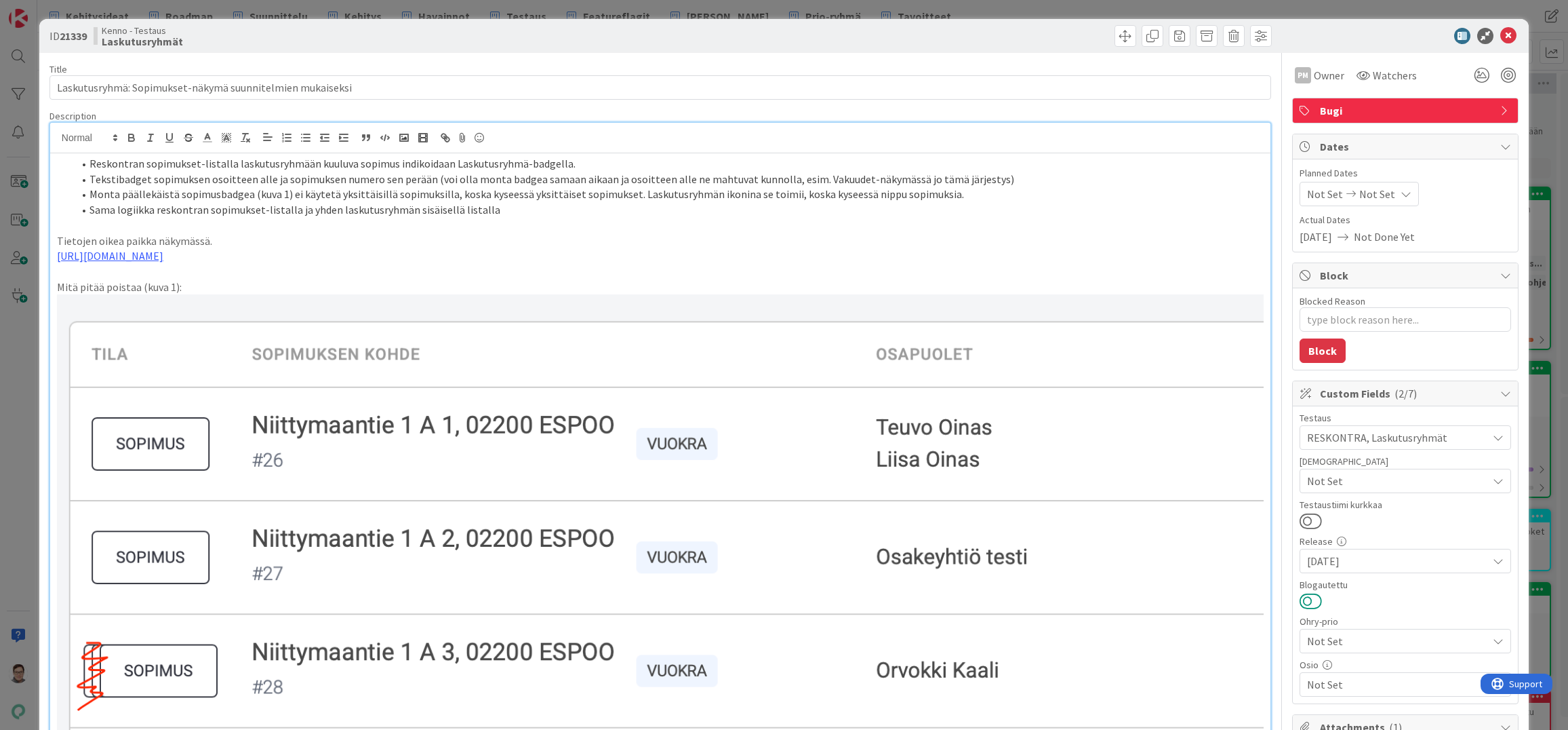
click at [1304, 600] on button at bounding box center [1311, 600] width 23 height 18
type textarea "x"
click at [1500, 35] on icon at bounding box center [1508, 35] width 17 height 17
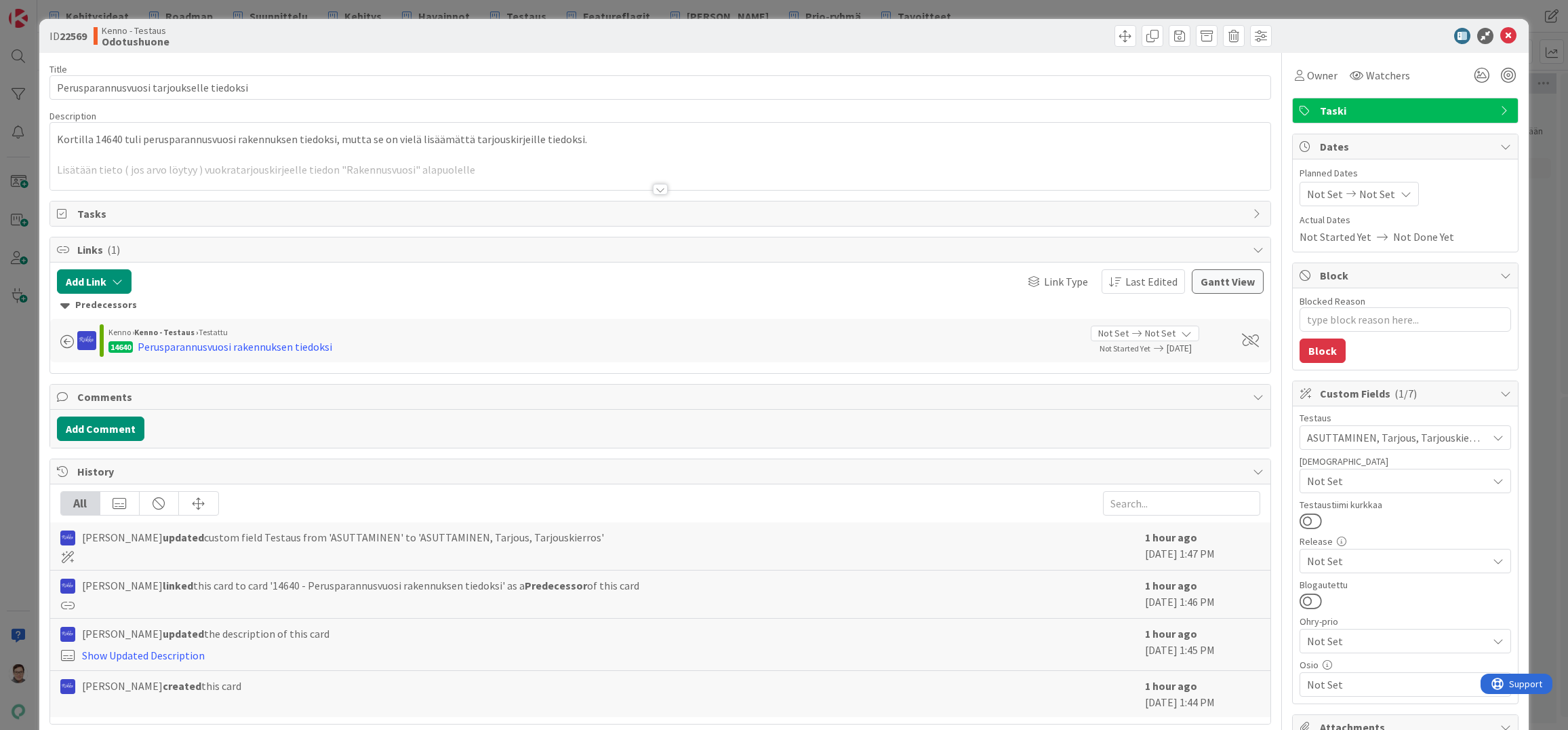
click at [655, 185] on div at bounding box center [659, 188] width 15 height 11
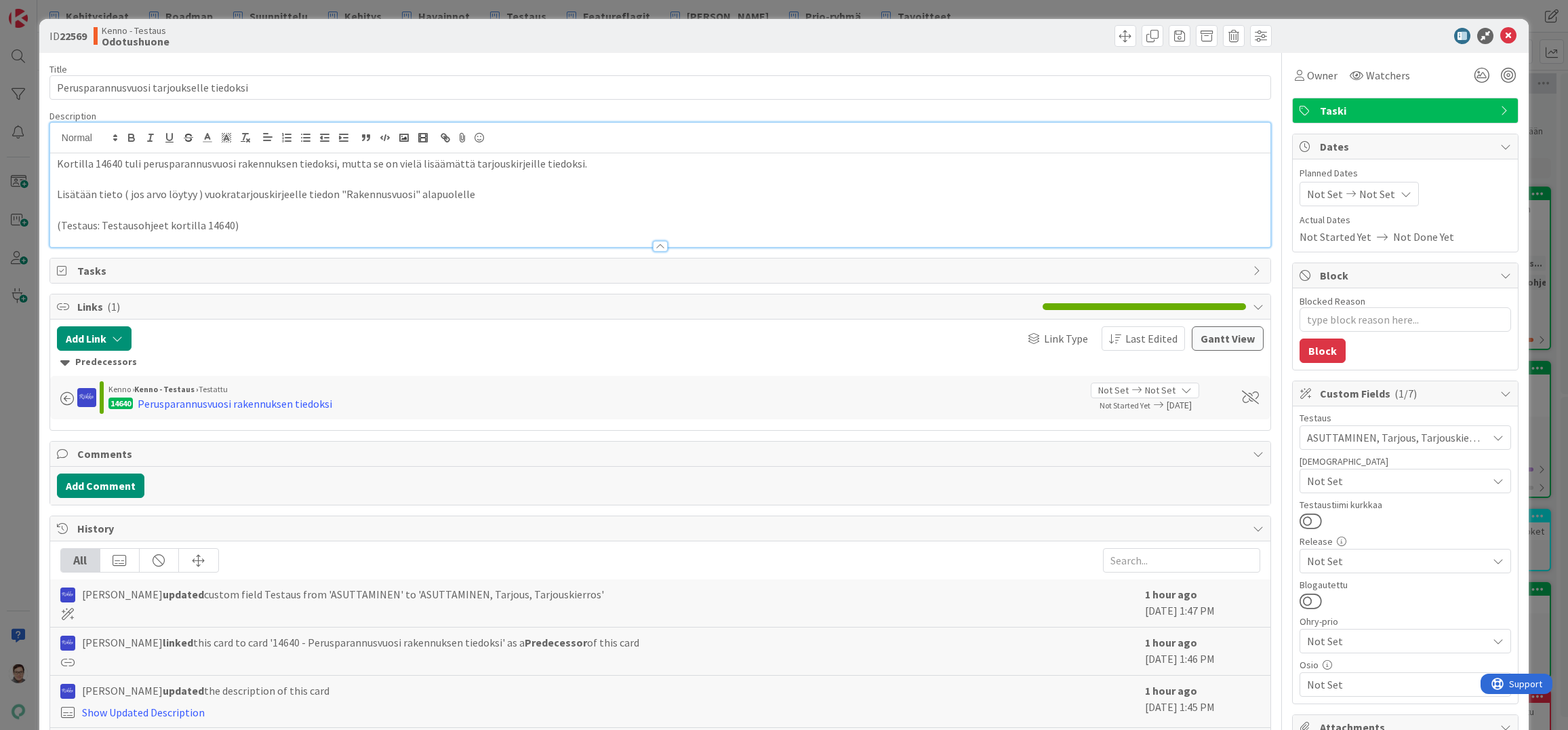
click at [653, 187] on p "Lisätään tieto ( jos arvo löytyy ) vuokratarjouskirjeelle tiedon "Rakennusvuosi…" at bounding box center [660, 194] width 1207 height 16
click at [1115, 39] on span at bounding box center [1125, 36] width 22 height 22
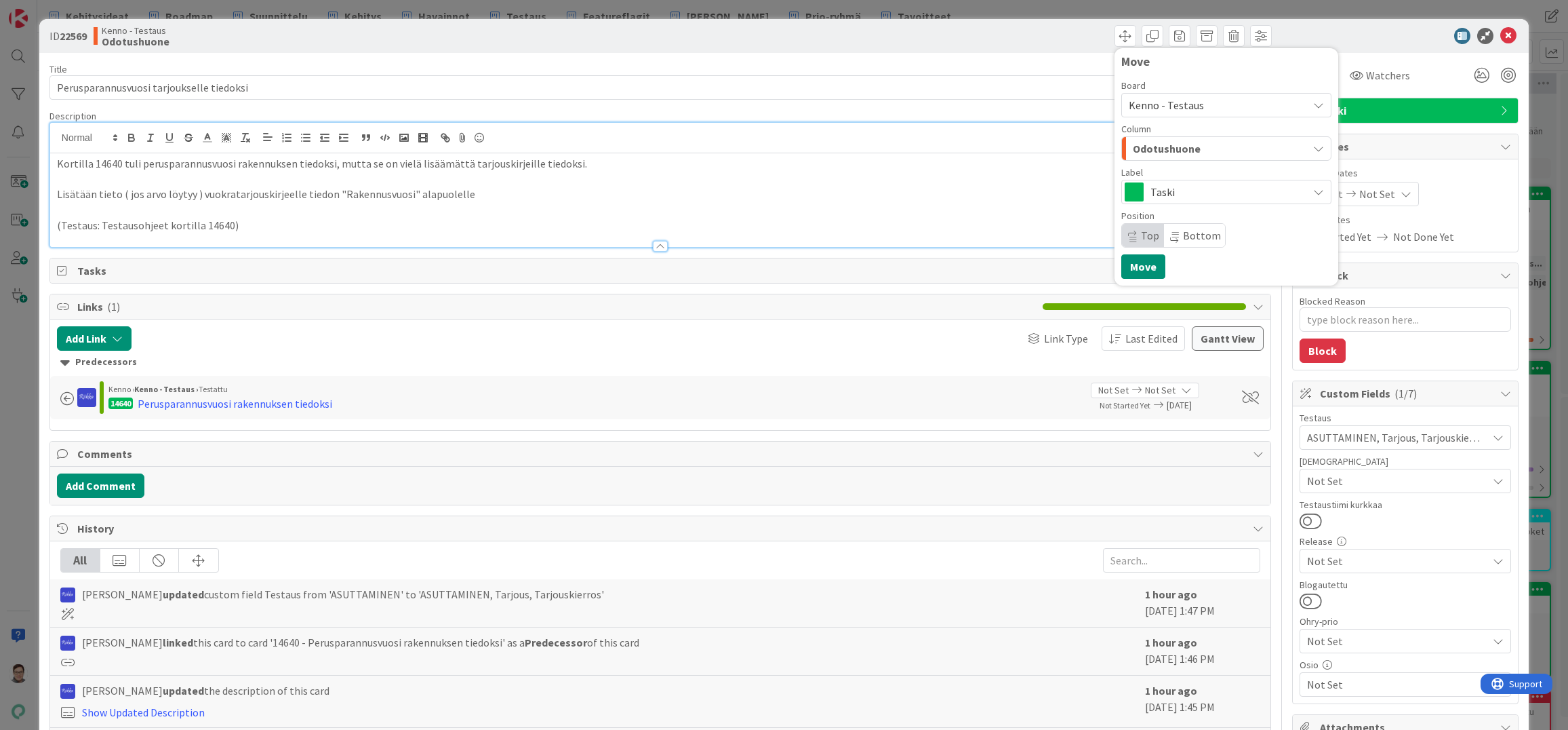
click at [1179, 102] on span "Kenno - Testaus" at bounding box center [1167, 105] width 76 height 14
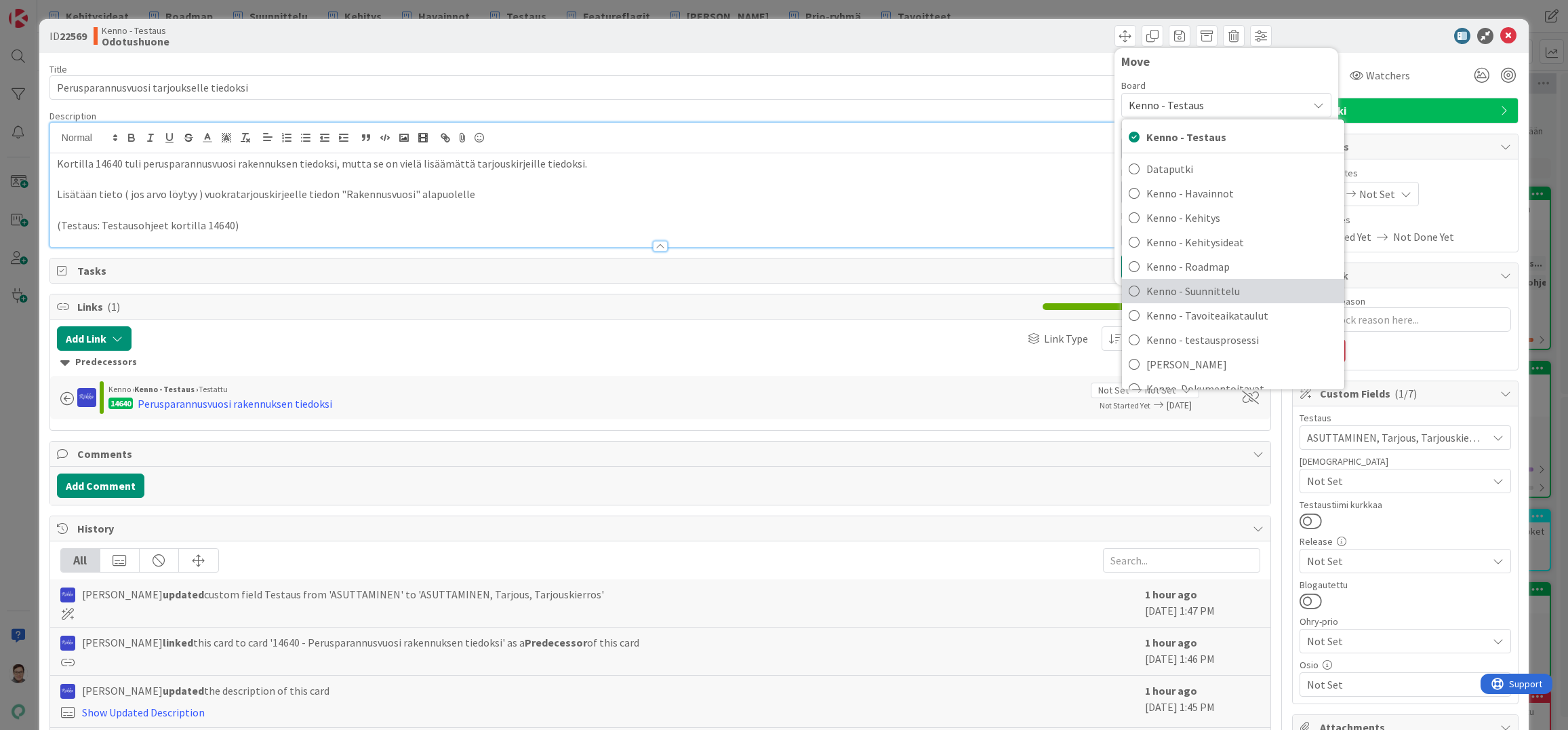
click at [1188, 292] on span "Kenno - Suunnittelu" at bounding box center [1242, 290] width 191 height 21
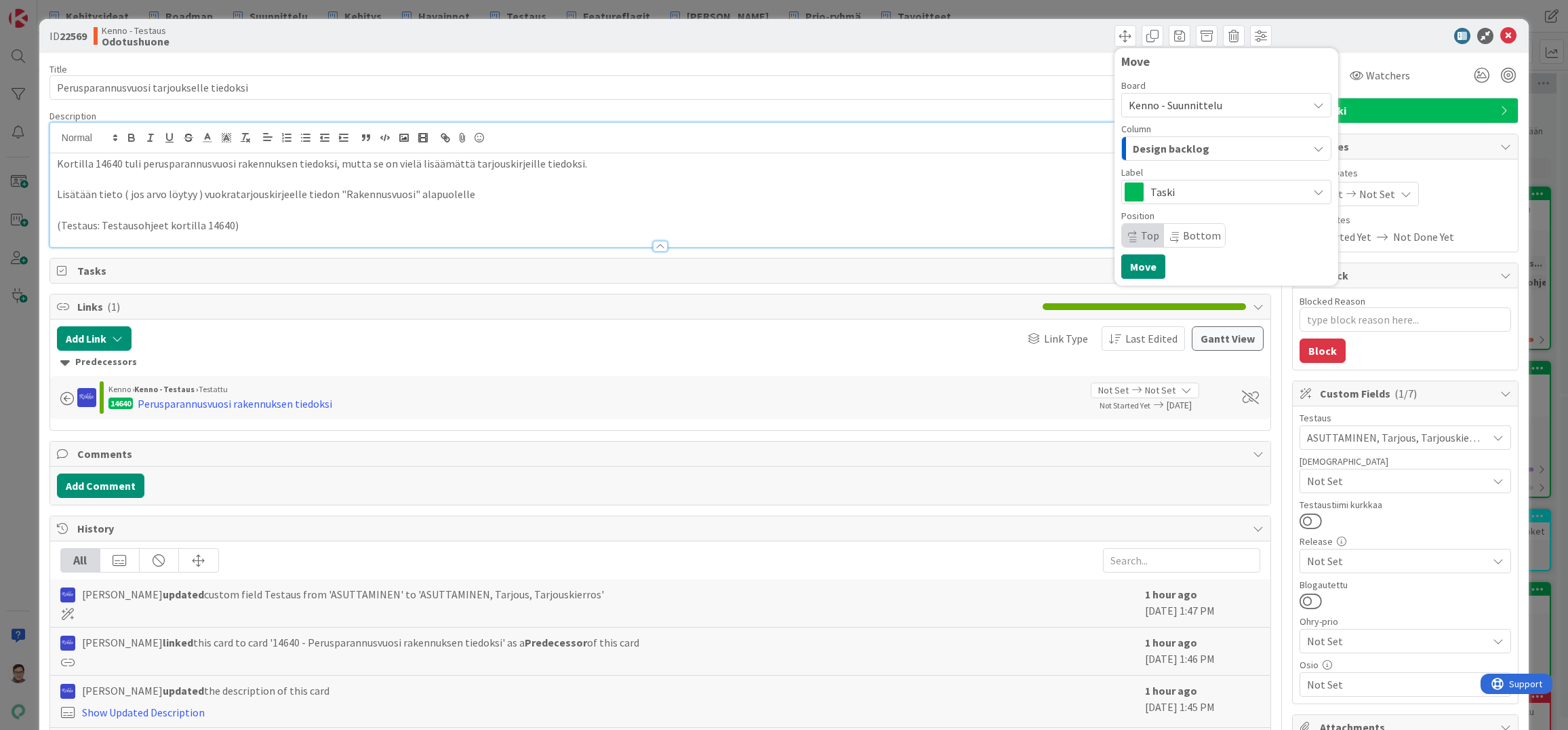
click at [1190, 150] on span "Design backlog" at bounding box center [1172, 148] width 77 height 18
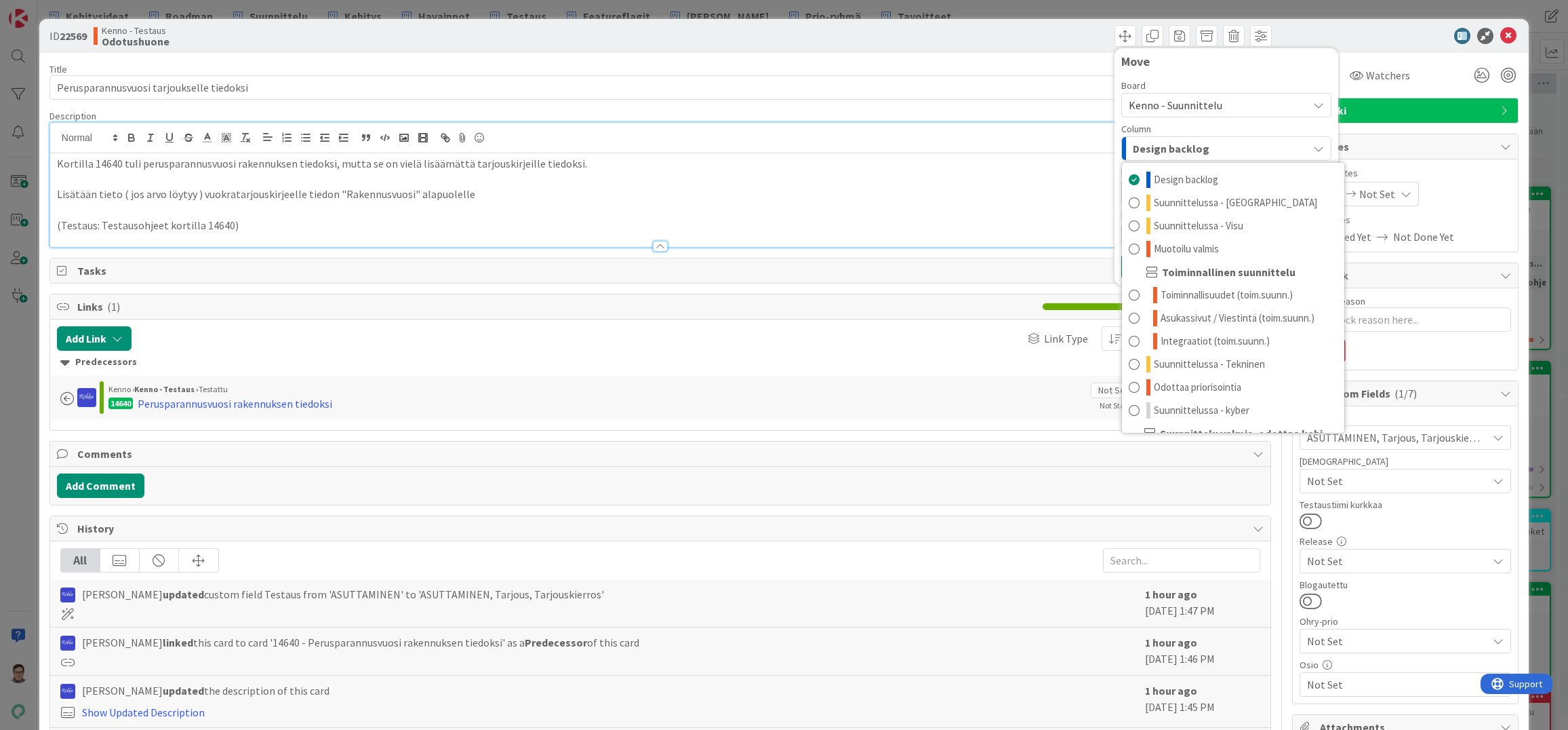
click at [1202, 104] on span "Kenno - Suunnittelu" at bounding box center [1176, 105] width 93 height 14
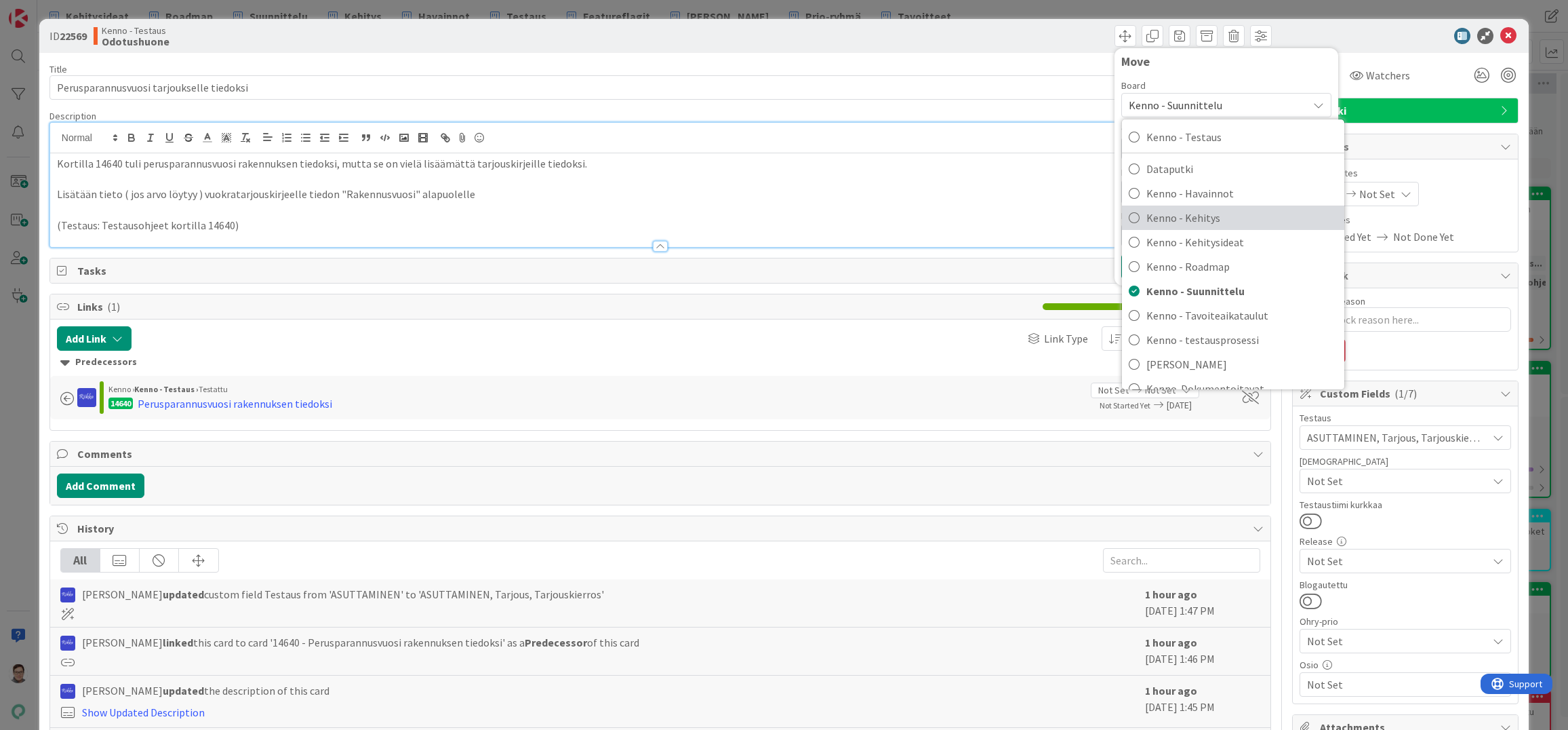
click at [1199, 221] on span "Kenno - Kehitys" at bounding box center [1242, 217] width 191 height 21
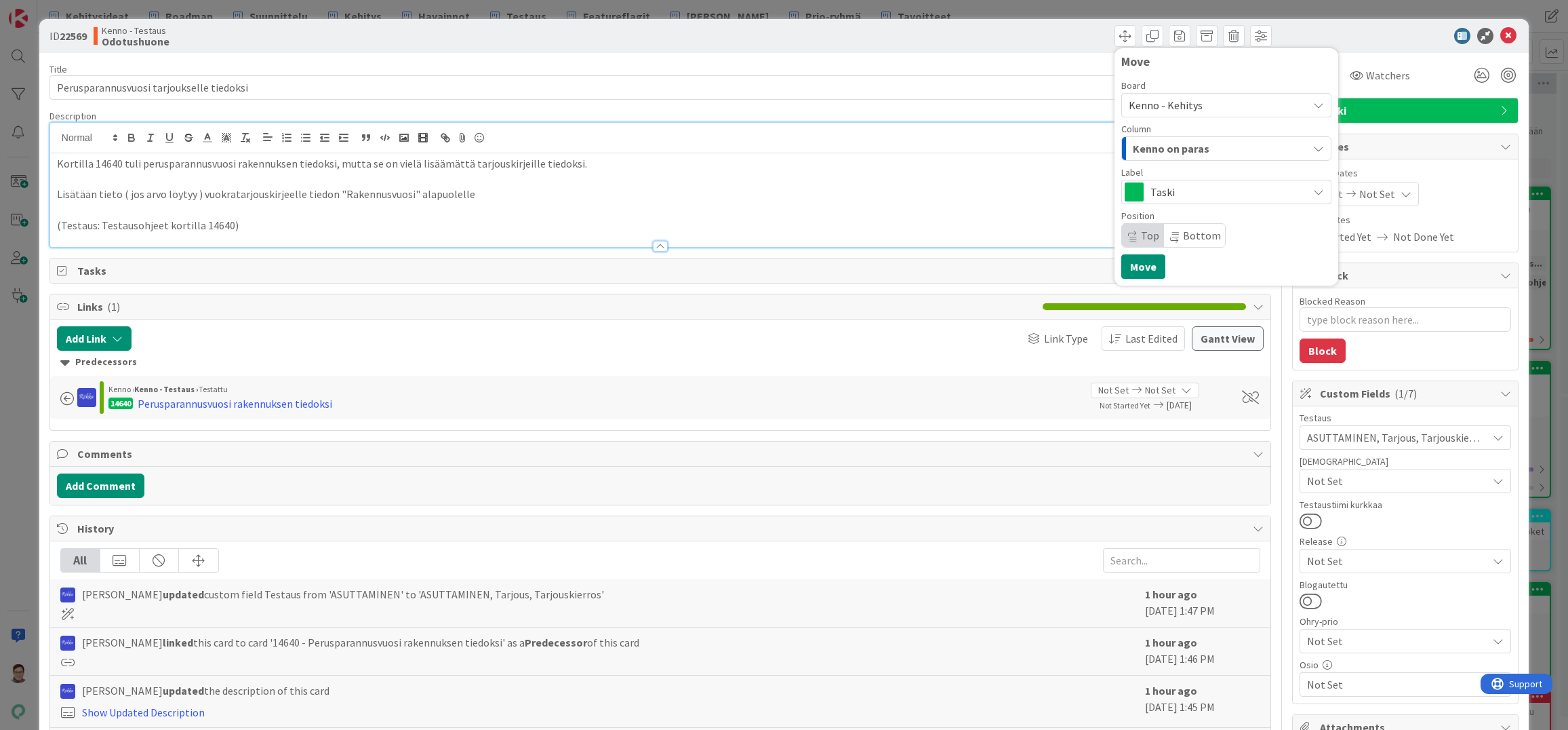
click at [1192, 150] on span "Kenno on paras" at bounding box center [1172, 148] width 77 height 18
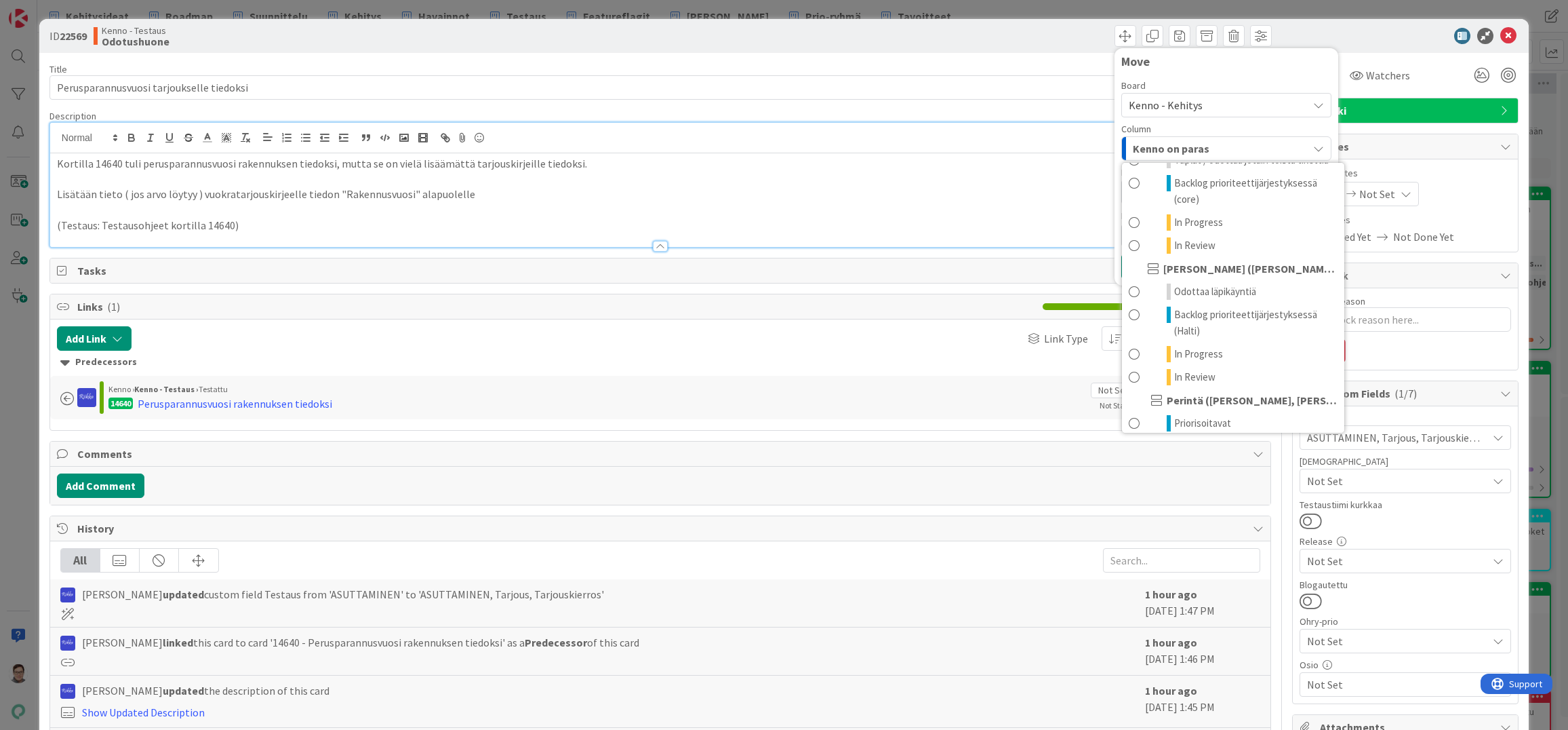
scroll to position [68, 0]
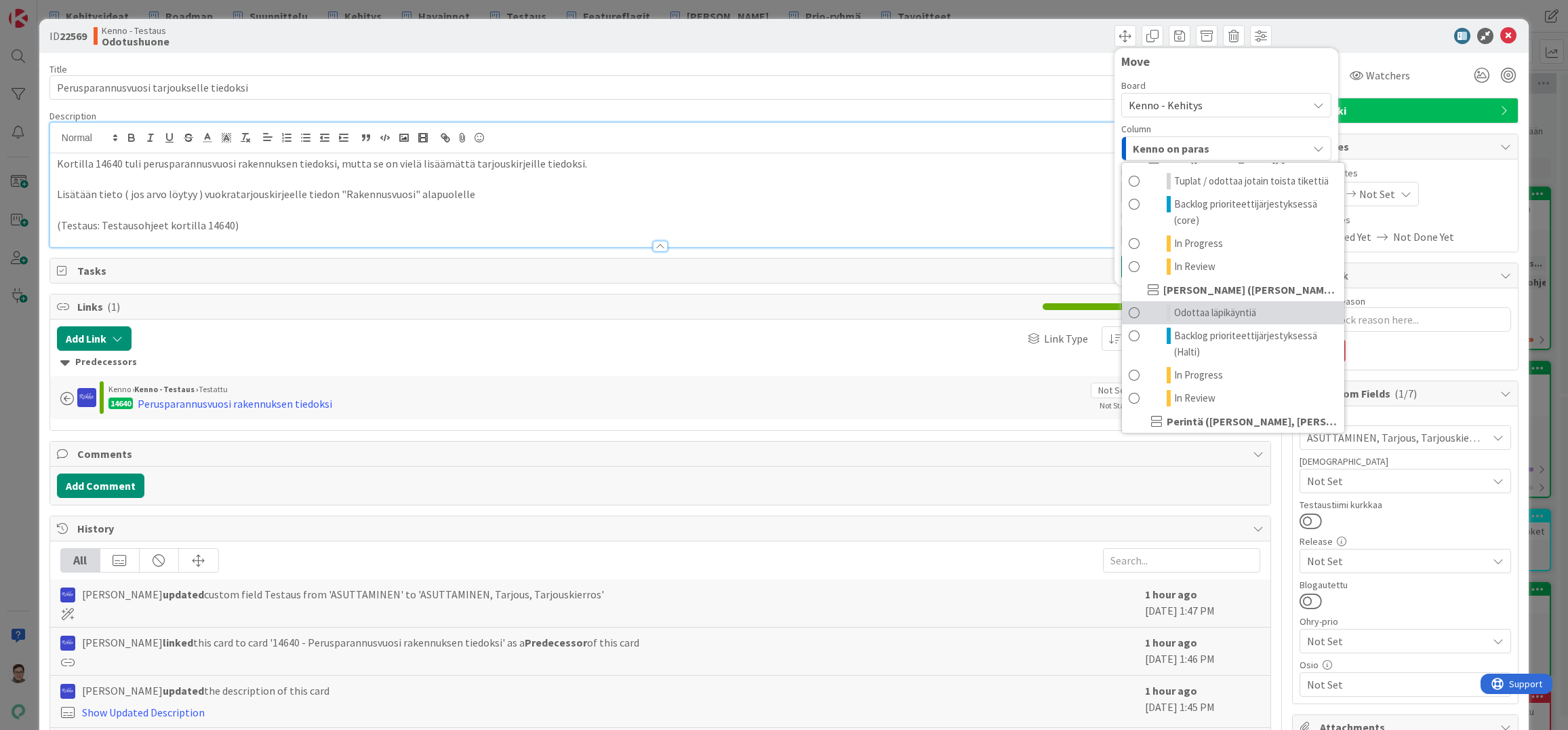
click at [1213, 311] on span "Odottaa läpikäyntiä" at bounding box center [1216, 312] width 82 height 17
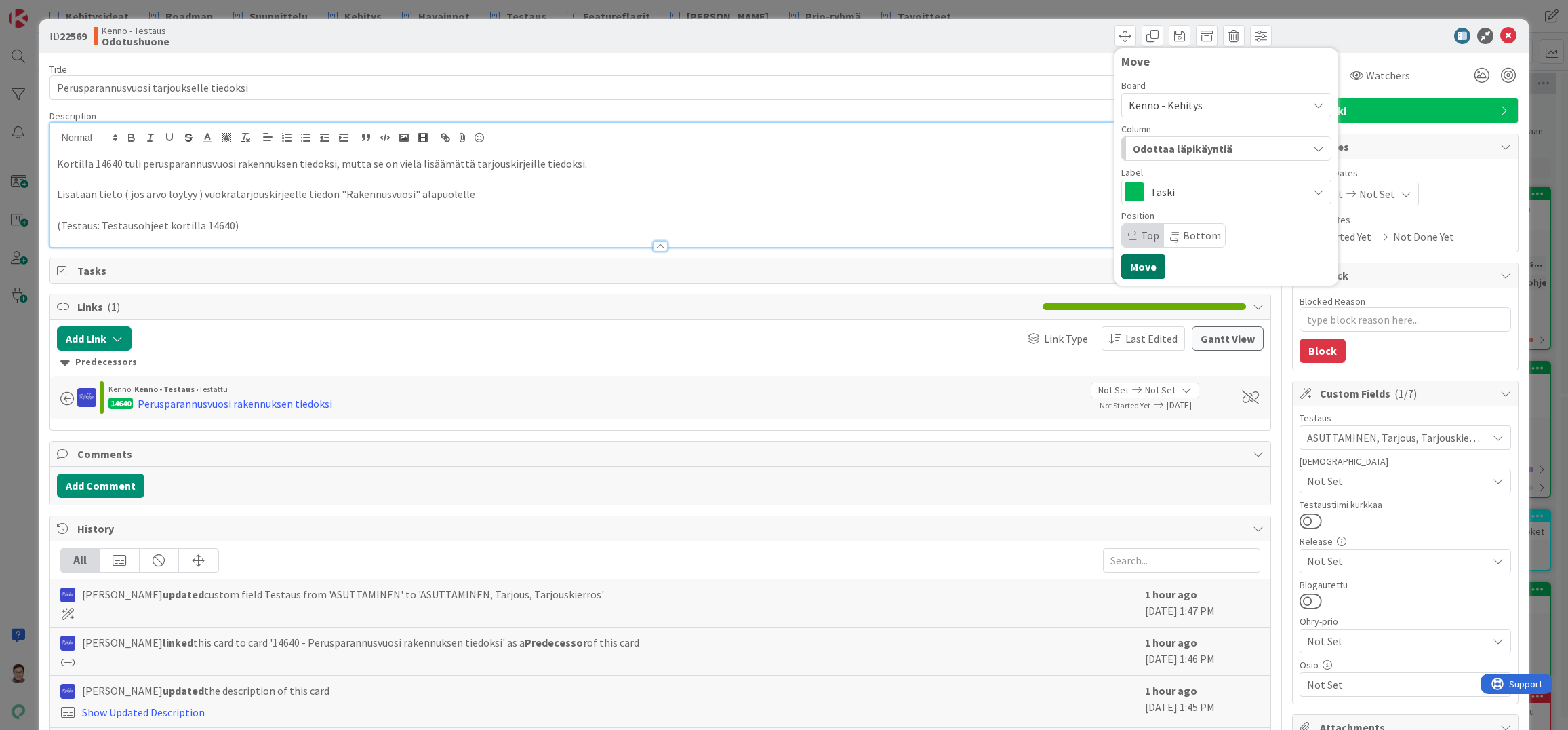
click at [1138, 269] on button "Move" at bounding box center [1143, 266] width 44 height 25
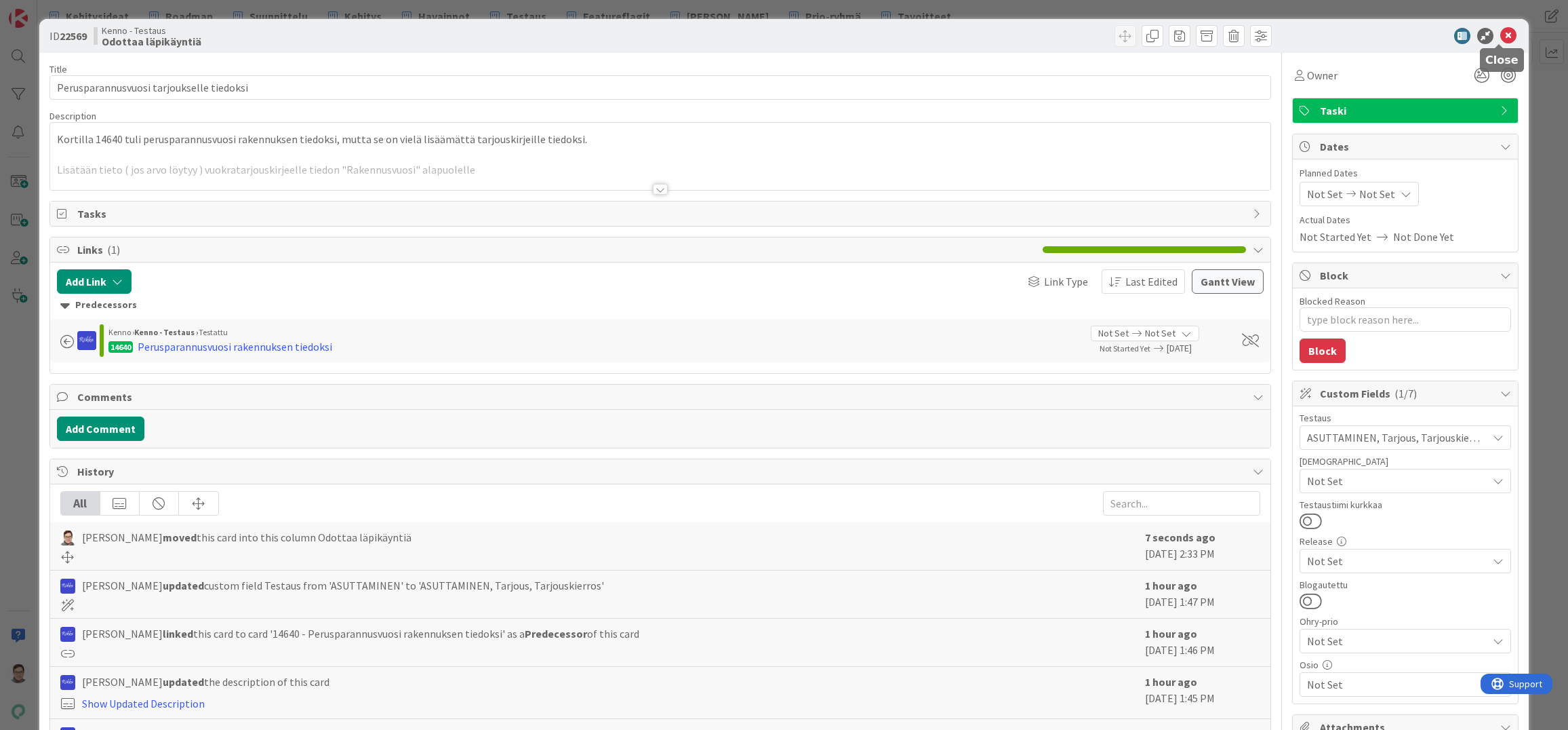
type textarea "x"
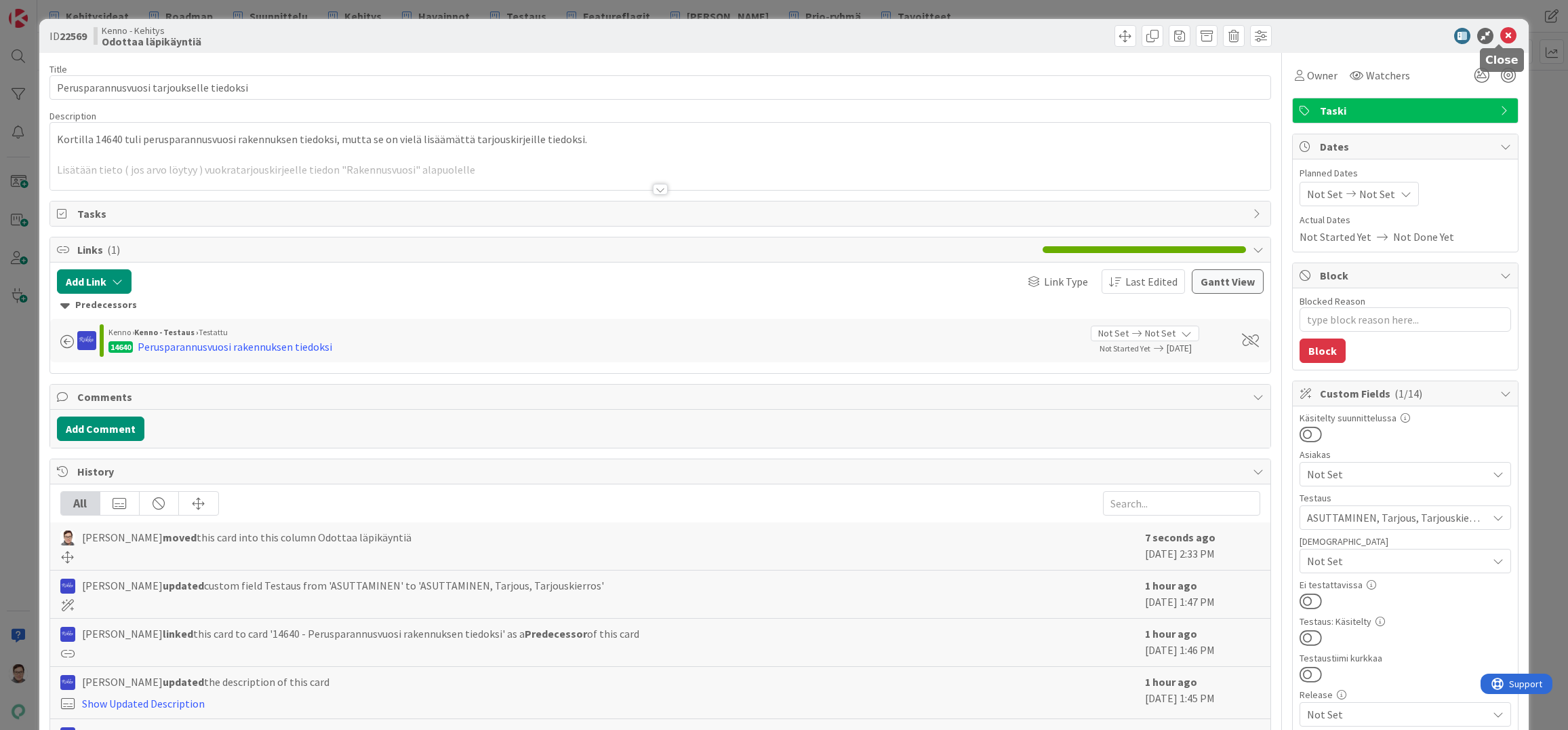
click at [1500, 36] on icon at bounding box center [1508, 35] width 17 height 17
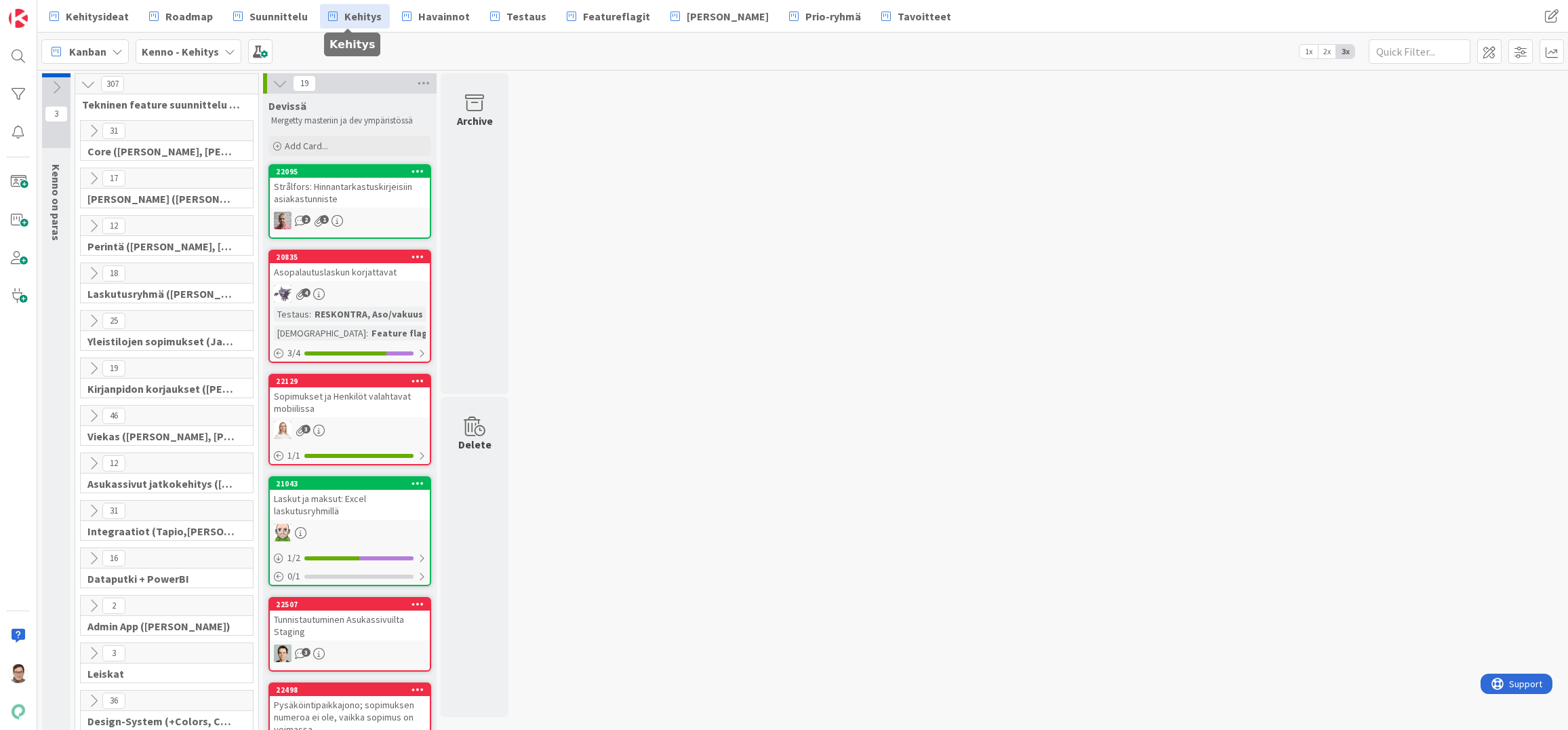
click at [359, 23] on span "Kehitys" at bounding box center [363, 16] width 37 height 17
click at [96, 178] on icon at bounding box center [93, 178] width 15 height 15
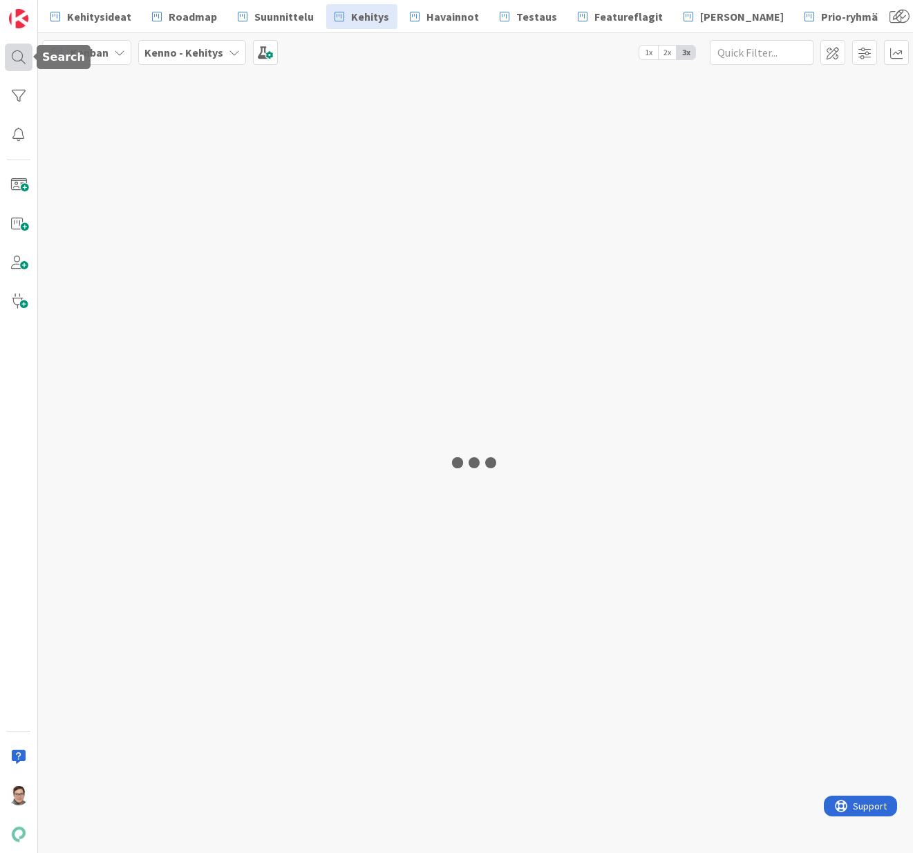
click at [7, 50] on div at bounding box center [19, 58] width 28 height 28
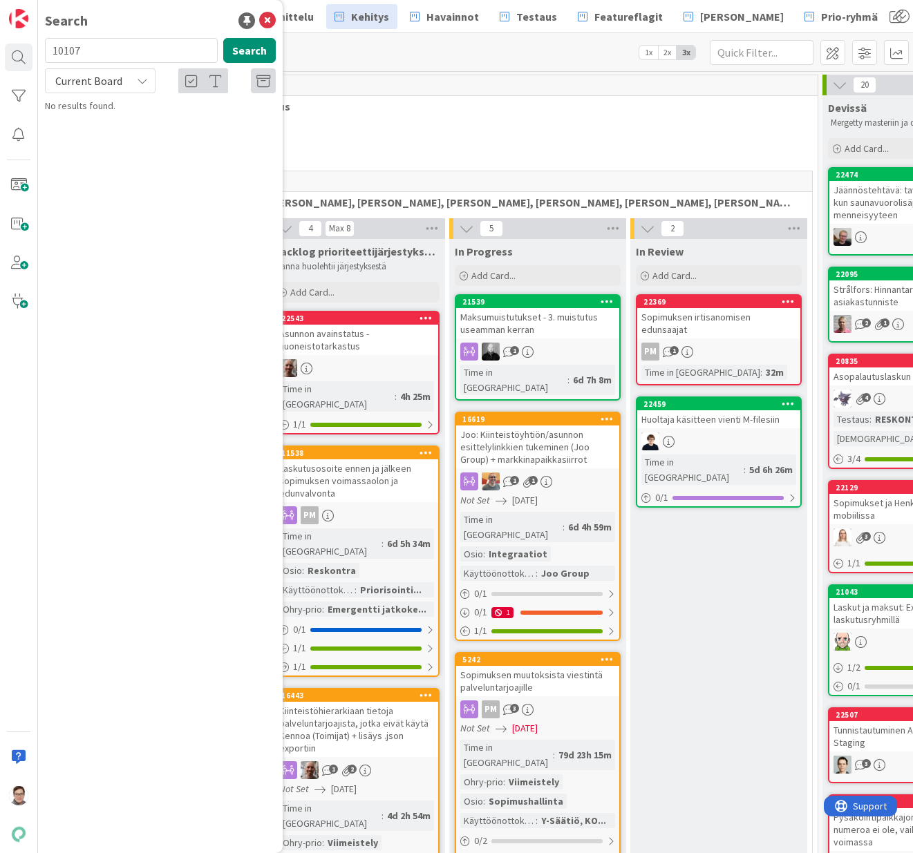
type input "10107"
click at [100, 86] on span "Current Board" at bounding box center [88, 81] width 67 height 14
click at [100, 140] on span "All Boards" at bounding box center [125, 138] width 144 height 21
click at [268, 21] on icon at bounding box center [267, 20] width 17 height 17
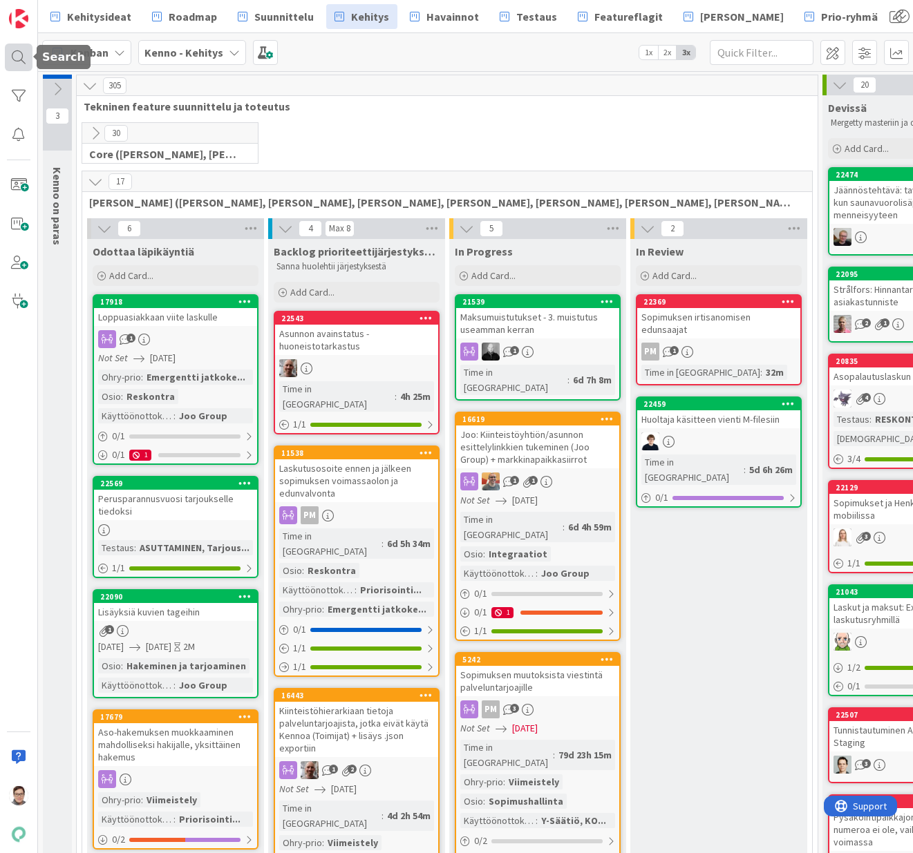
click at [19, 55] on div at bounding box center [19, 58] width 28 height 28
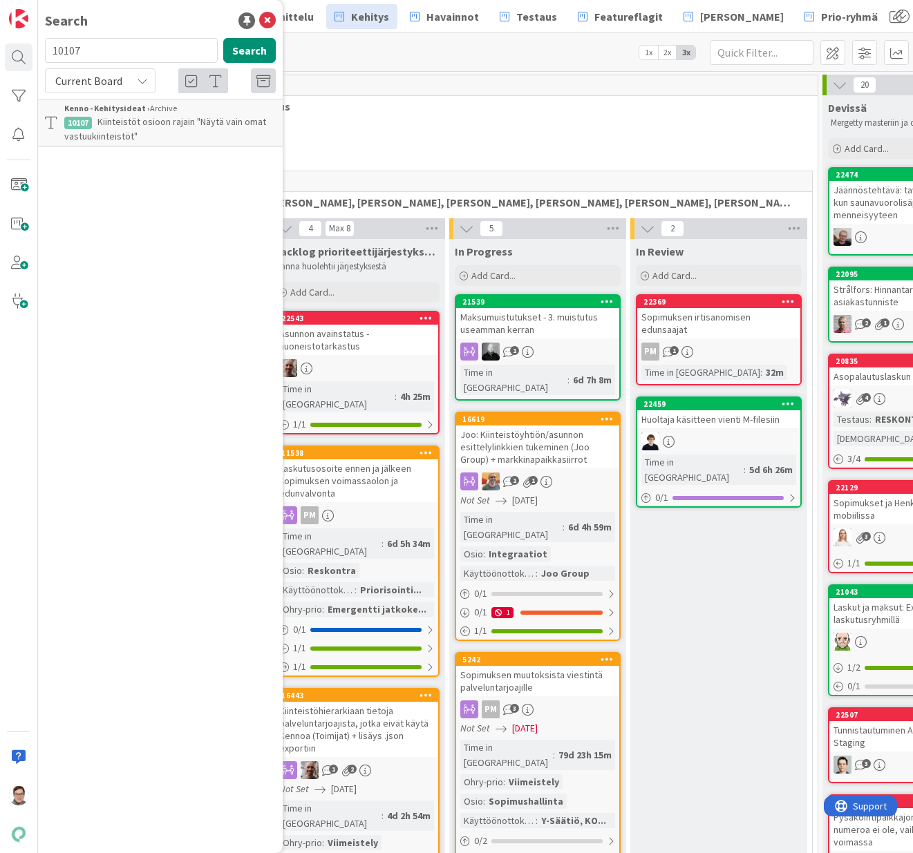
drag, startPoint x: 100, startPoint y: 50, endPoint x: 46, endPoint y: 50, distance: 53.2
click at [46, 50] on input "10107" at bounding box center [131, 50] width 173 height 25
type input "7491"
click at [77, 84] on span "Current Board" at bounding box center [88, 81] width 67 height 14
click at [104, 138] on span "All Boards" at bounding box center [125, 138] width 144 height 21
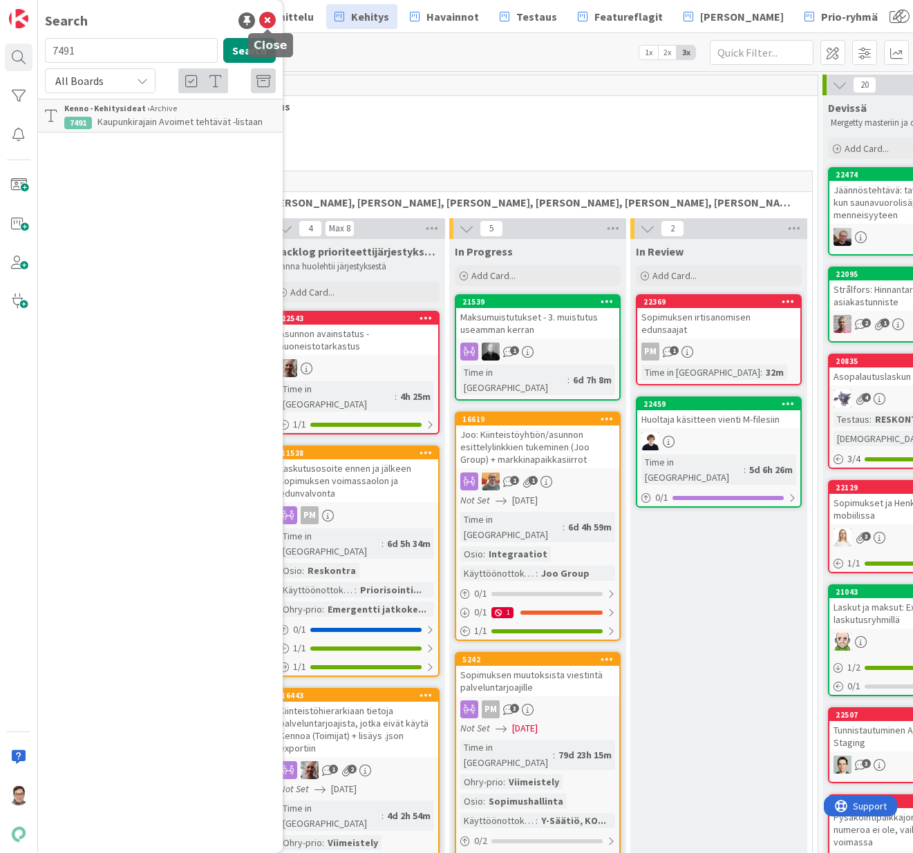
click at [272, 22] on icon at bounding box center [267, 20] width 17 height 17
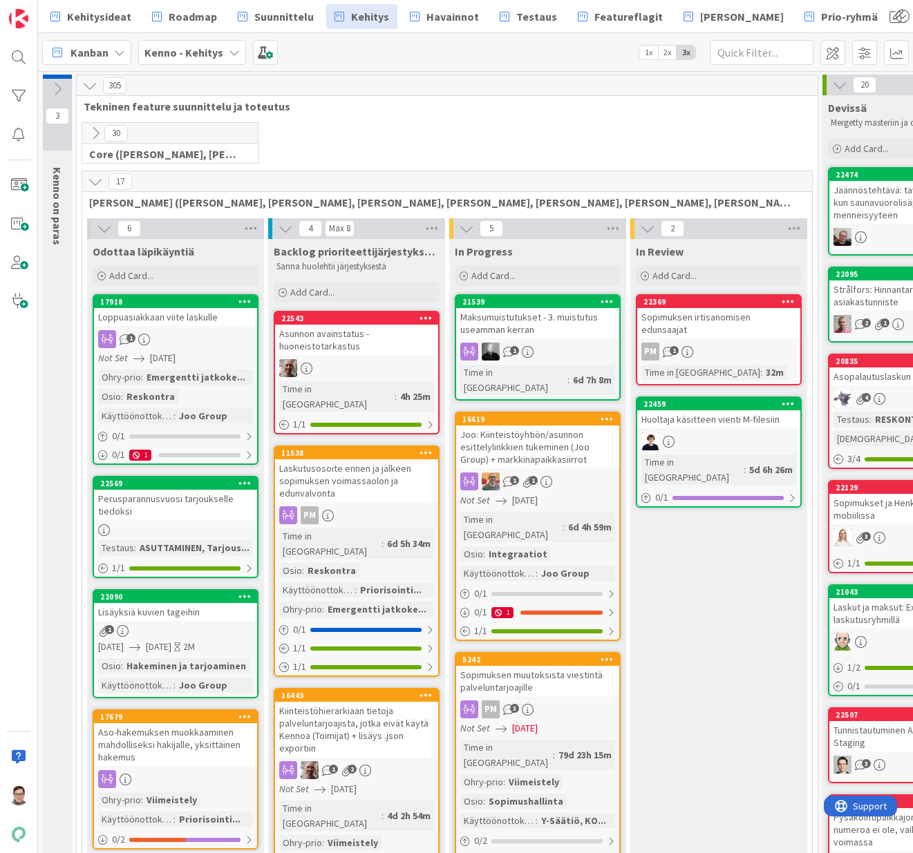
click at [97, 179] on icon at bounding box center [95, 181] width 15 height 15
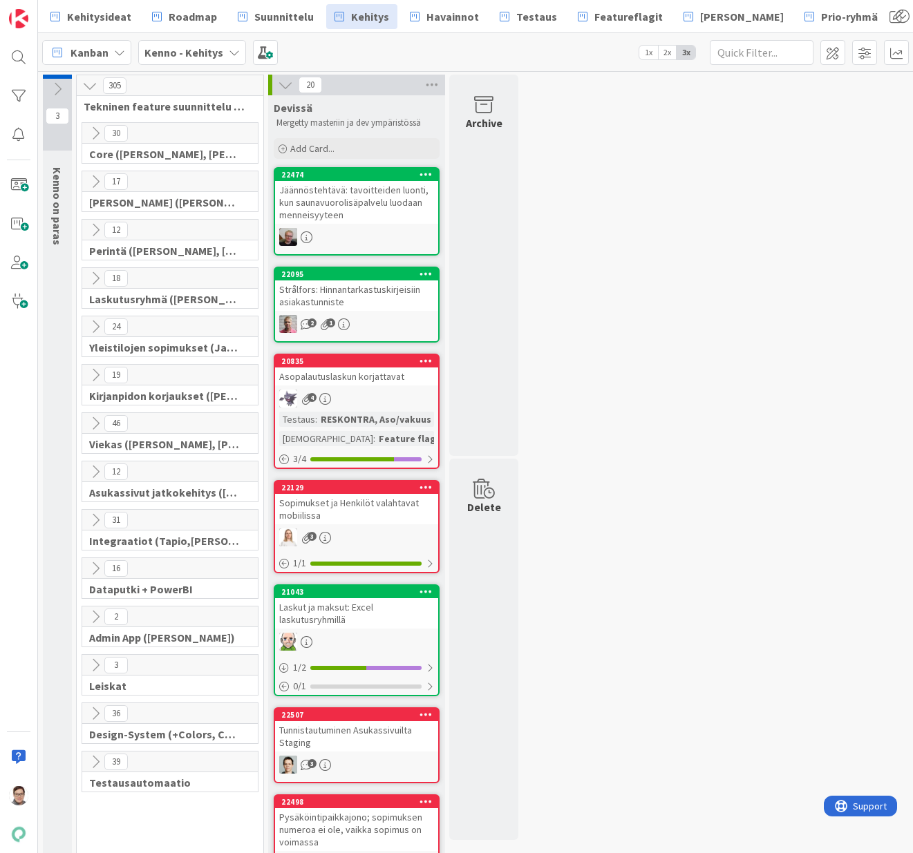
click at [95, 368] on icon at bounding box center [95, 375] width 15 height 15
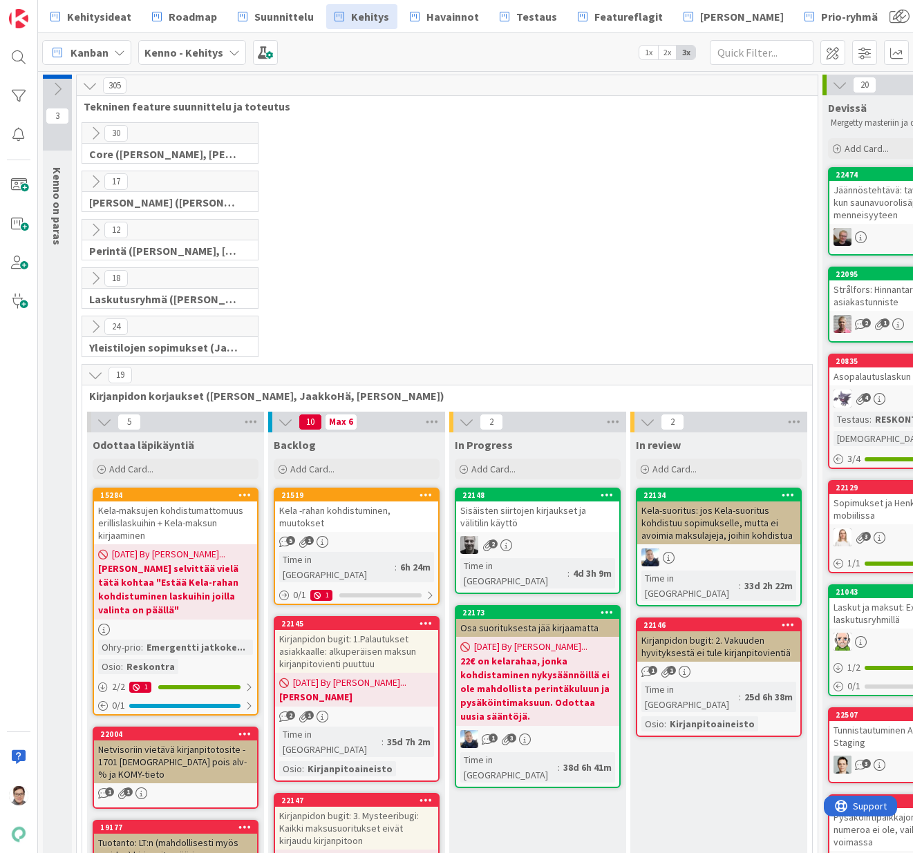
click at [27, 623] on div at bounding box center [19, 426] width 38 height 853
click at [20, 57] on div at bounding box center [19, 58] width 28 height 28
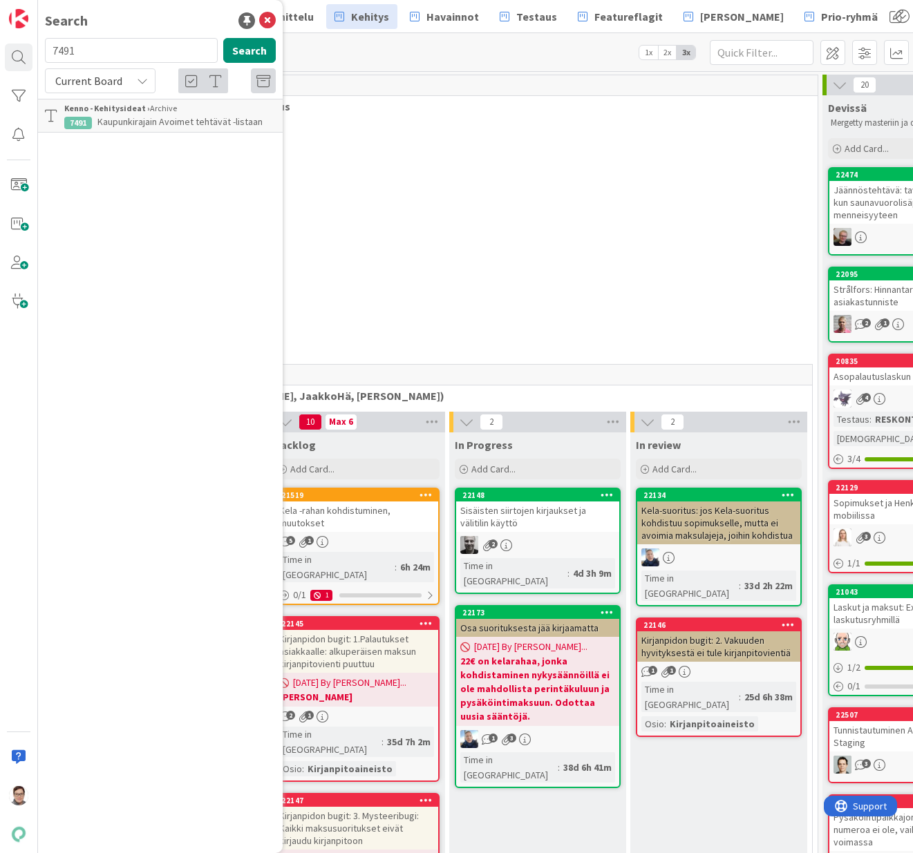
click at [79, 53] on input "7491" at bounding box center [131, 50] width 173 height 25
type input "17685"
click at [110, 82] on span "Current Board" at bounding box center [88, 81] width 67 height 14
click at [86, 131] on span "All Boards" at bounding box center [125, 138] width 144 height 21
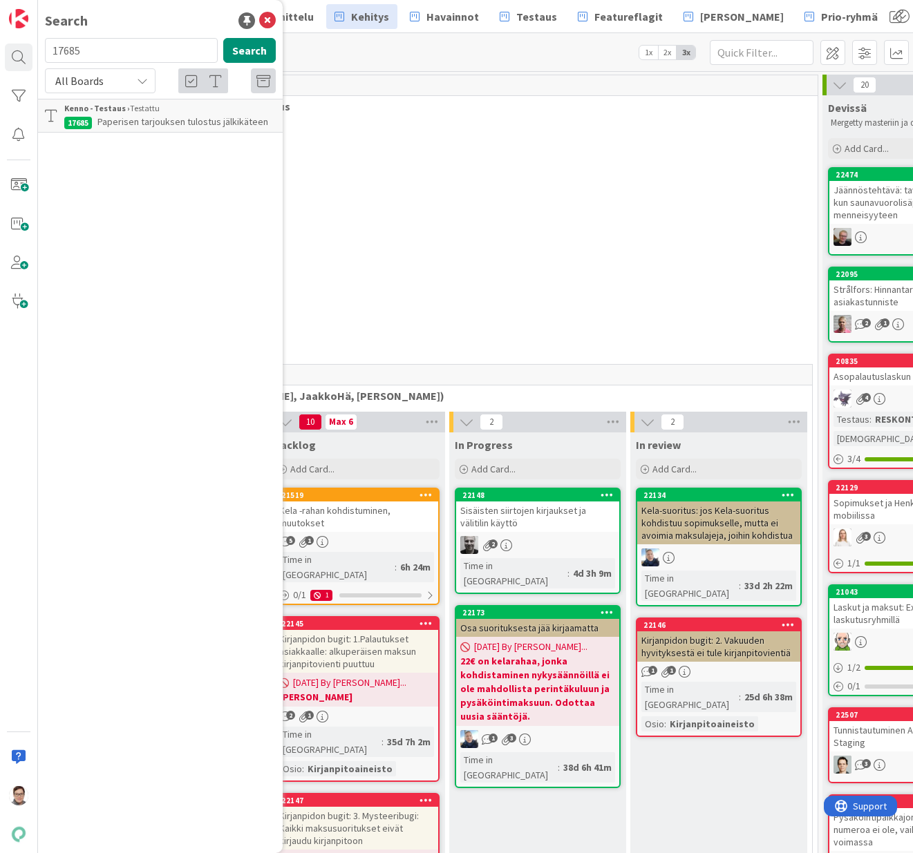
click at [140, 118] on span "Paperisen tarjouksen tulostus jälkikäteen" at bounding box center [182, 121] width 171 height 12
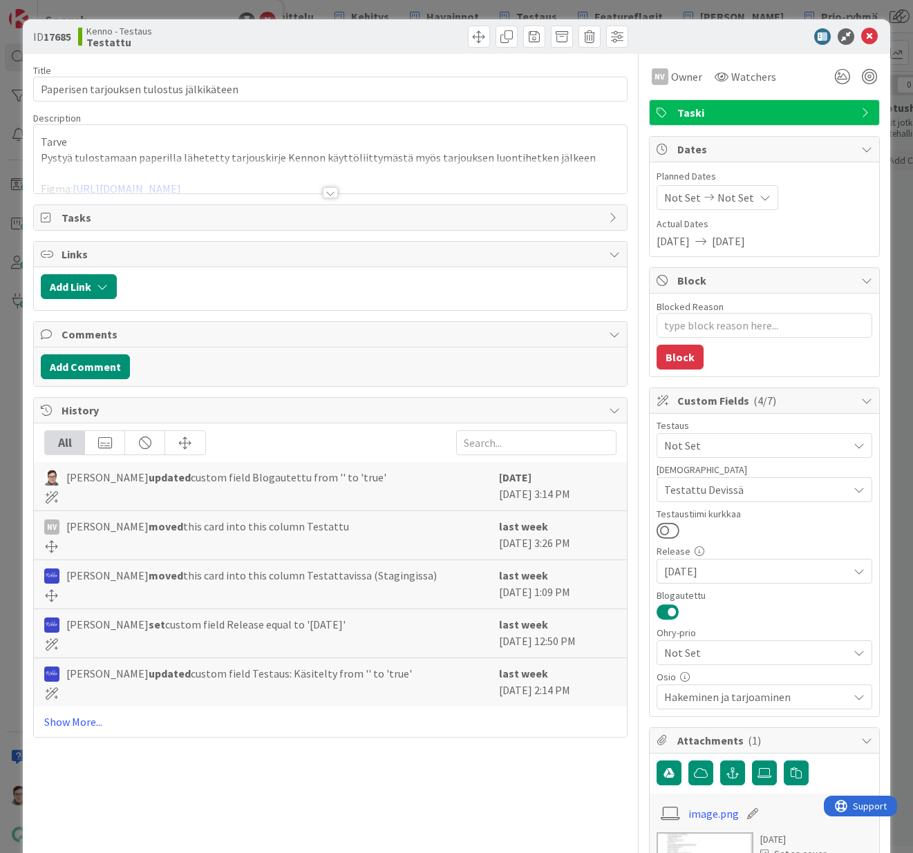
click at [323, 188] on div at bounding box center [330, 192] width 15 height 11
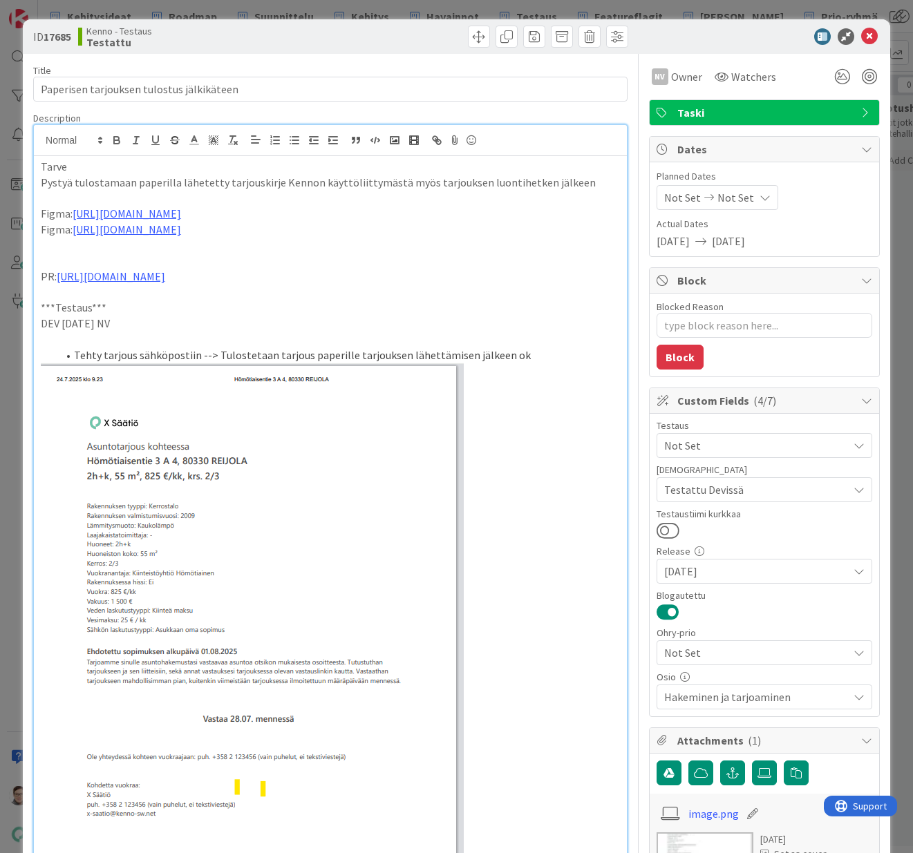
type textarea "x"
drag, startPoint x: 862, startPoint y: 32, endPoint x: 856, endPoint y: 42, distance: 12.5
click at [862, 32] on icon at bounding box center [869, 36] width 17 height 17
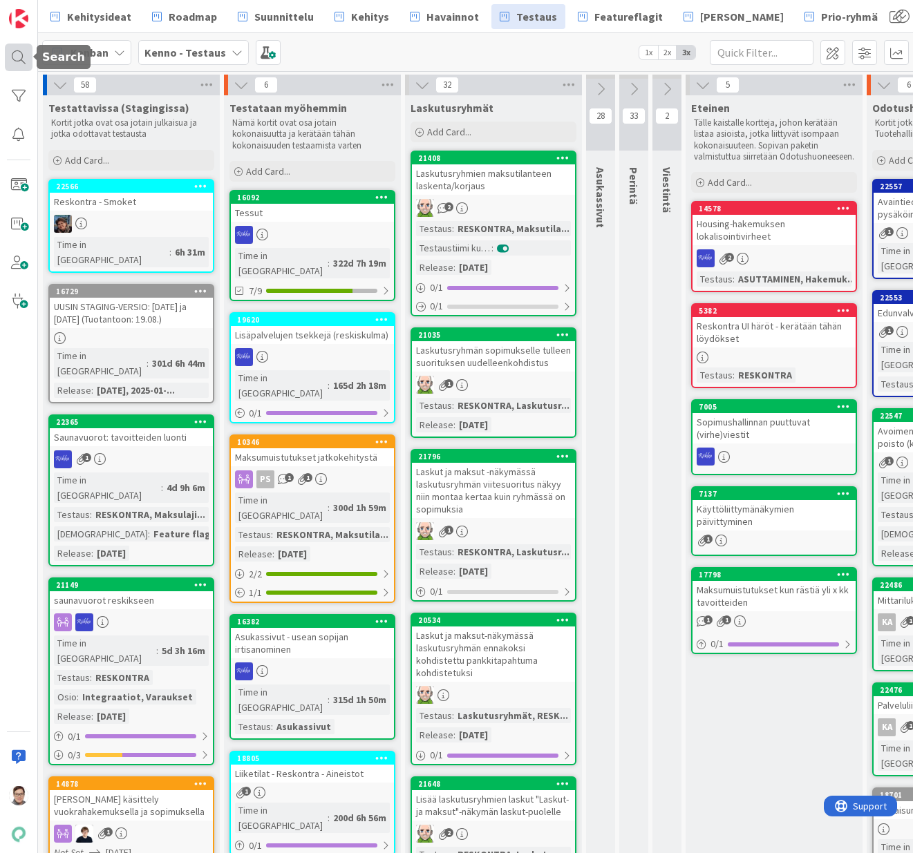
click at [23, 56] on div at bounding box center [19, 58] width 28 height 28
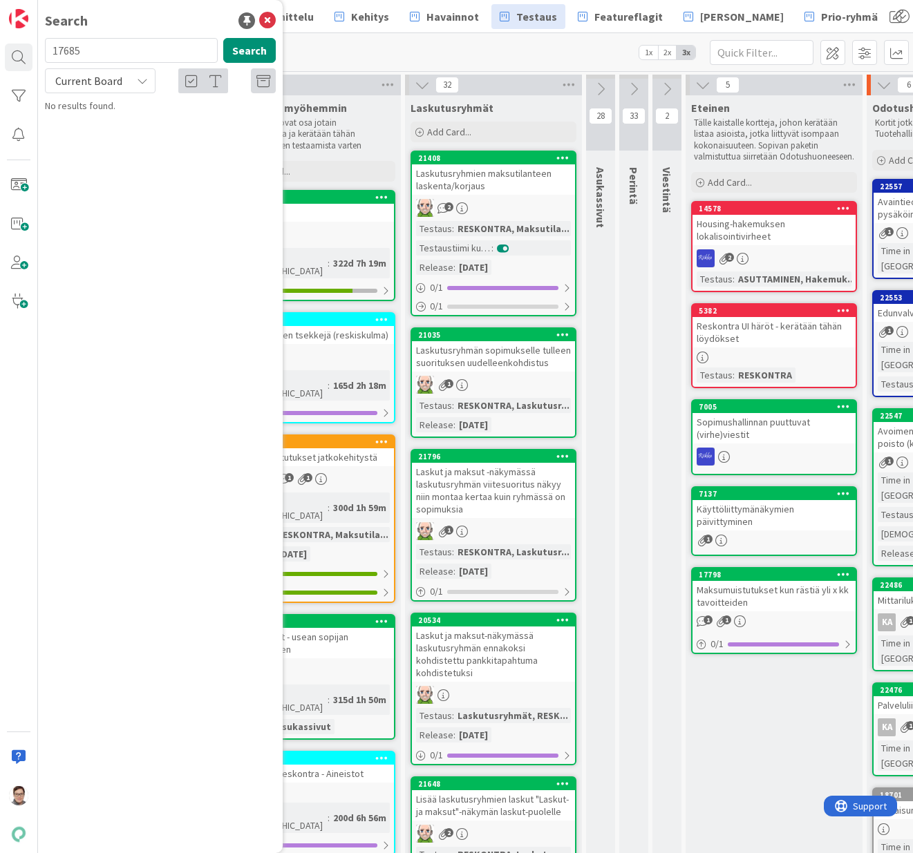
click at [93, 49] on input "17685" at bounding box center [131, 50] width 173 height 25
click at [71, 88] on span "Current Board" at bounding box center [89, 80] width 72 height 19
click at [79, 134] on span "All Boards" at bounding box center [125, 138] width 144 height 21
click at [83, 53] on input "9523" at bounding box center [131, 50] width 173 height 25
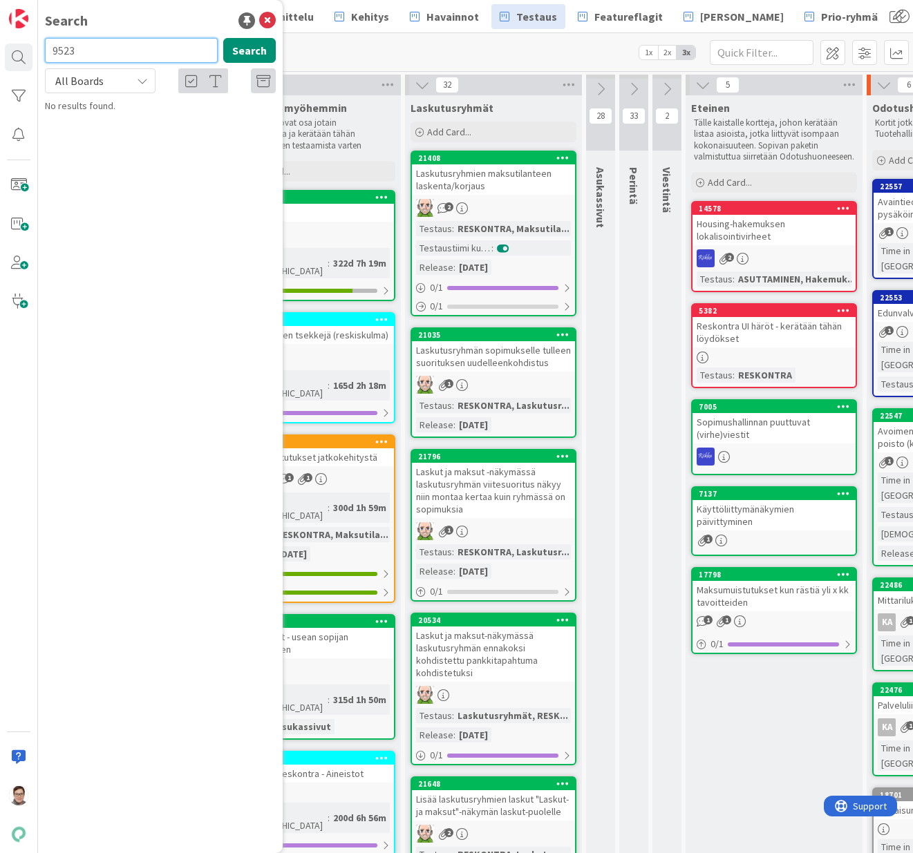
click at [83, 53] on input "9523" at bounding box center [131, 50] width 173 height 25
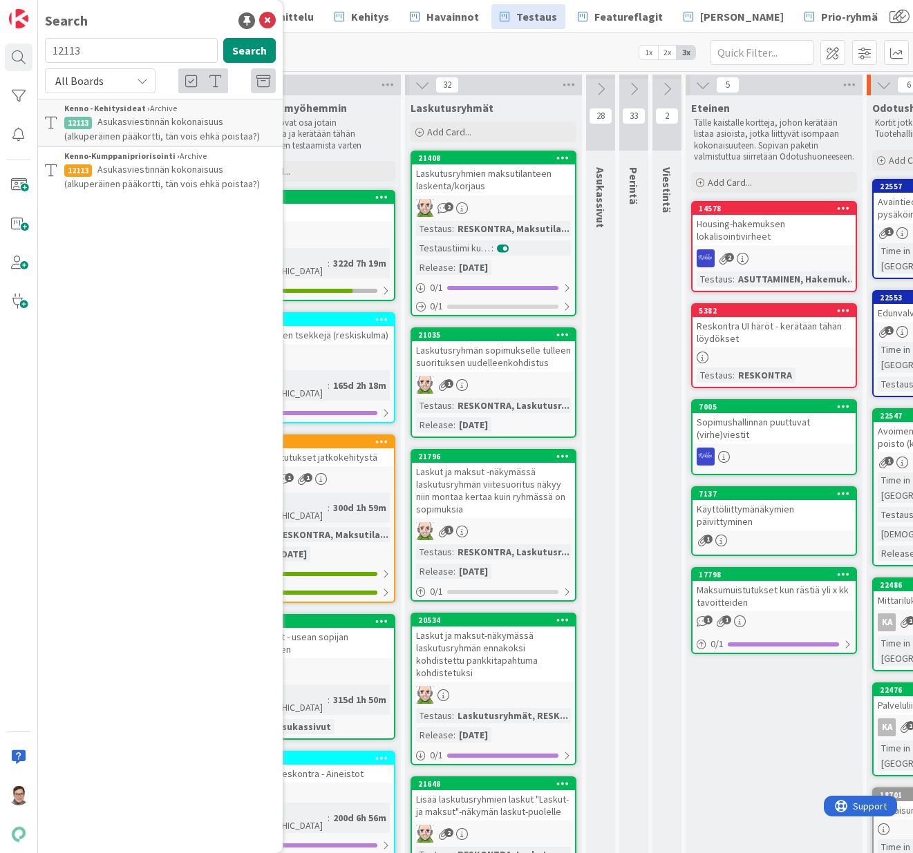
click at [91, 37] on div "Search 12113 Search All Boards Current Board All Boards Kenno - Kehitysideat › …" at bounding box center [160, 426] width 245 height 853
click at [98, 46] on input "12113" at bounding box center [131, 50] width 173 height 25
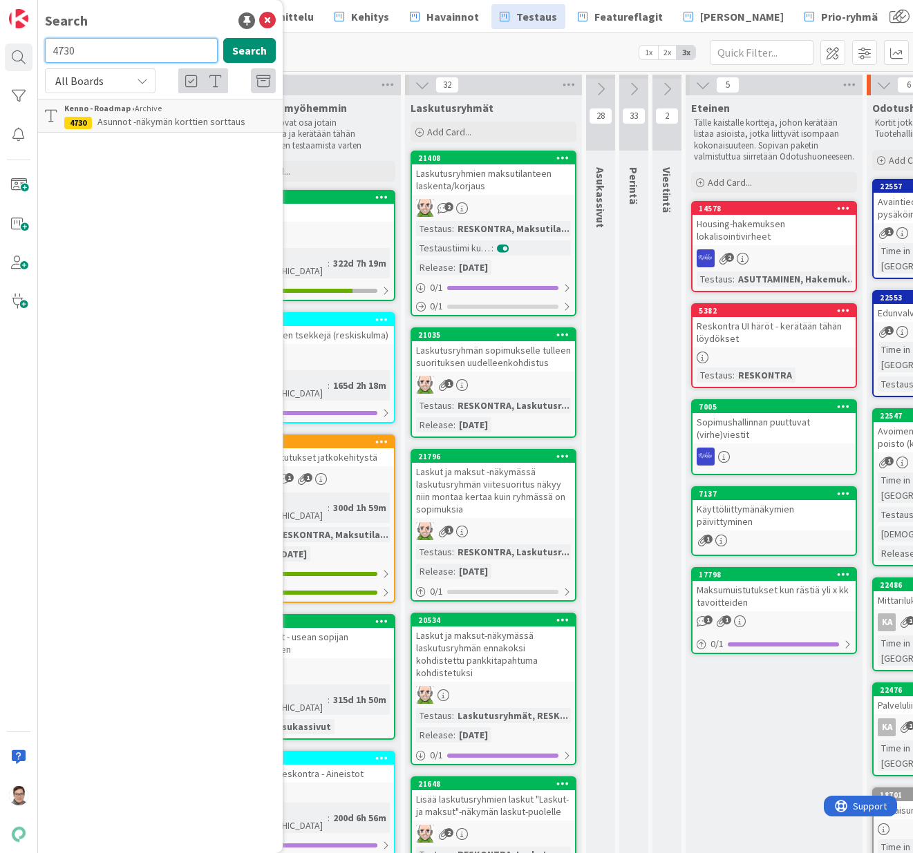
click at [104, 42] on input "4730" at bounding box center [131, 50] width 173 height 25
type input "11704"
